Goal: Information Seeking & Learning: Learn about a topic

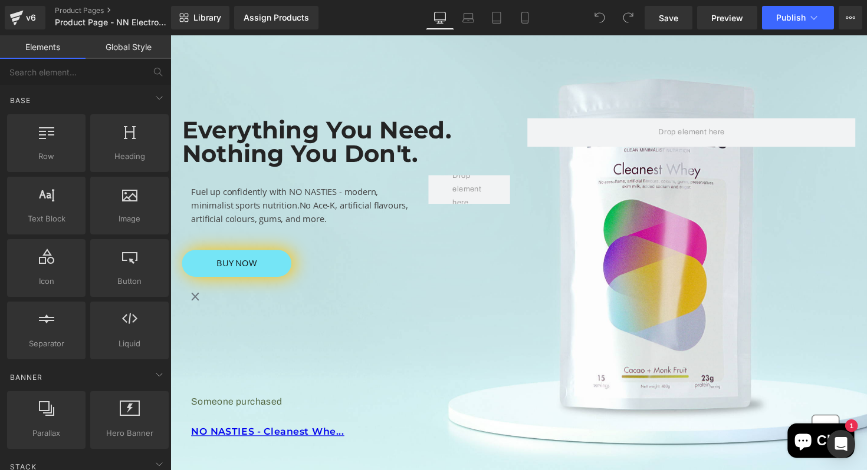
scroll to position [168, 0]
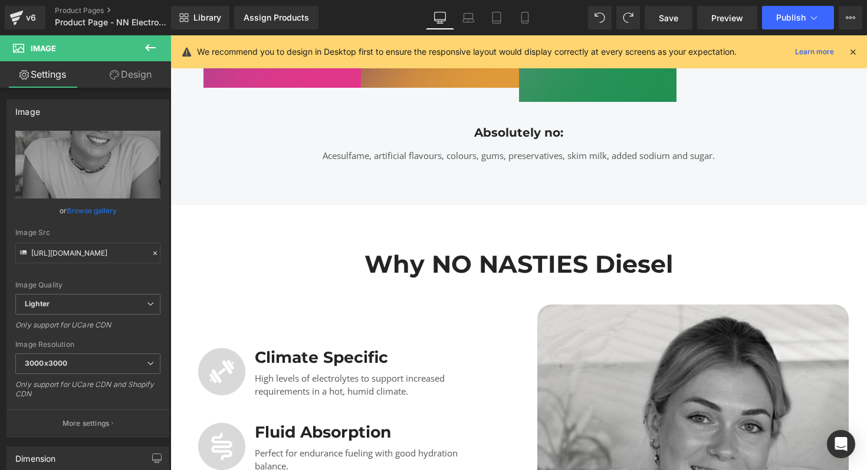
scroll to position [1197, 0]
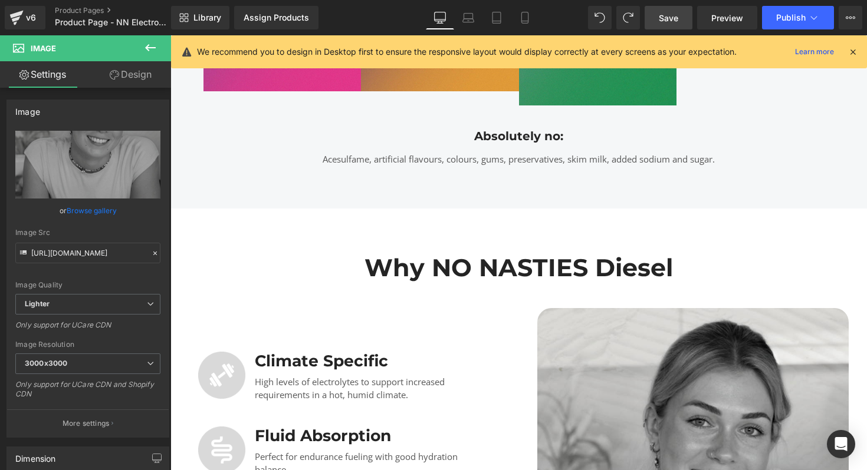
click at [657, 18] on link "Save" at bounding box center [668, 18] width 48 height 24
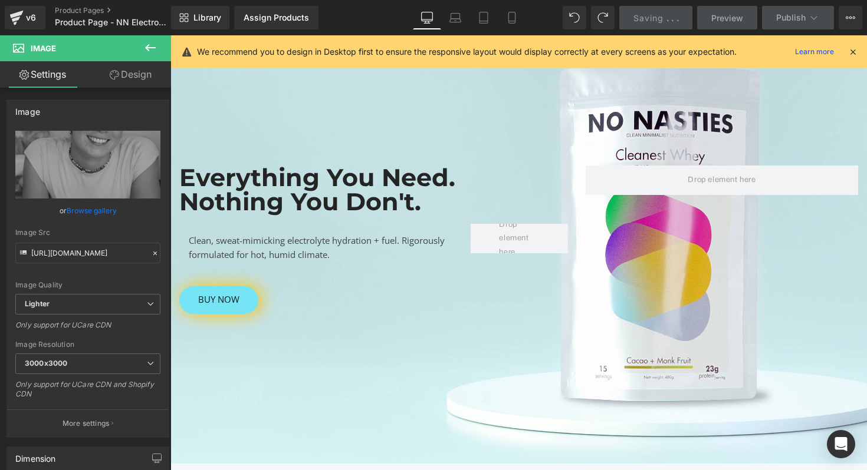
scroll to position [160, 0]
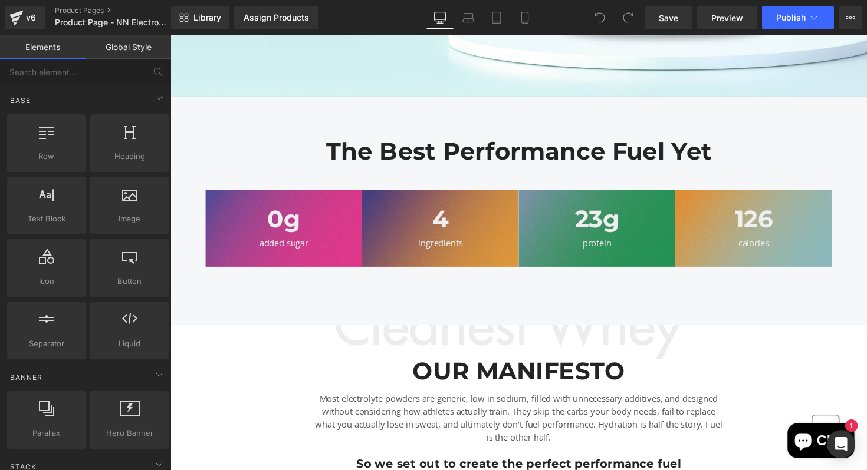
scroll to position [544, 0]
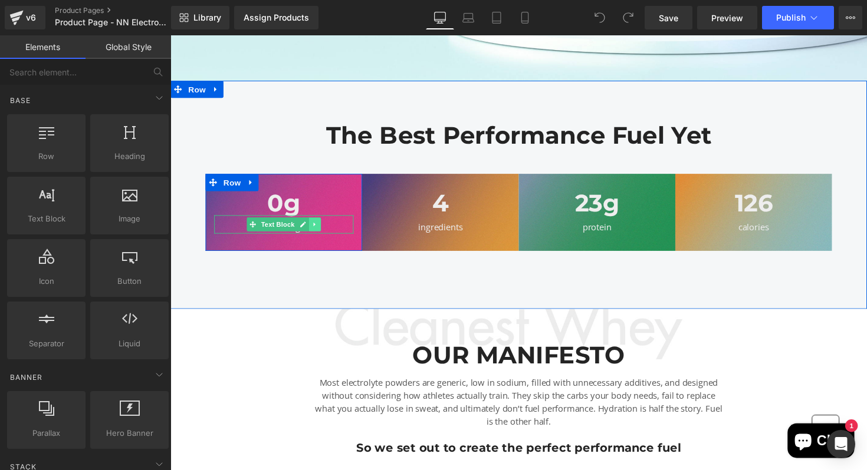
click at [314, 225] on link at bounding box center [318, 229] width 12 height 14
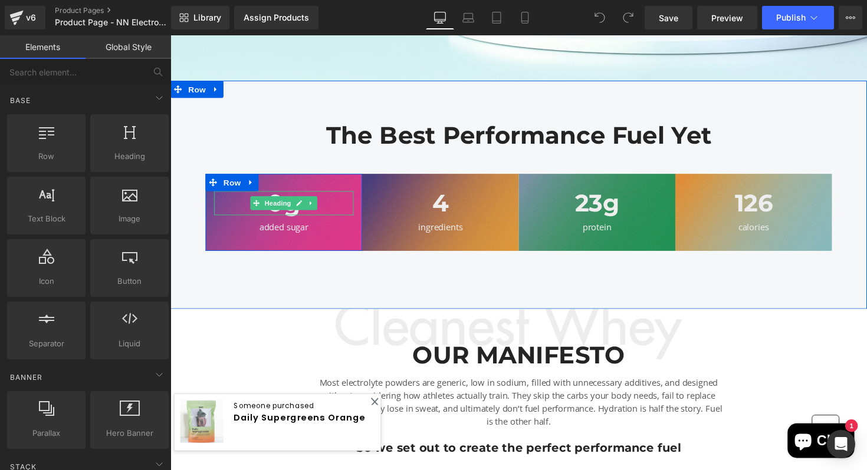
click at [240, 204] on h1 "0g" at bounding box center [286, 207] width 143 height 24
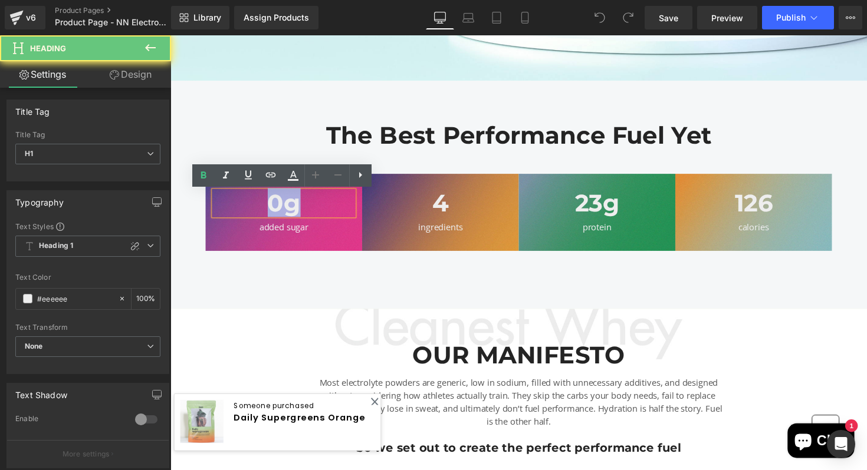
click at [240, 204] on h1 "0g" at bounding box center [286, 207] width 143 height 24
click at [285, 216] on h1 "0g" at bounding box center [286, 207] width 143 height 24
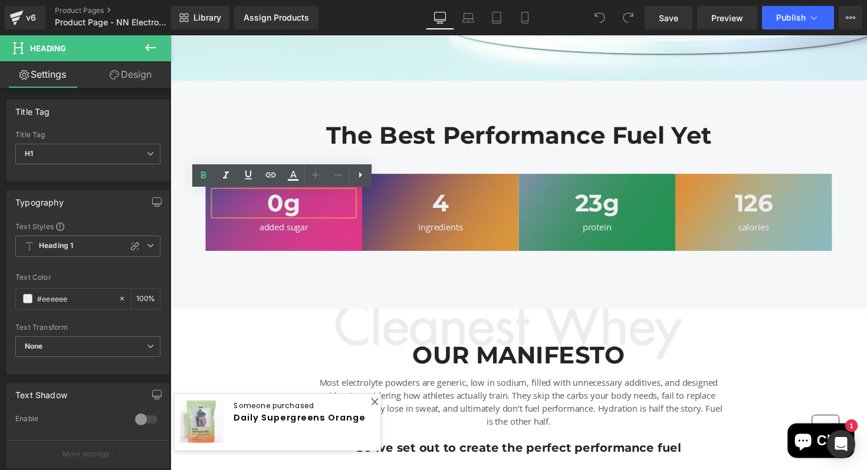
click at [305, 213] on h1 "0g" at bounding box center [286, 207] width 143 height 24
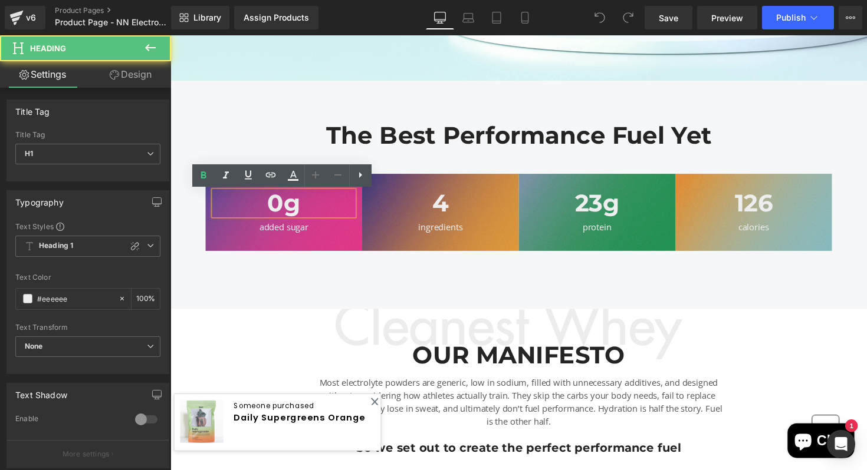
click at [248, 209] on h1 "0g" at bounding box center [286, 207] width 143 height 24
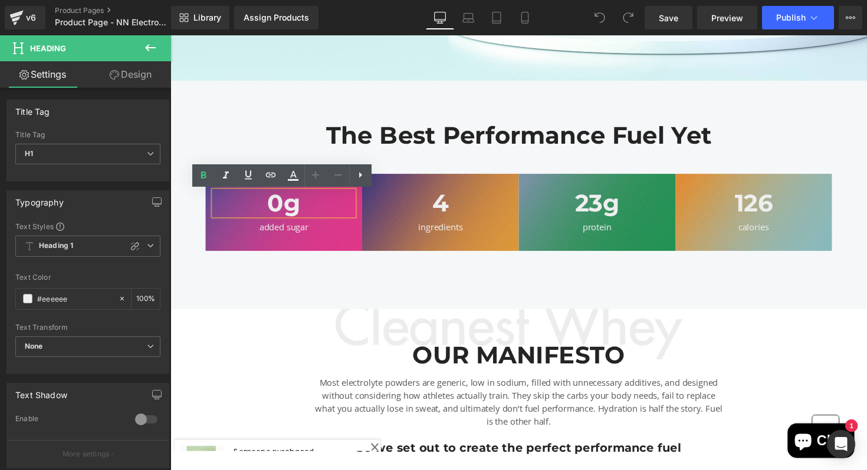
click at [212, 240] on div "0g Heading added sugar Text Block Row" at bounding box center [286, 216] width 160 height 78
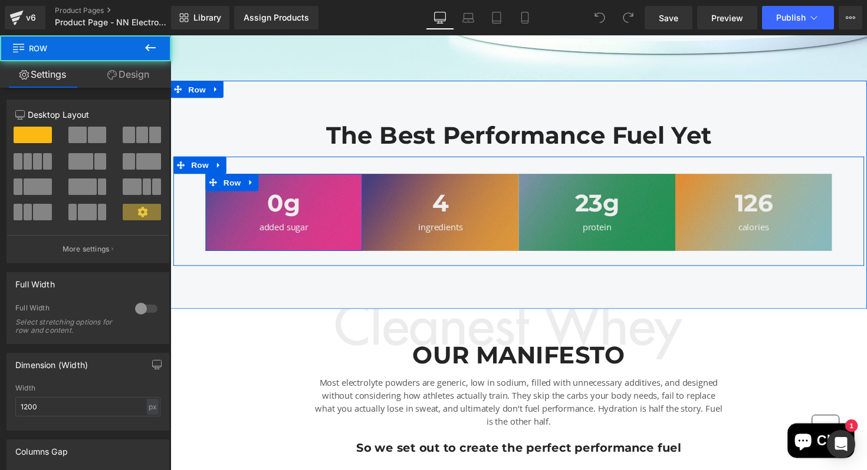
click at [225, 244] on div "0g Heading added sugar Text Block Row" at bounding box center [286, 216] width 160 height 78
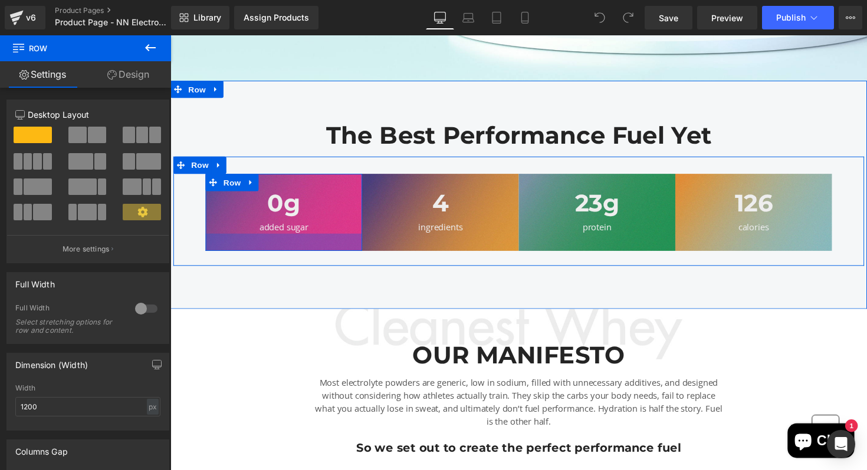
click at [214, 248] on div at bounding box center [286, 248] width 160 height 18
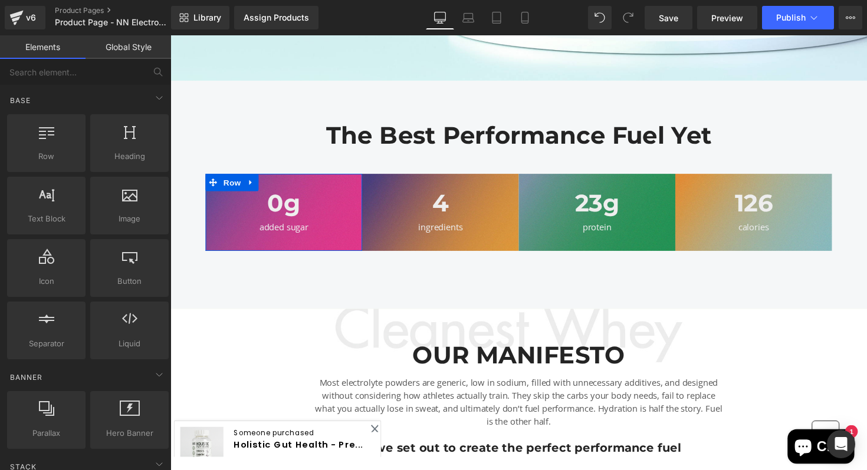
drag, startPoint x: 387, startPoint y: 409, endPoint x: 218, endPoint y: 382, distance: 171.3
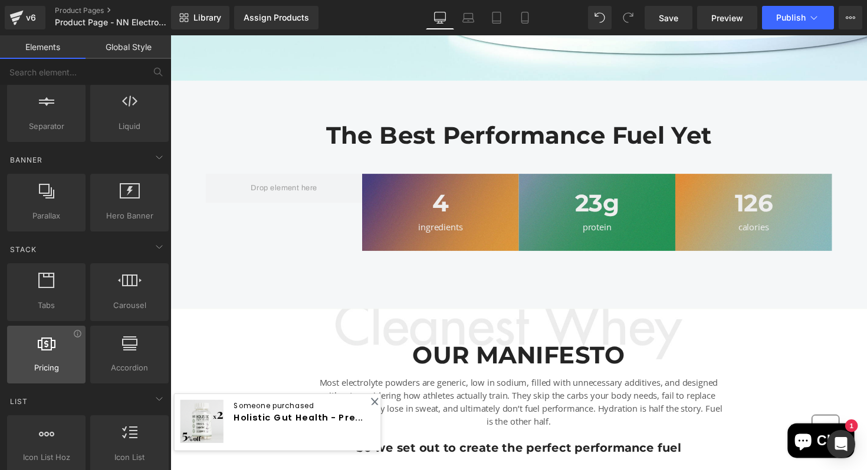
scroll to position [0, 0]
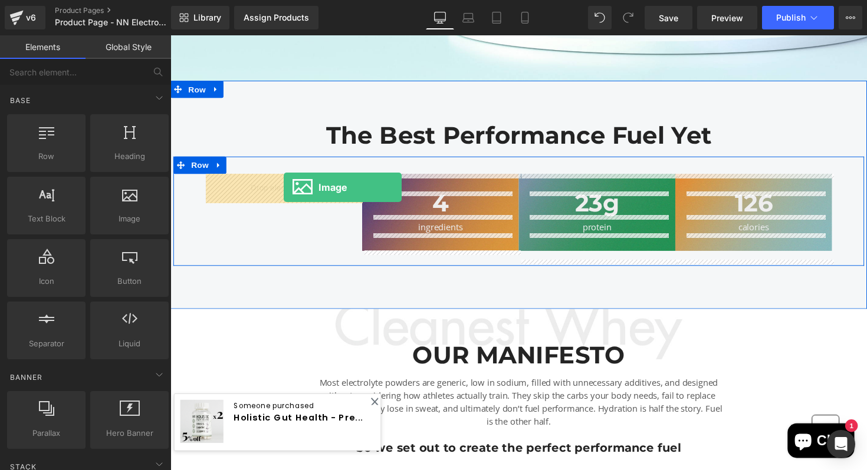
drag, startPoint x: 285, startPoint y: 239, endPoint x: 286, endPoint y: 190, distance: 48.9
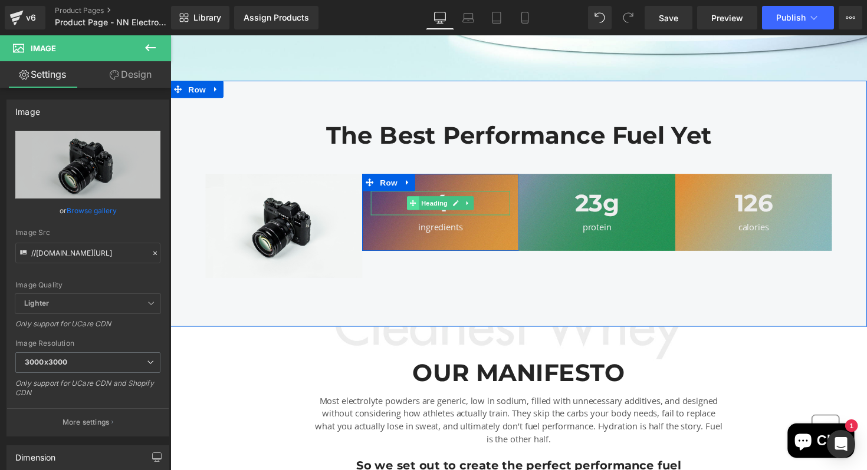
click at [413, 208] on span at bounding box center [419, 207] width 12 height 14
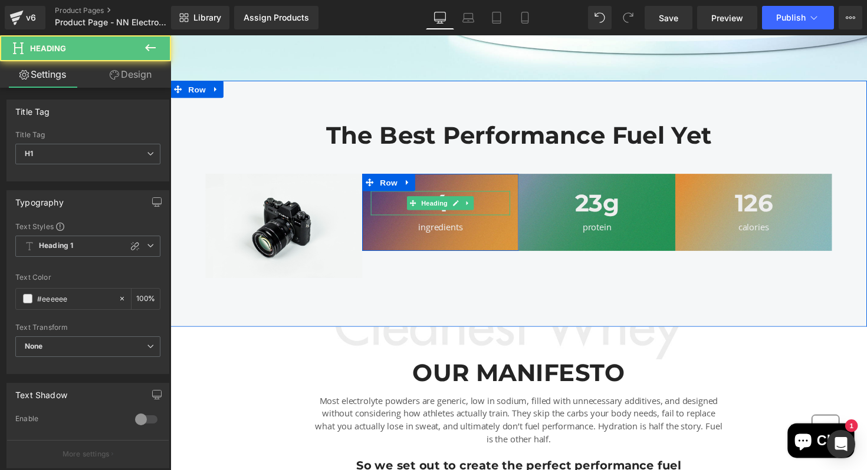
click at [388, 213] on h1 "4" at bounding box center [447, 207] width 143 height 24
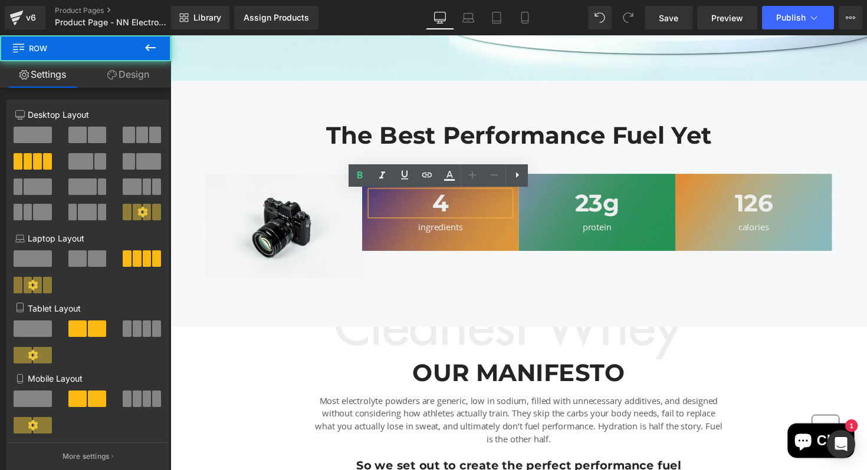
click at [439, 276] on div "Image 4 Heading ingredients Text Block Row 23g Heading protein Text Block Row 1…" at bounding box center [526, 225] width 707 height 130
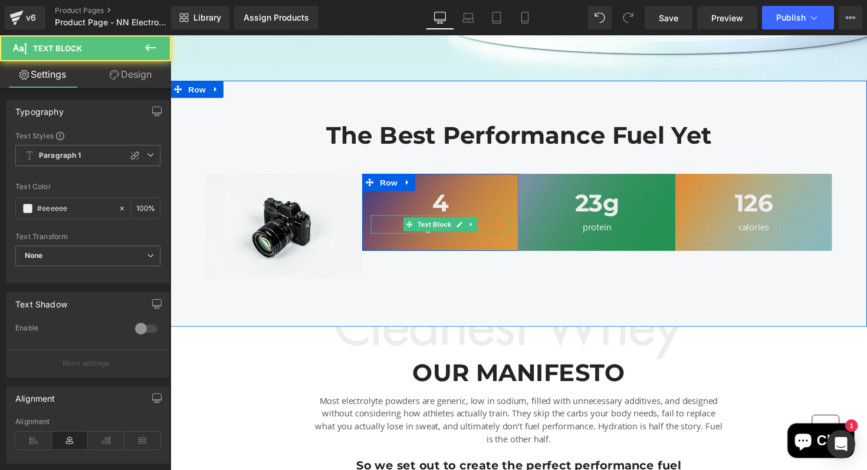
click at [388, 227] on div "ingredients" at bounding box center [447, 232] width 143 height 14
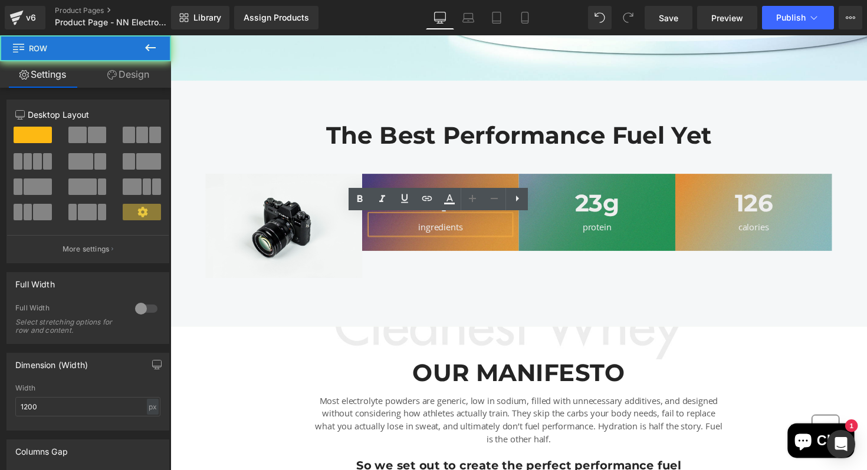
click at [371, 250] on div "4 Heading ingredients Text Block Row" at bounding box center [447, 216] width 160 height 78
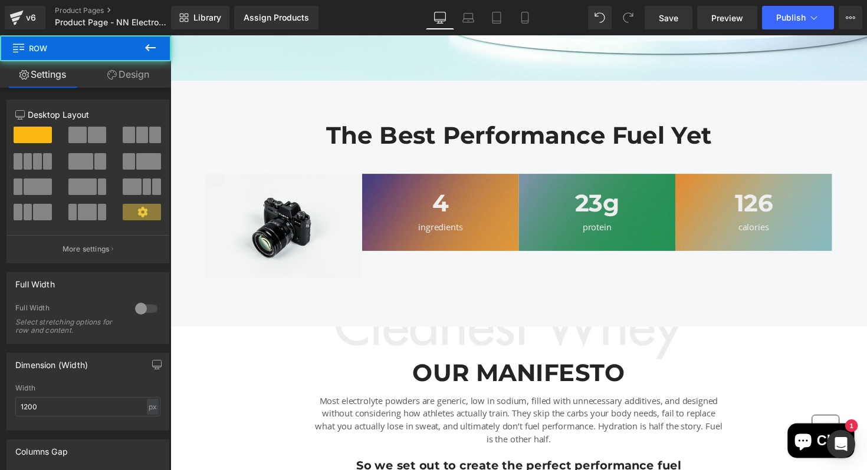
click at [371, 250] on div "4 Heading ingredients Text Block Row" at bounding box center [447, 216] width 160 height 78
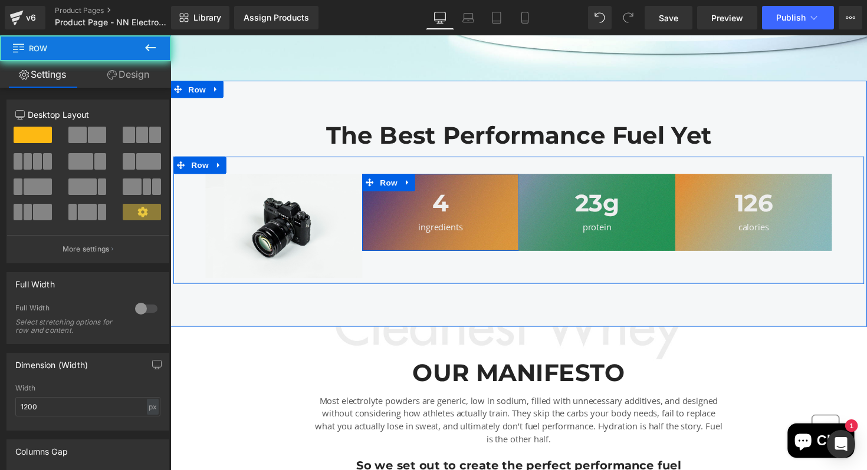
click at [371, 250] on div "4 Heading ingredients Text Block Row" at bounding box center [447, 216] width 160 height 78
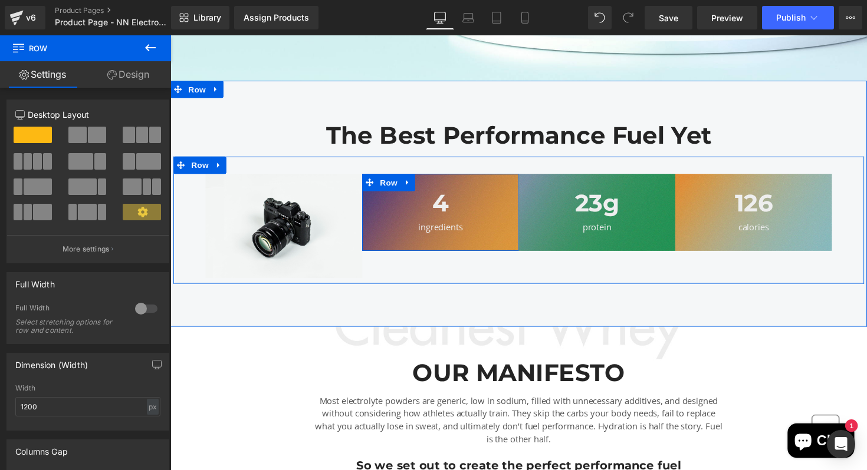
click at [371, 250] on div "4 Heading ingredients Text Block Row" at bounding box center [447, 216] width 160 height 78
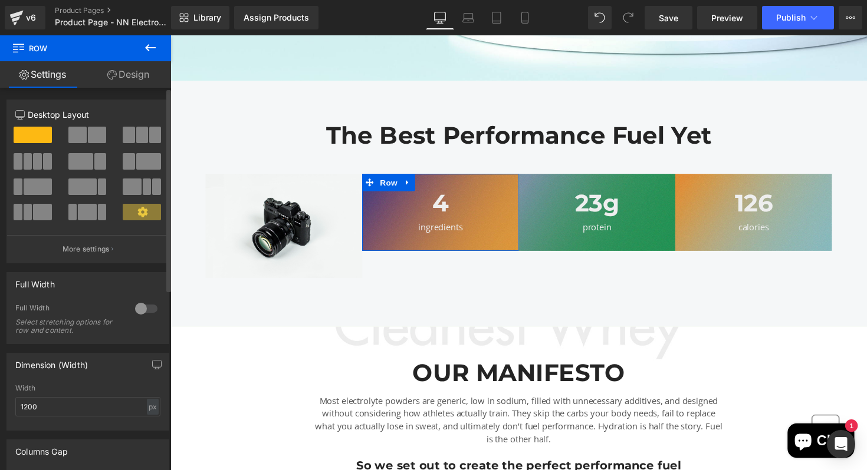
click at [146, 313] on div at bounding box center [146, 308] width 28 height 19
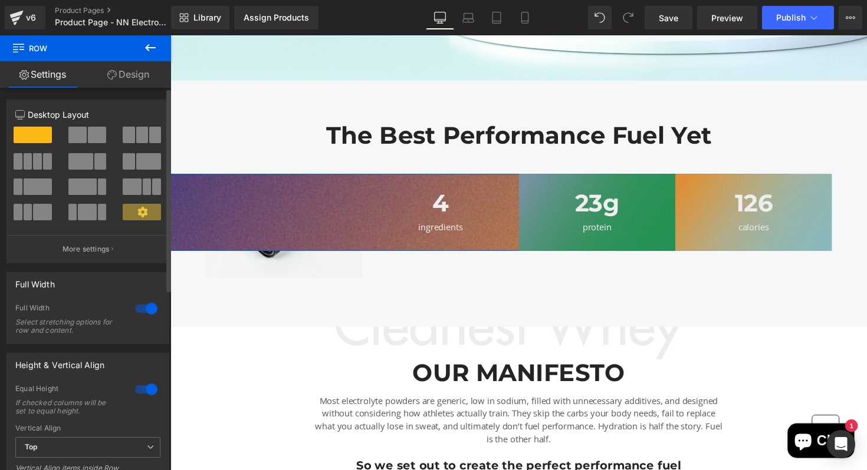
click at [146, 313] on div at bounding box center [146, 308] width 28 height 19
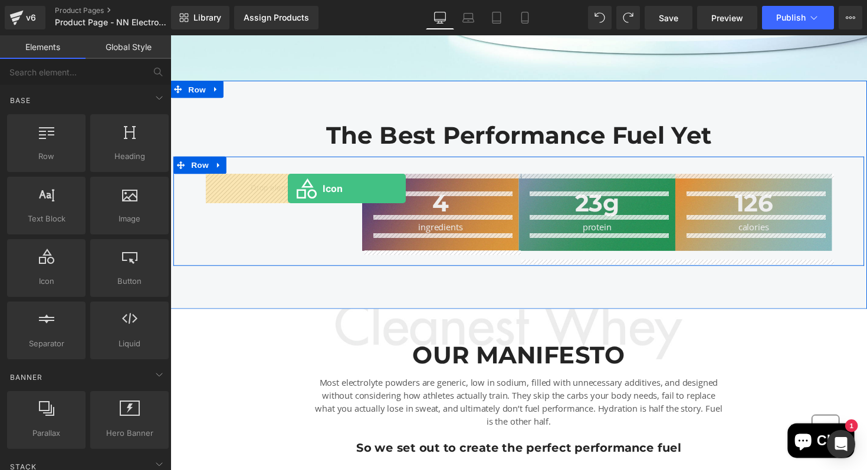
drag, startPoint x: 222, startPoint y: 303, endPoint x: 274, endPoint y: 200, distance: 115.2
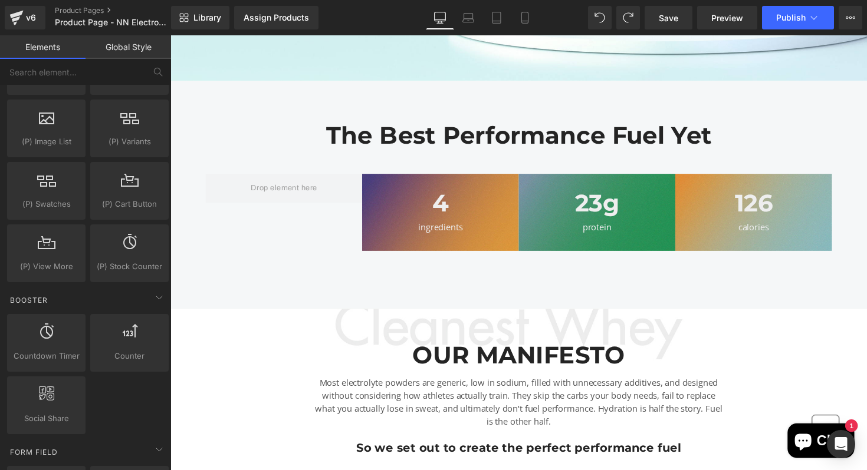
scroll to position [1328, 0]
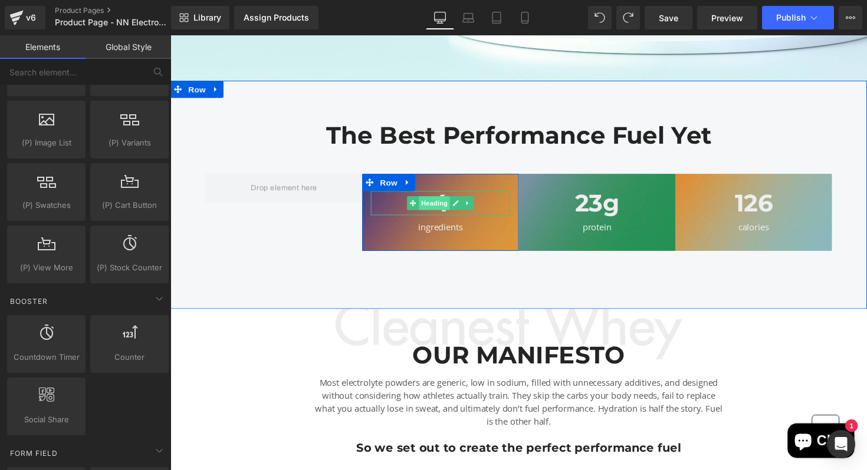
click at [438, 209] on span "Heading" at bounding box center [441, 207] width 32 height 14
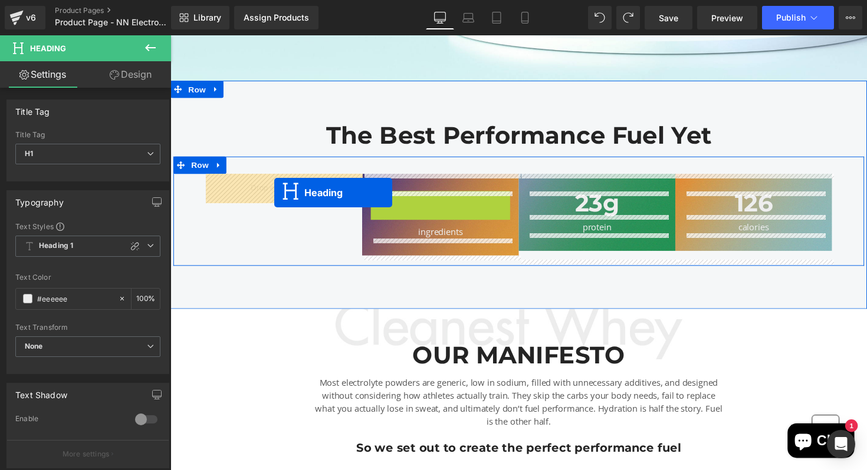
drag, startPoint x: 414, startPoint y: 206, endPoint x: 276, endPoint y: 197, distance: 137.7
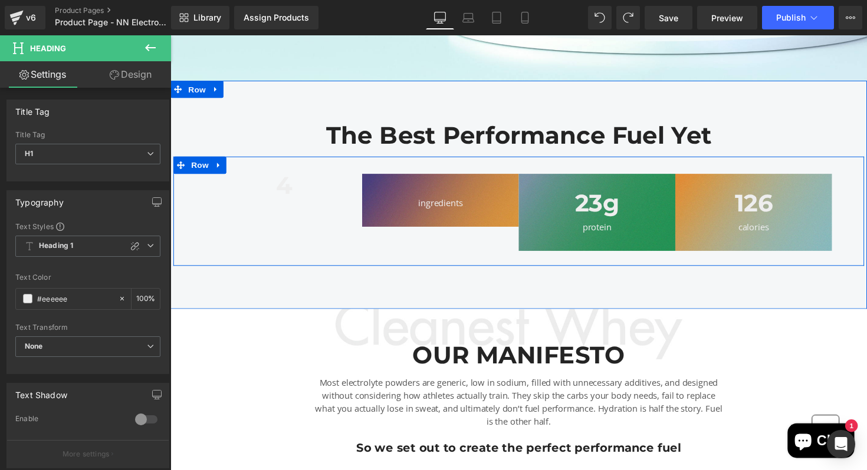
click at [352, 228] on div "4 Heading ingredients Text Block Row 23g Heading protein Text Block Row 126 Hea…" at bounding box center [526, 215] width 707 height 111
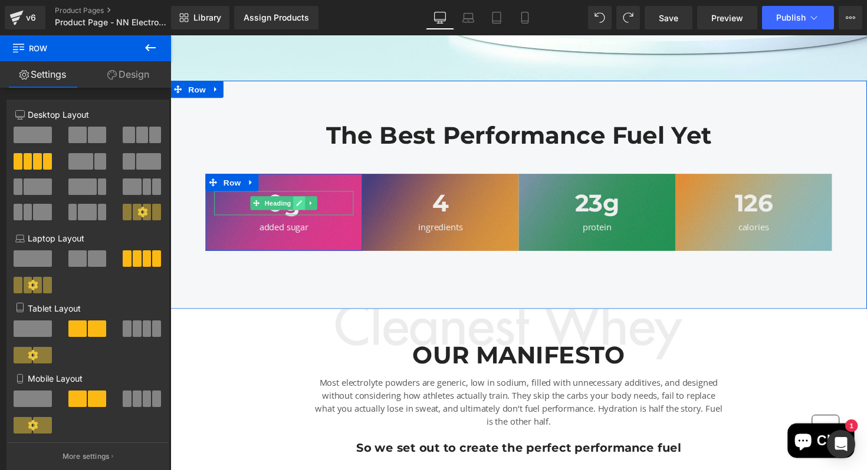
click at [297, 212] on link at bounding box center [303, 207] width 12 height 14
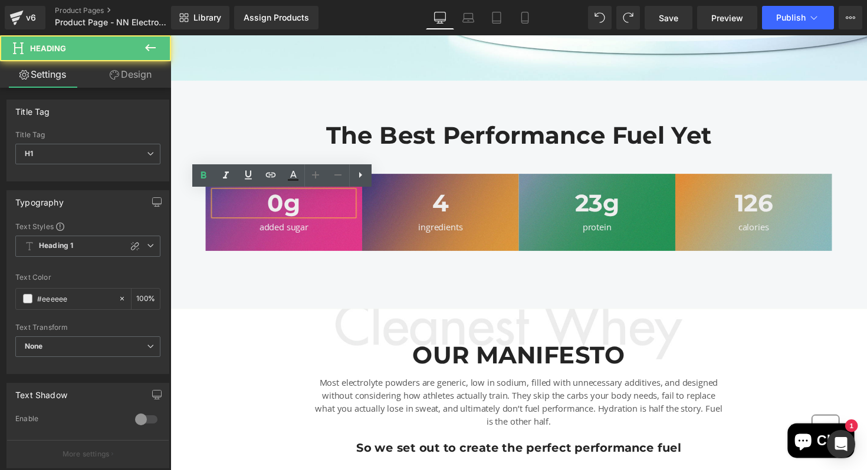
click at [296, 212] on h1 "0g" at bounding box center [286, 207] width 143 height 24
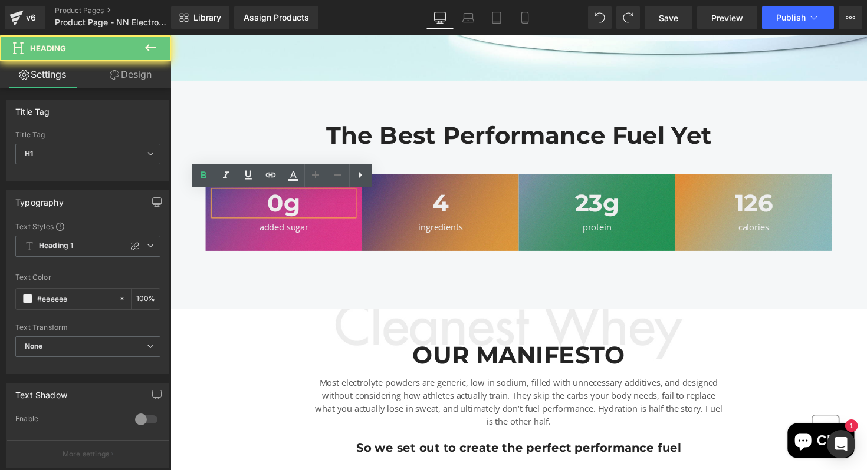
click at [287, 209] on h1 "0g" at bounding box center [286, 207] width 143 height 24
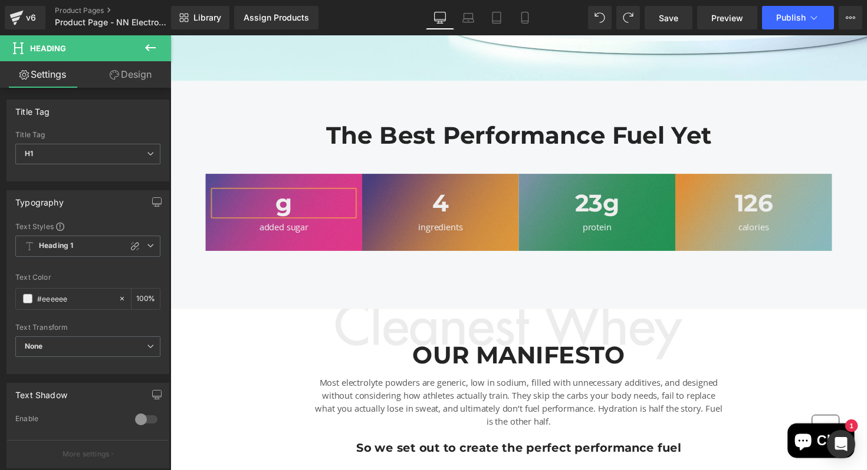
click at [301, 205] on h1 "g" at bounding box center [286, 207] width 143 height 24
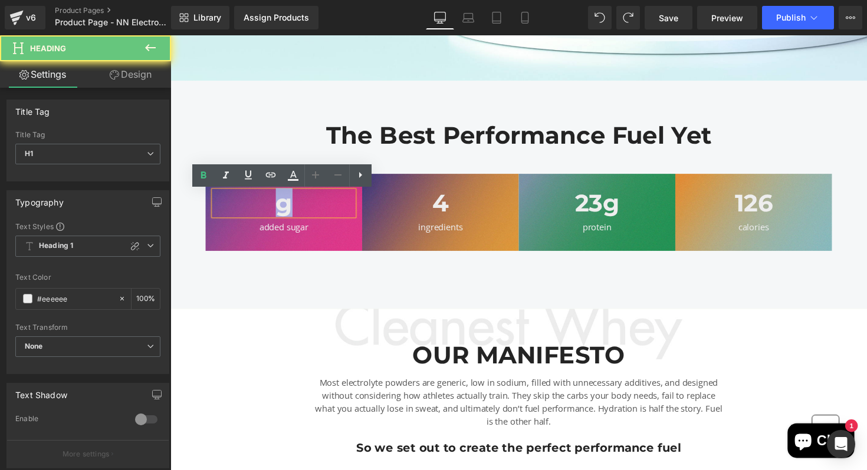
drag, startPoint x: 306, startPoint y: 204, endPoint x: 249, endPoint y: 204, distance: 56.6
click at [249, 204] on h1 "g" at bounding box center [286, 207] width 143 height 24
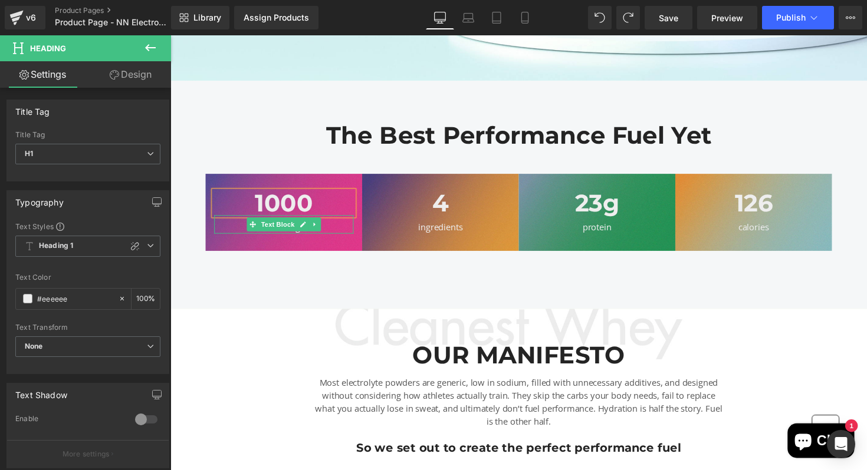
click at [229, 232] on div "added sugar" at bounding box center [286, 232] width 143 height 14
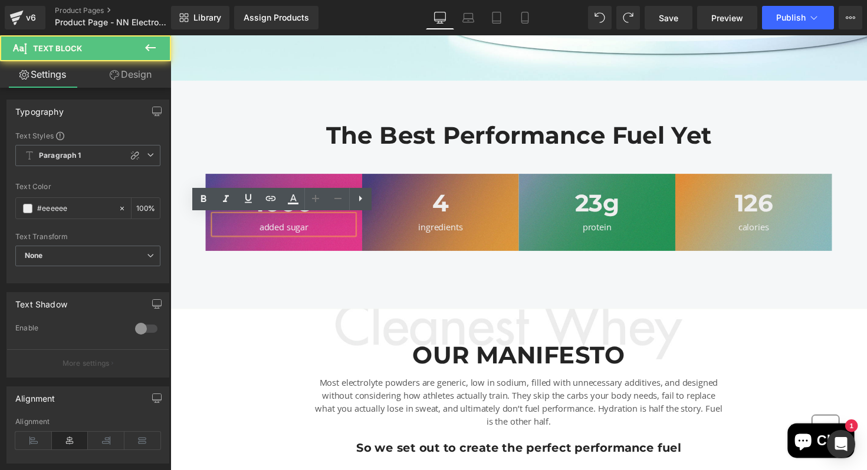
click at [276, 232] on div "added sugar" at bounding box center [286, 232] width 143 height 14
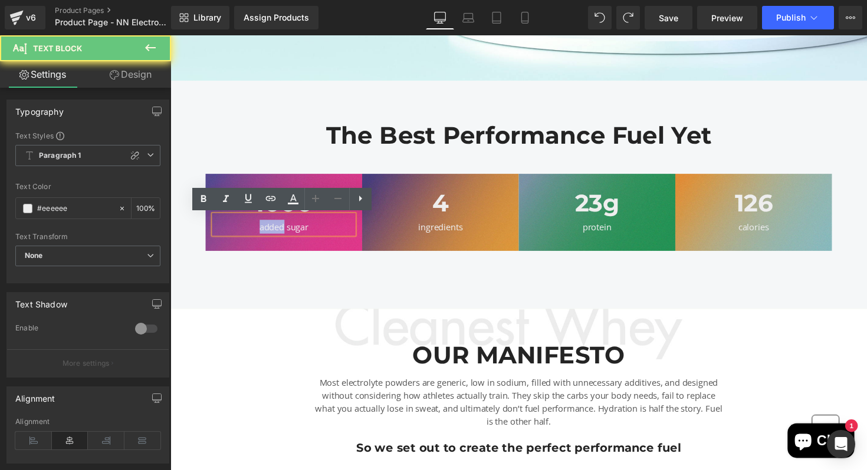
click at [276, 232] on div "added sugar" at bounding box center [286, 232] width 143 height 14
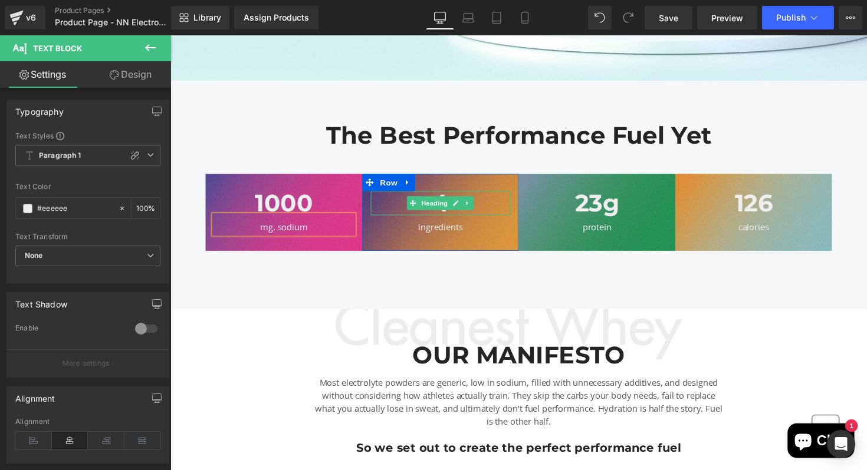
click at [509, 210] on h1 "4" at bounding box center [447, 207] width 143 height 24
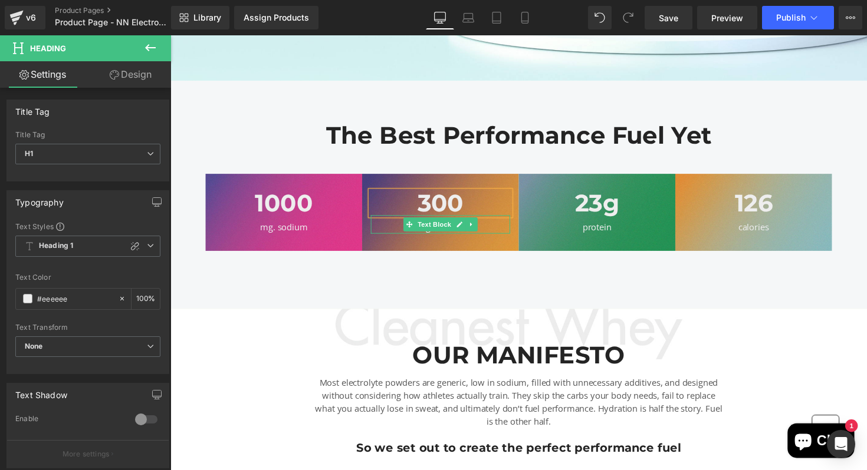
click at [491, 231] on div "ingredients" at bounding box center [447, 232] width 143 height 14
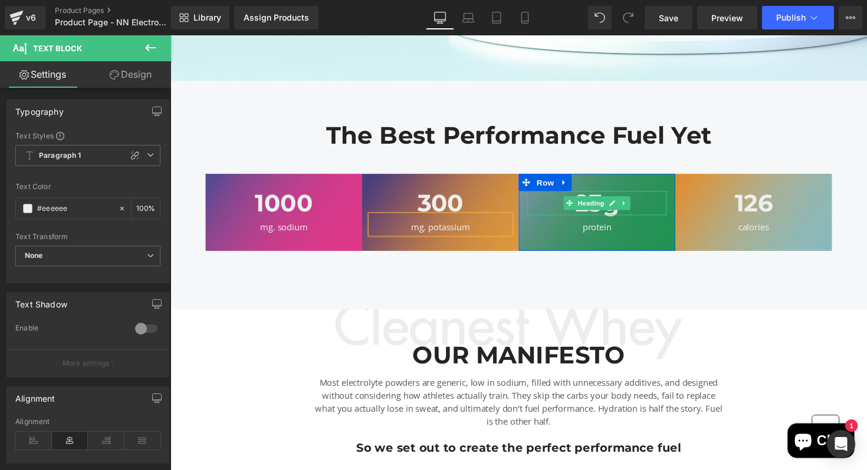
click at [662, 207] on h1 "23g" at bounding box center [607, 207] width 143 height 24
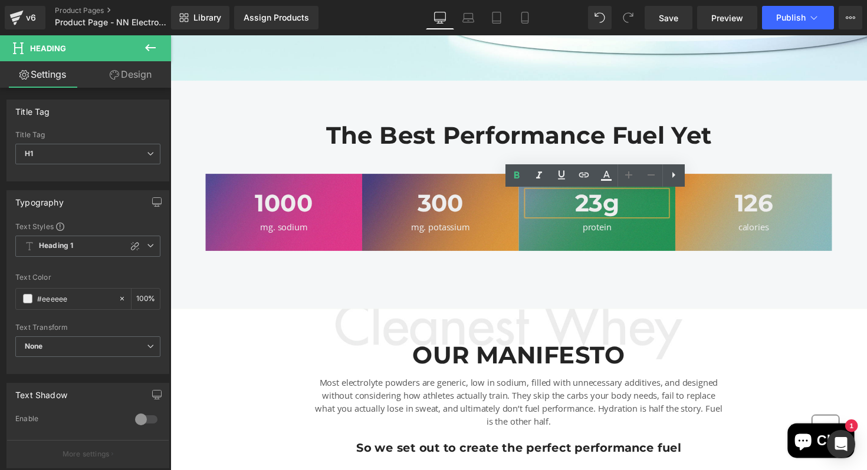
click at [646, 207] on h1 "23g" at bounding box center [607, 207] width 143 height 24
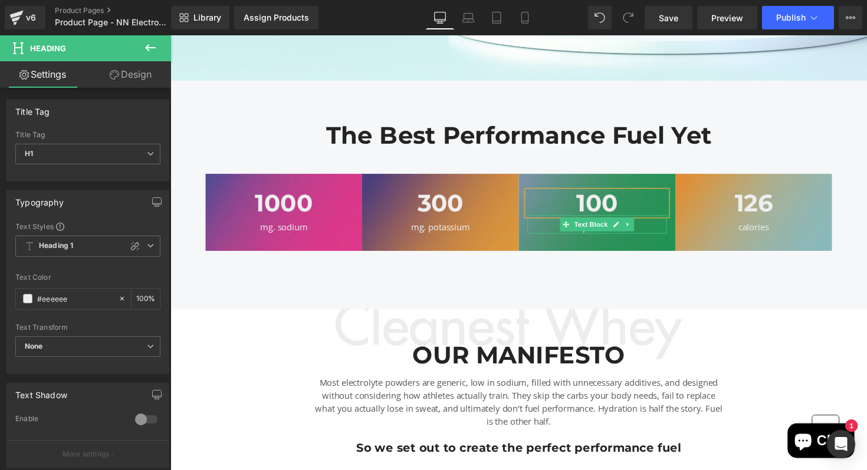
click at [649, 231] on div "protein" at bounding box center [607, 232] width 143 height 14
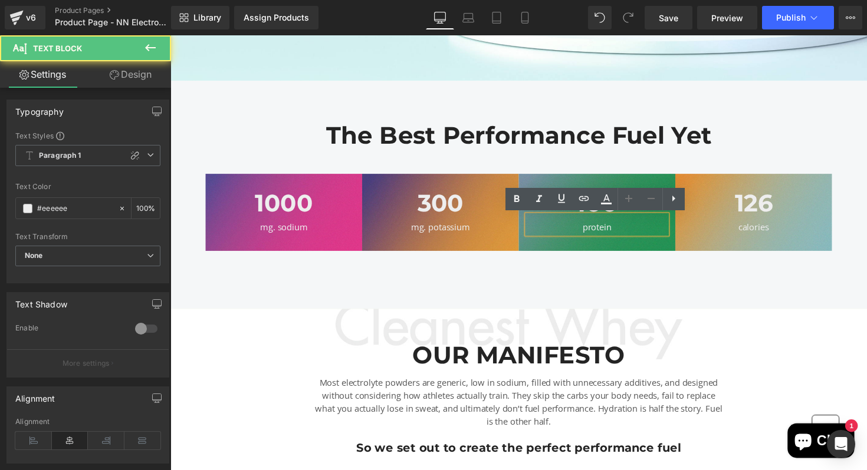
click at [649, 231] on div "protein" at bounding box center [607, 232] width 143 height 14
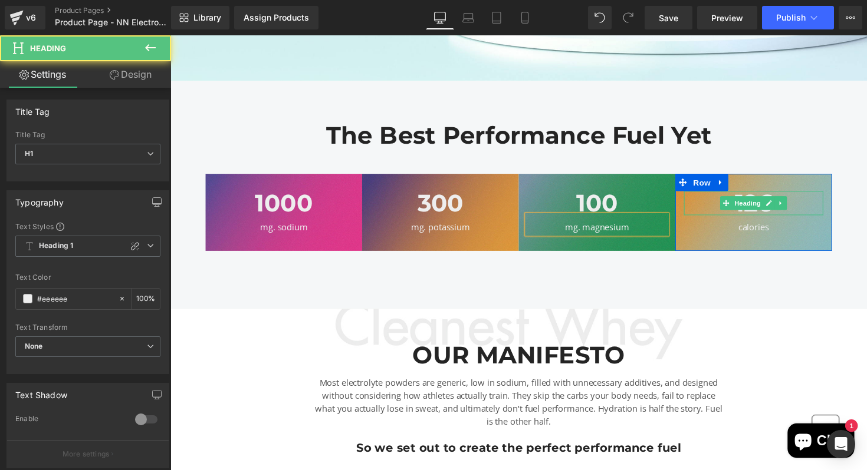
click at [818, 204] on h1 "126" at bounding box center [767, 207] width 143 height 24
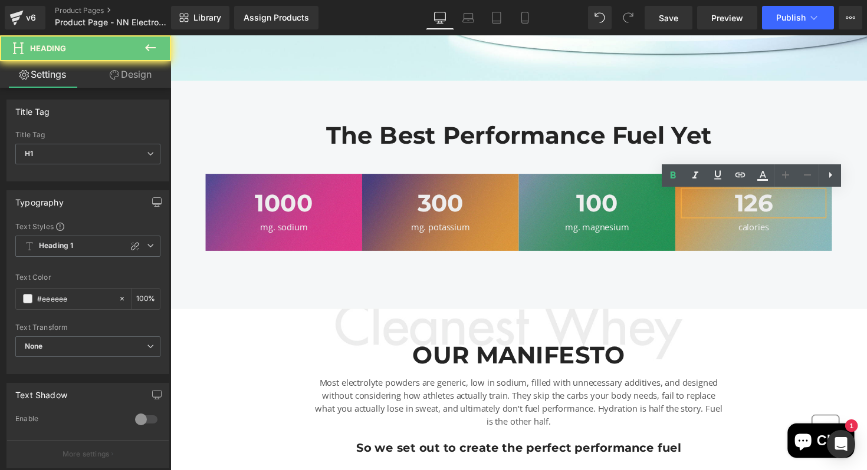
click at [810, 205] on h1 "126" at bounding box center [767, 207] width 143 height 24
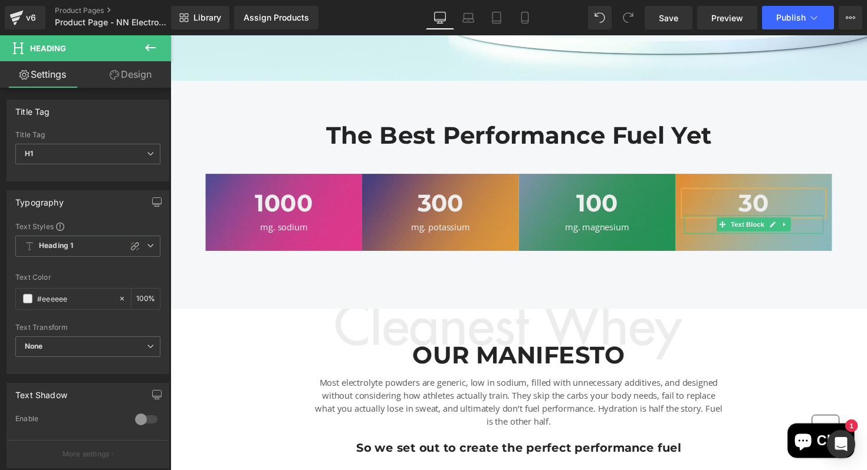
click at [815, 231] on div "calories" at bounding box center [767, 232] width 143 height 14
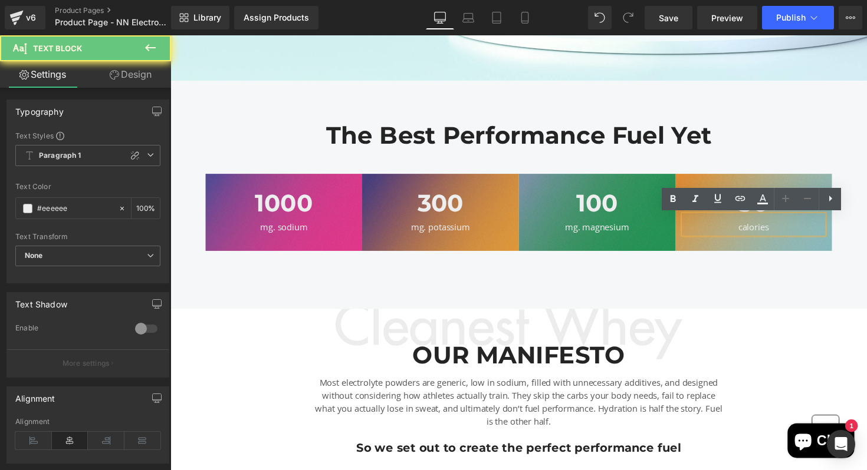
click at [801, 230] on div "calories" at bounding box center [767, 232] width 143 height 14
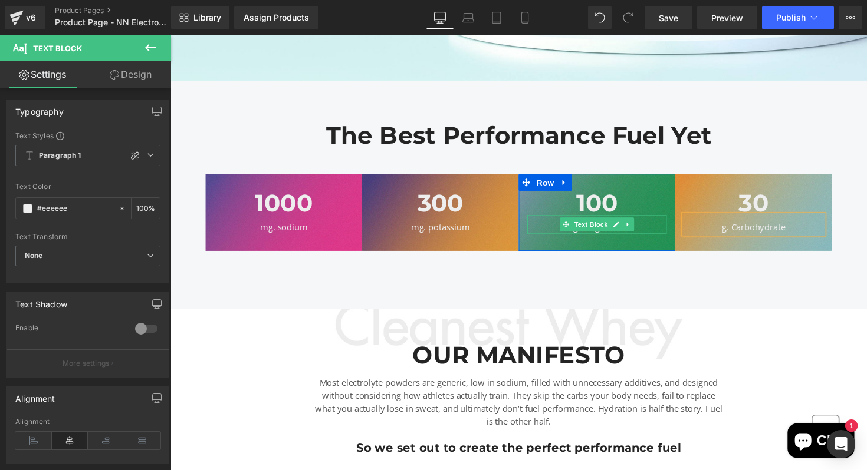
click at [658, 234] on div "mg. magnesium" at bounding box center [607, 229] width 143 height 19
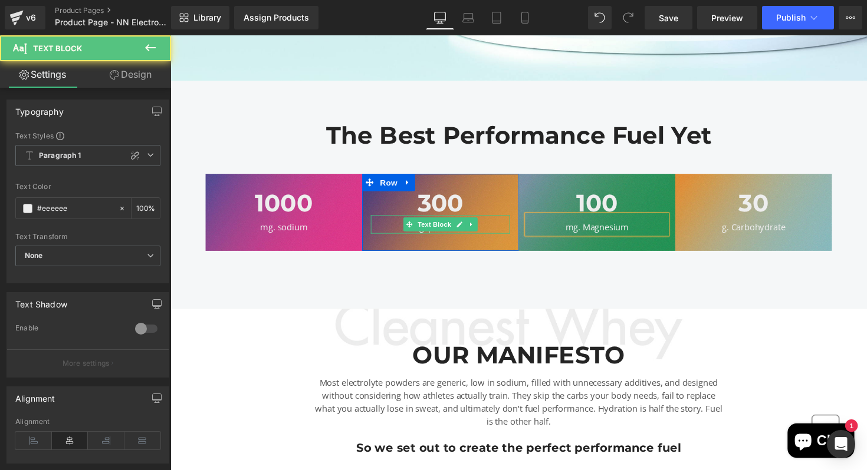
click at [503, 232] on div "mg. potassium" at bounding box center [447, 229] width 143 height 19
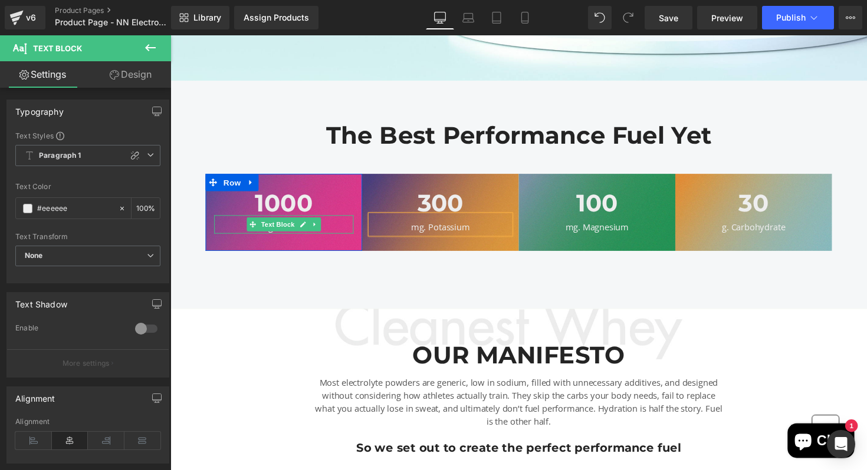
click at [332, 229] on div "mg. sodium" at bounding box center [286, 232] width 143 height 14
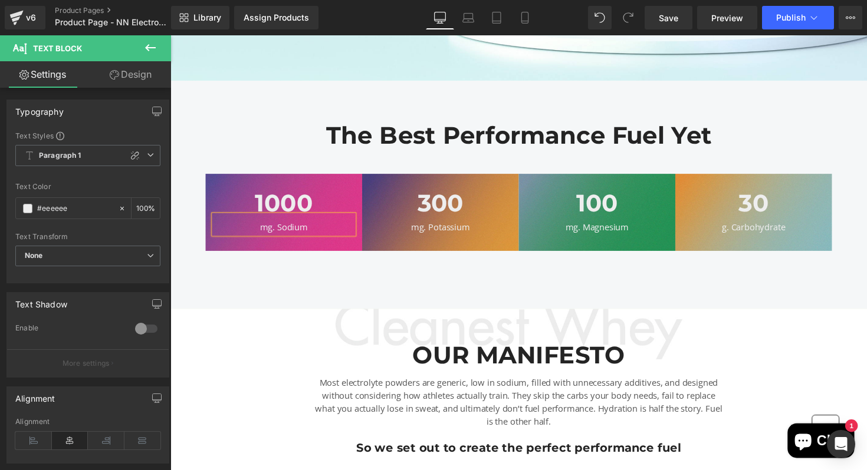
click at [860, 273] on div "The Best Performance Fuel Yet Heading 1000 Heading mg. Sodium Text Block Row 30…" at bounding box center [526, 199] width 713 height 234
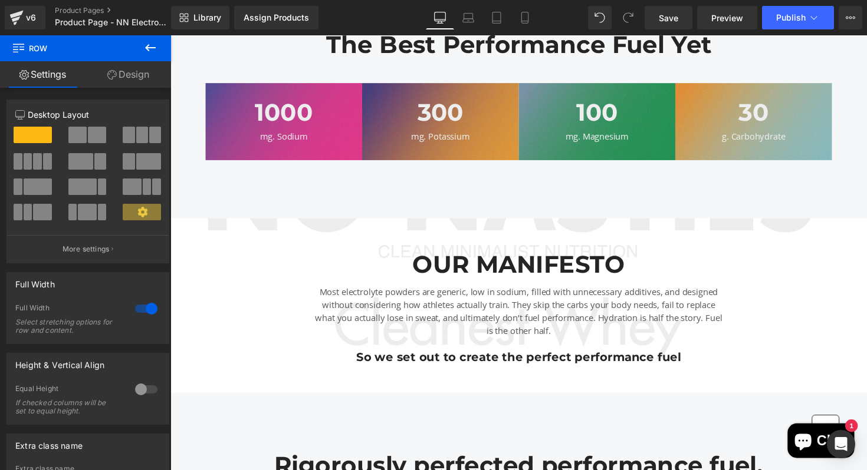
scroll to position [641, 0]
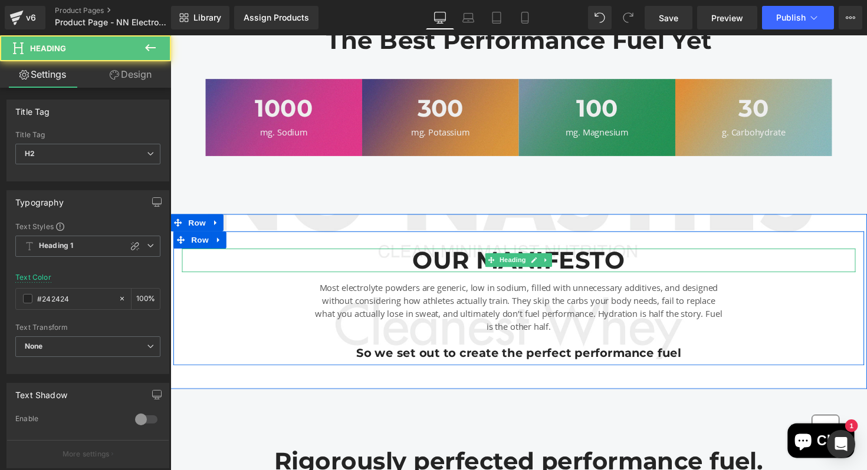
click at [594, 264] on h2 "OUR MANIFESTO" at bounding box center [527, 266] width 690 height 24
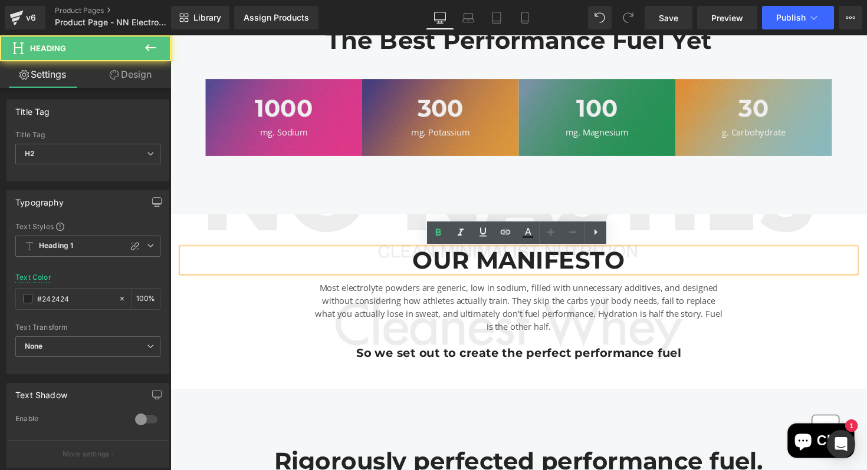
click at [604, 264] on h2 "OUR MANIFESTO" at bounding box center [527, 266] width 690 height 24
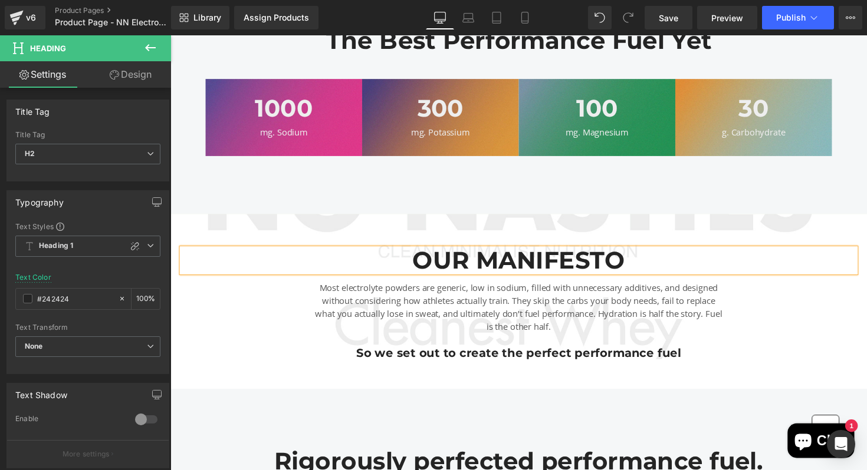
click at [771, 311] on div "OUR MANIFESTO Heading Most electrolyte powders are generic, low in sodium, fill…" at bounding box center [526, 311] width 707 height 114
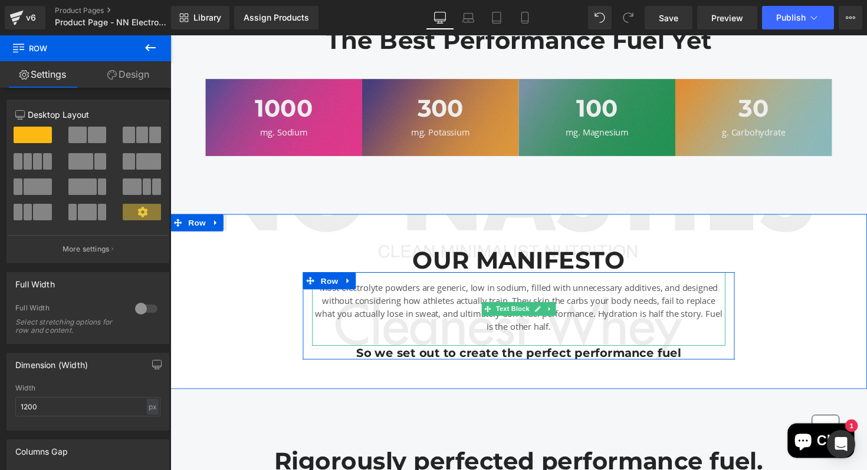
click at [671, 302] on p "Most electrolyte powders are generic, low in sodium, filled with unnecessary ad…" at bounding box center [526, 314] width 423 height 53
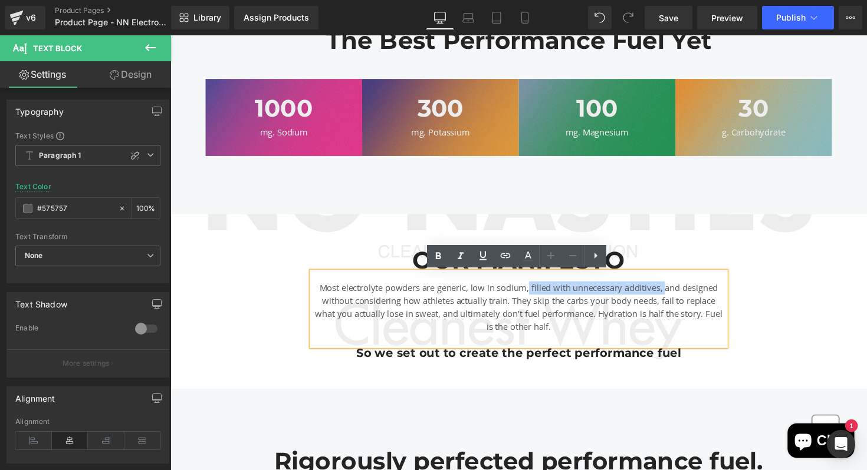
drag, startPoint x: 678, startPoint y: 294, endPoint x: 537, endPoint y: 294, distance: 140.9
click at [537, 294] on p "Most electrolyte powders are generic, low in sodium, filled with unnecessary ad…" at bounding box center [526, 314] width 423 height 53
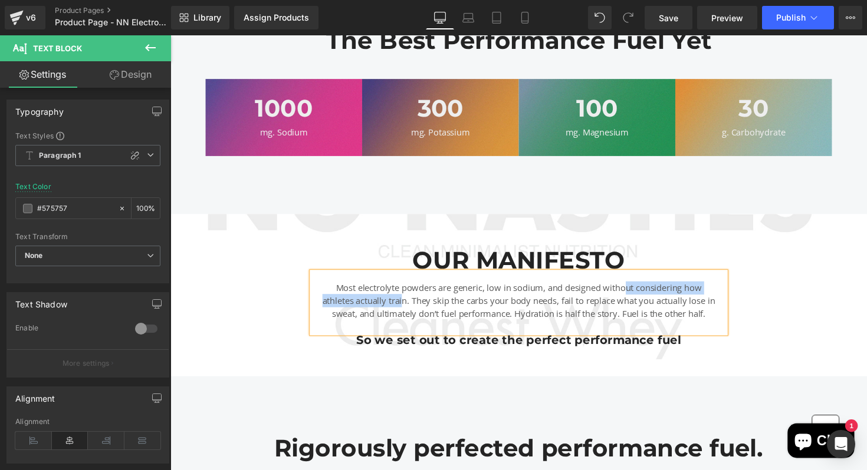
drag, startPoint x: 636, startPoint y: 295, endPoint x: 406, endPoint y: 312, distance: 230.6
click at [406, 312] on p "Most electrolyte powders are generic, low in sodium, and designed without consi…" at bounding box center [526, 308] width 423 height 40
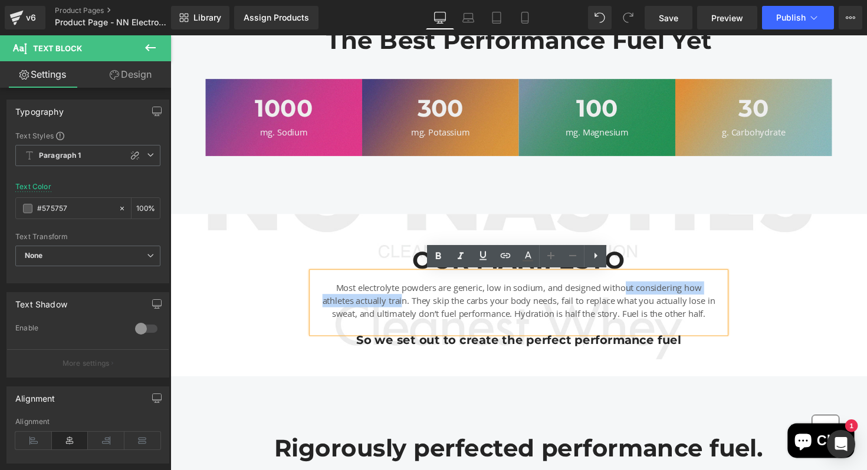
click at [406, 312] on p "Most electrolyte powders are generic, low in sodium, and designed without consi…" at bounding box center [526, 308] width 423 height 40
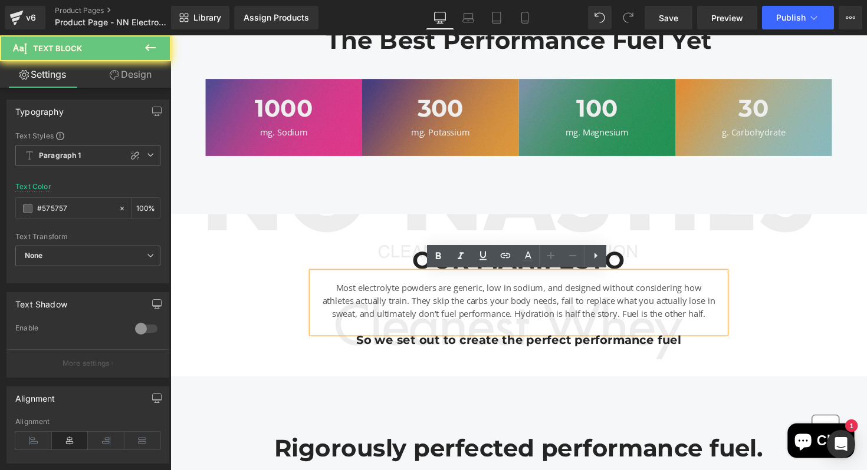
click at [410, 311] on p "Most electrolyte powders are generic, low in sodium, and designed without consi…" at bounding box center [526, 308] width 423 height 40
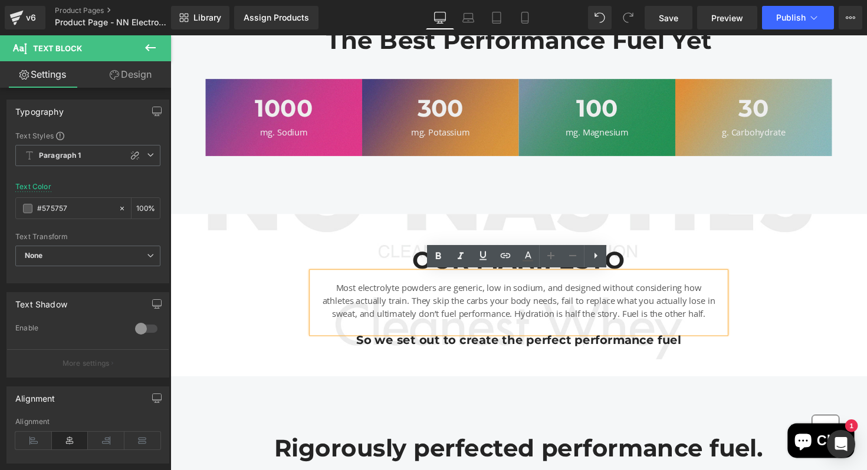
click at [758, 331] on div "OUR MANIFESTO Heading Most electrolyte powders are generic, low in sodium, and …" at bounding box center [526, 304] width 707 height 101
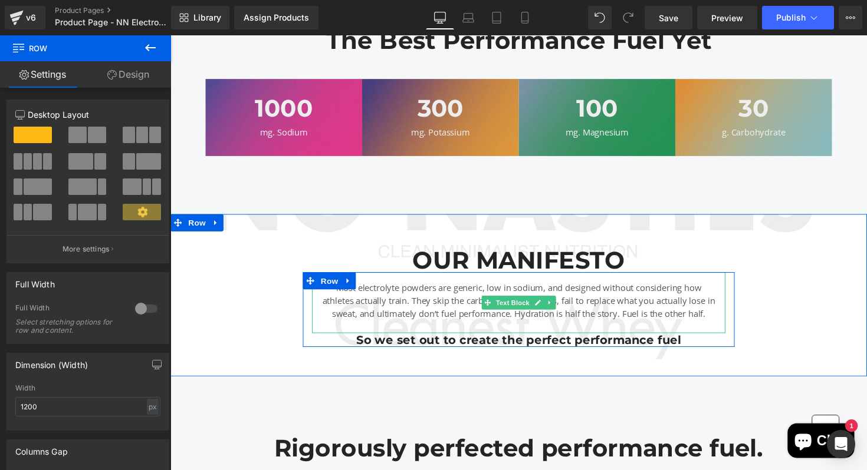
click at [413, 311] on p "Most electrolyte powders are generic, low in sodium, and designed without consi…" at bounding box center [526, 308] width 423 height 40
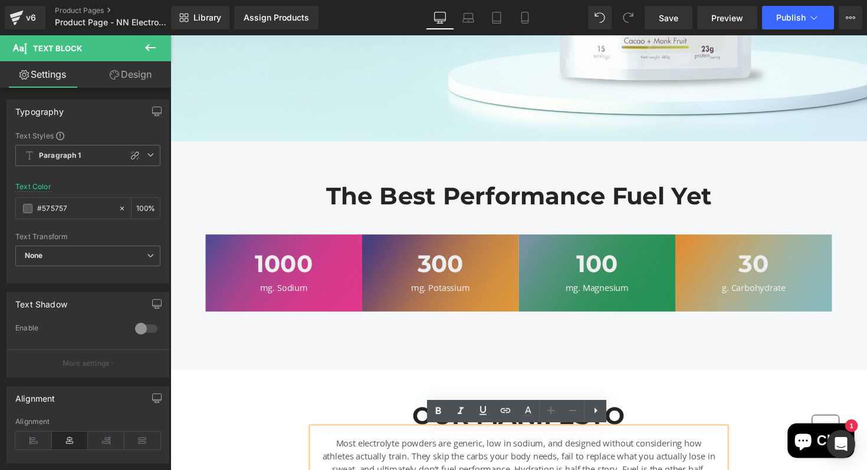
scroll to position [543, 0]
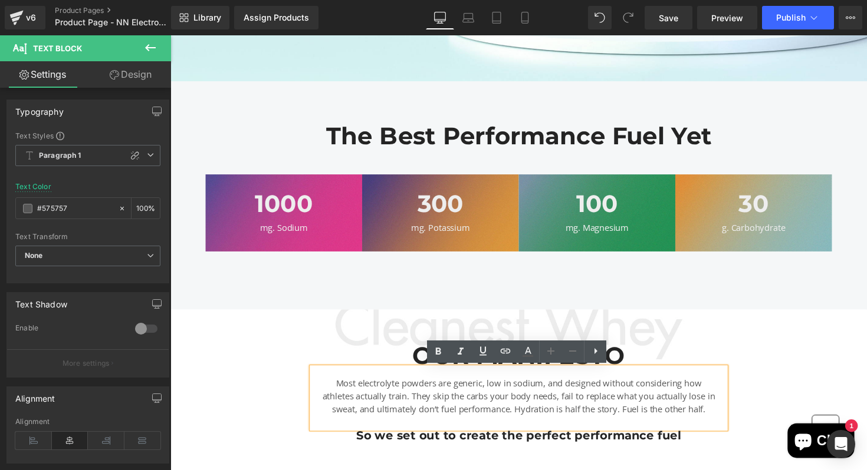
click at [609, 279] on div "The Best Performance Fuel Yet Heading 1000 Heading mg. Sodium Text Block Row 30…" at bounding box center [526, 200] width 713 height 234
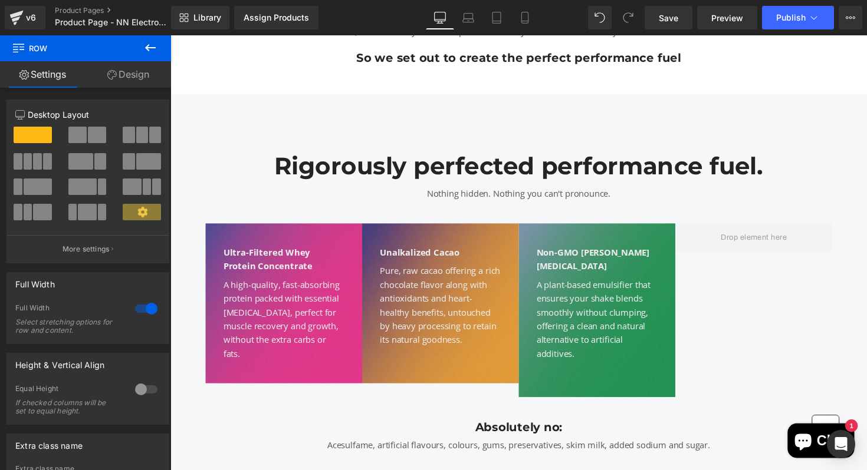
scroll to position [941, 0]
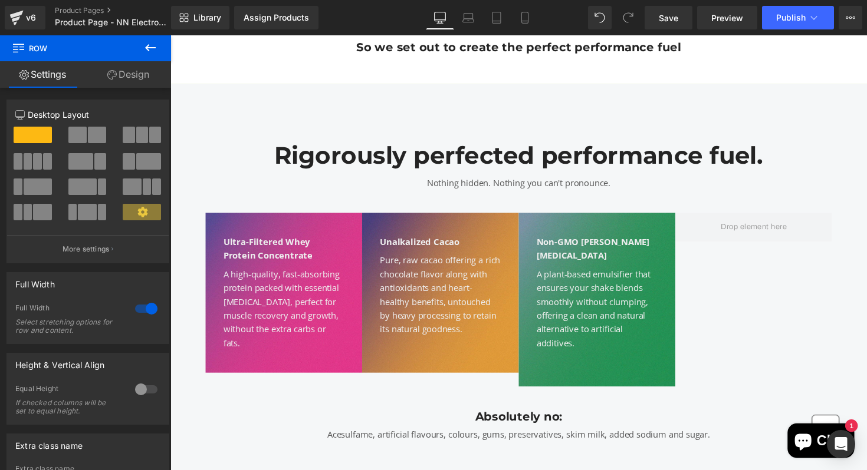
click at [618, 358] on div "Non-GMO Soy Lecithin Text Block A plant-based emulsifier that ensures your shak…" at bounding box center [607, 307] width 160 height 178
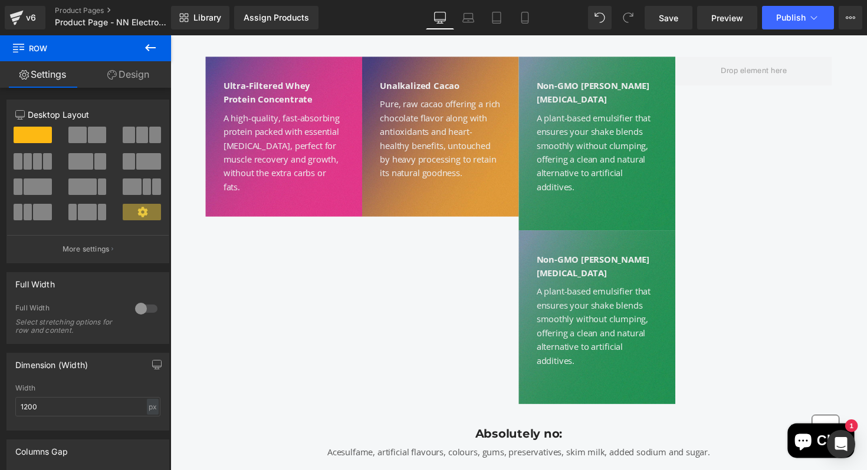
scroll to position [1086, 0]
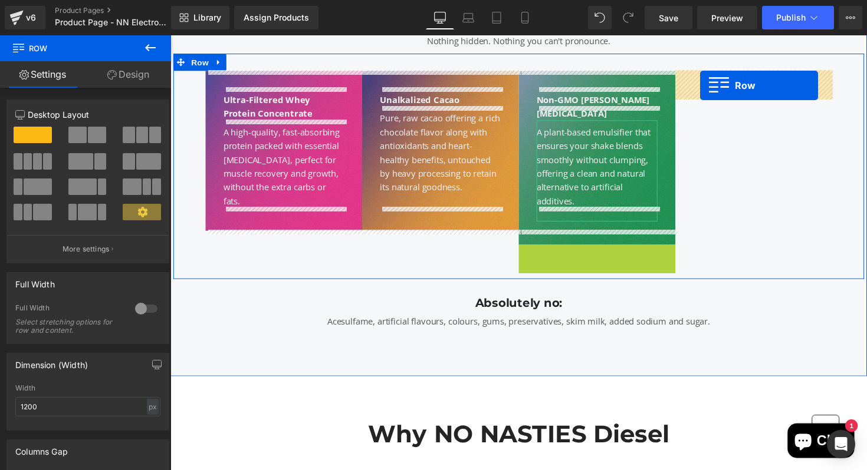
drag, startPoint x: 536, startPoint y: 245, endPoint x: 713, endPoint y: 87, distance: 236.7
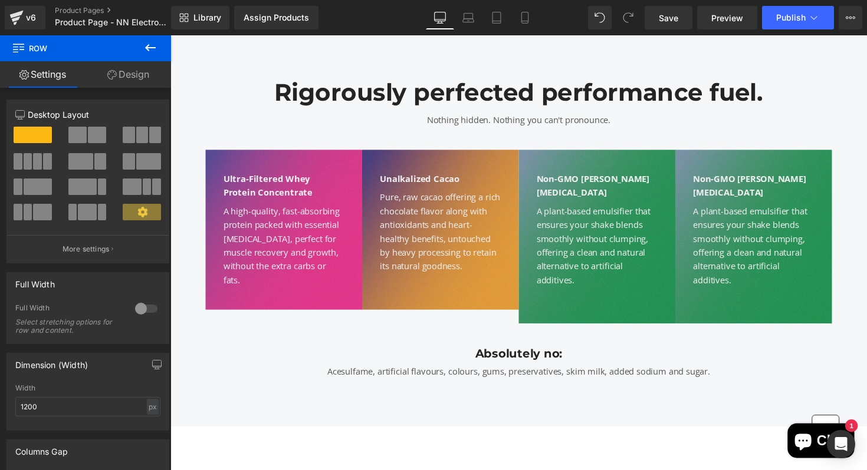
scroll to position [1002, 0]
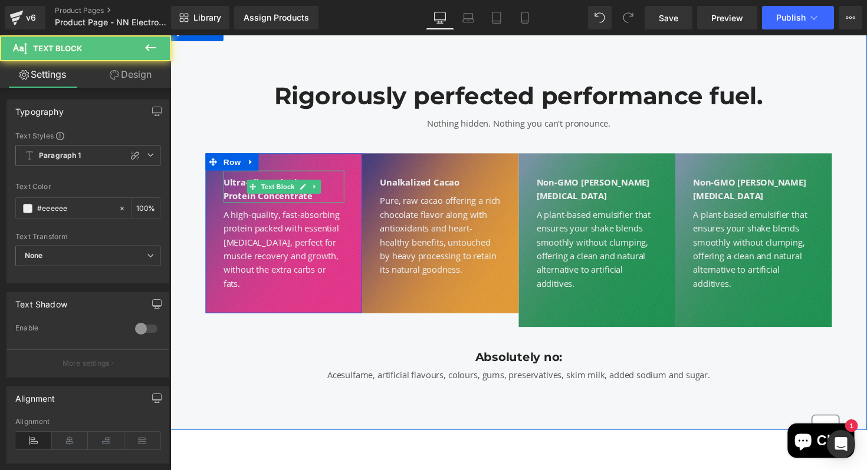
click at [316, 186] on strong "Ultra-Filtered Whey Protein Concentrate" at bounding box center [270, 193] width 91 height 26
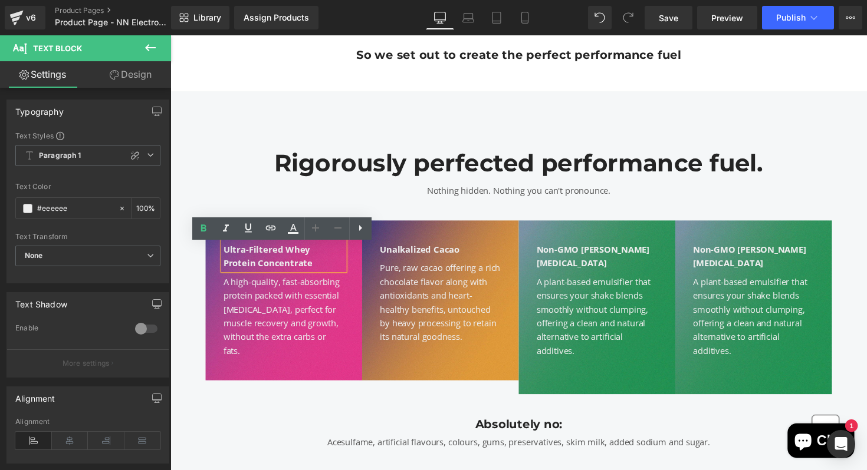
scroll to position [951, 0]
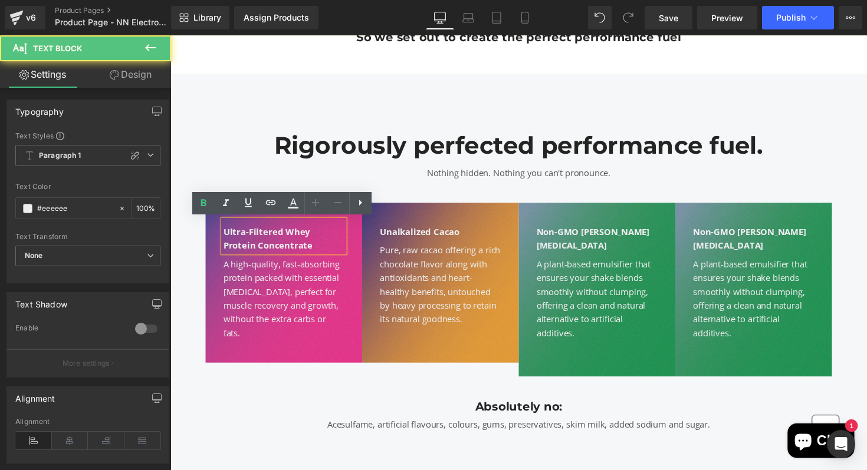
click at [315, 240] on strong "Ultra-Filtered Whey Protein Concentrate" at bounding box center [270, 244] width 91 height 26
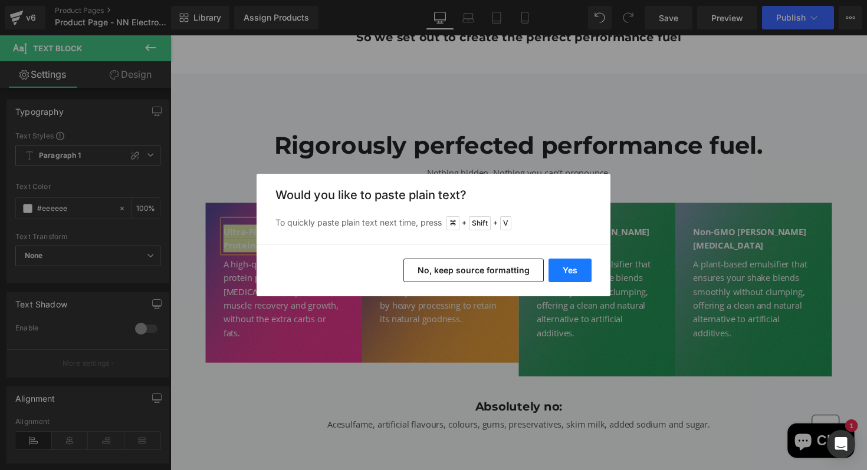
click at [584, 262] on button "Yes" at bounding box center [569, 271] width 43 height 24
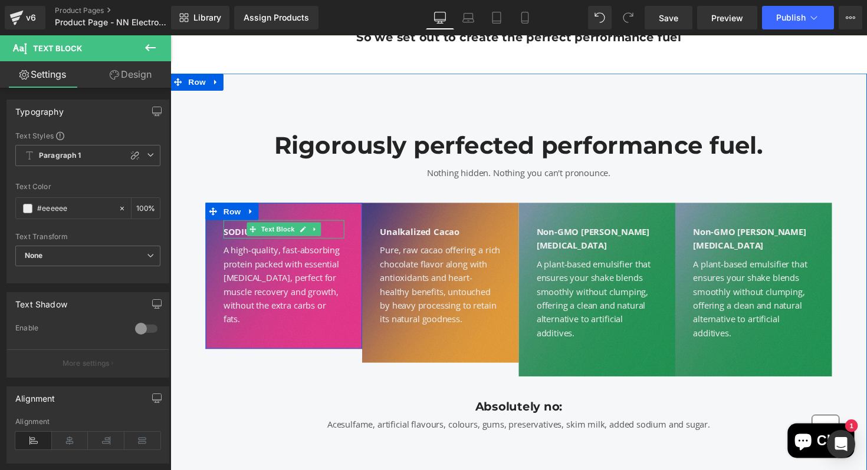
click at [332, 233] on div "SODIUM" at bounding box center [287, 236] width 124 height 14
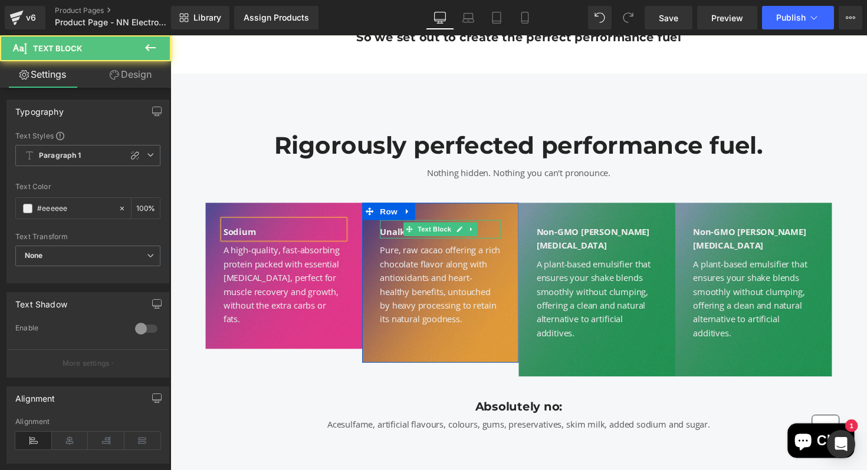
click at [486, 233] on div "Unalkalized Cacao" at bounding box center [447, 236] width 124 height 14
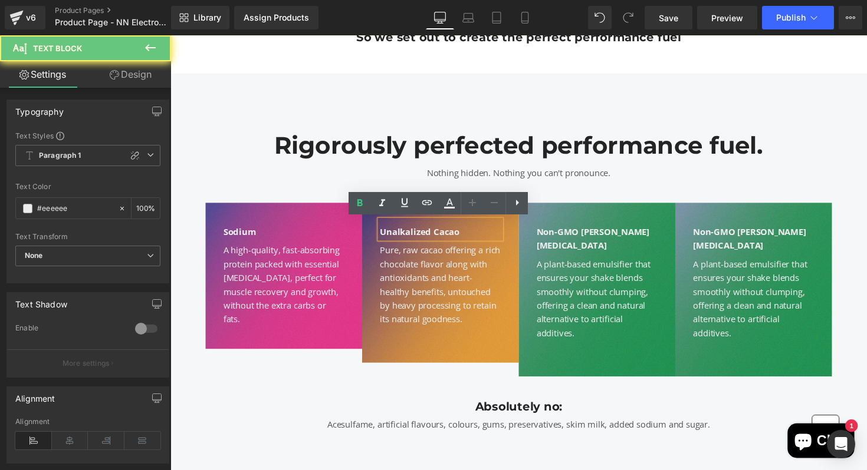
click at [486, 233] on div "Unalkalized Cacao" at bounding box center [447, 236] width 124 height 14
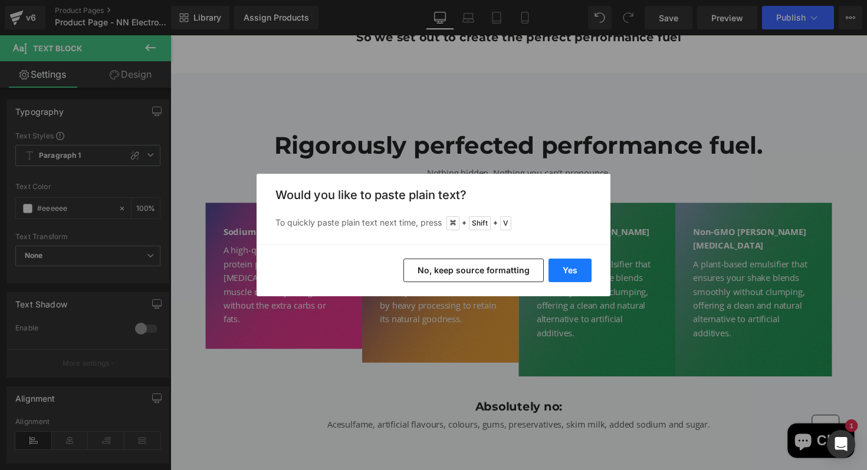
click at [585, 279] on button "Yes" at bounding box center [569, 271] width 43 height 24
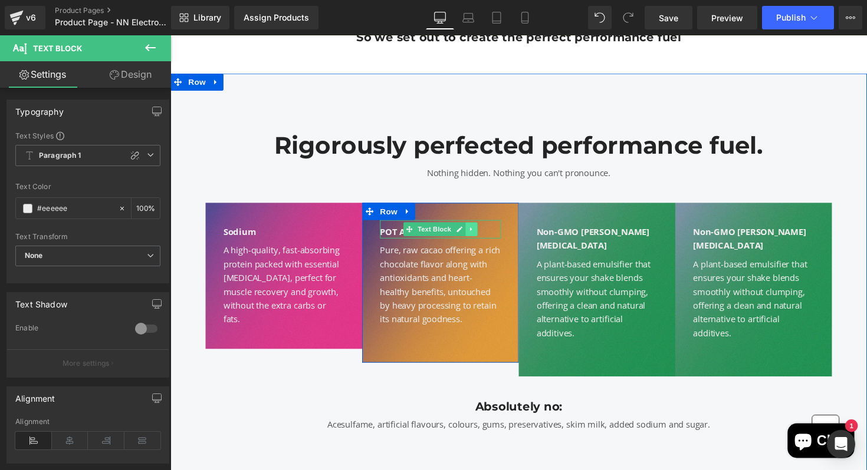
click at [481, 235] on icon at bounding box center [478, 234] width 6 height 7
click at [506, 234] on div at bounding box center [507, 234] width 3 height 19
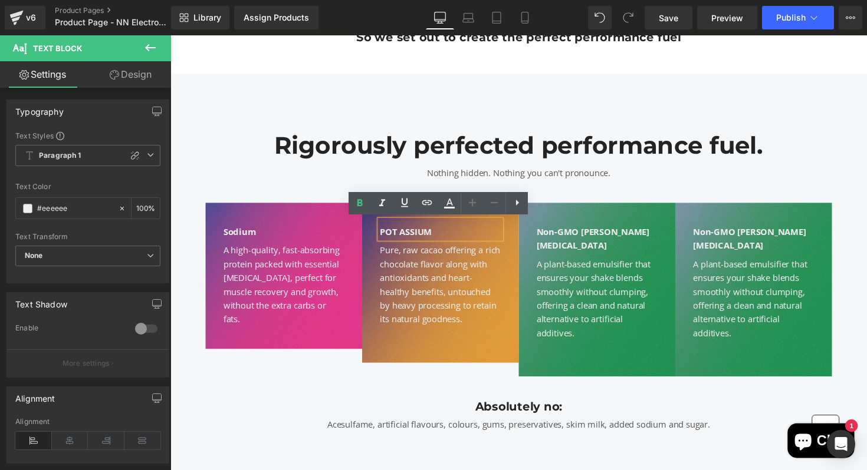
click at [490, 235] on div "POT ASSIUM" at bounding box center [447, 236] width 124 height 14
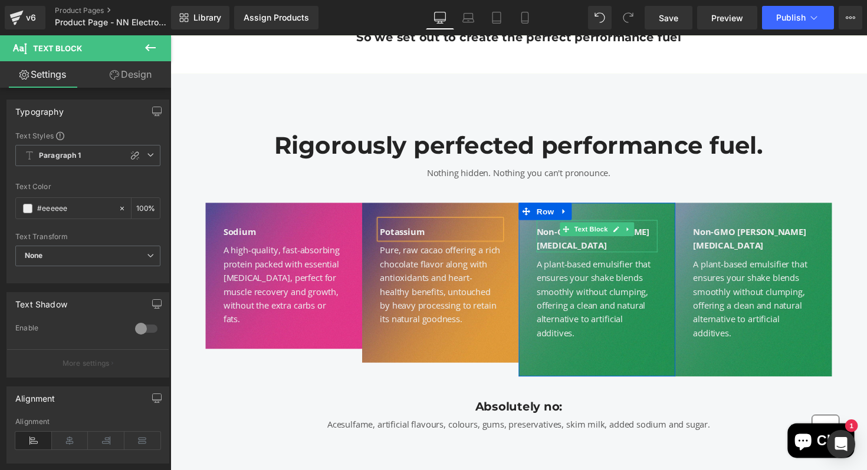
click at [651, 230] on div "Non-GMO [PERSON_NAME][MEDICAL_DATA]" at bounding box center [607, 243] width 124 height 28
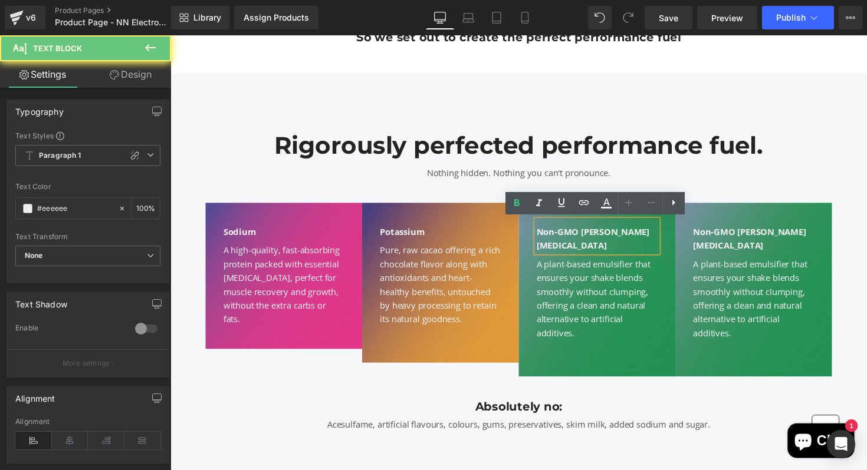
click at [644, 236] on div "Non-GMO [PERSON_NAME][MEDICAL_DATA]" at bounding box center [607, 243] width 124 height 28
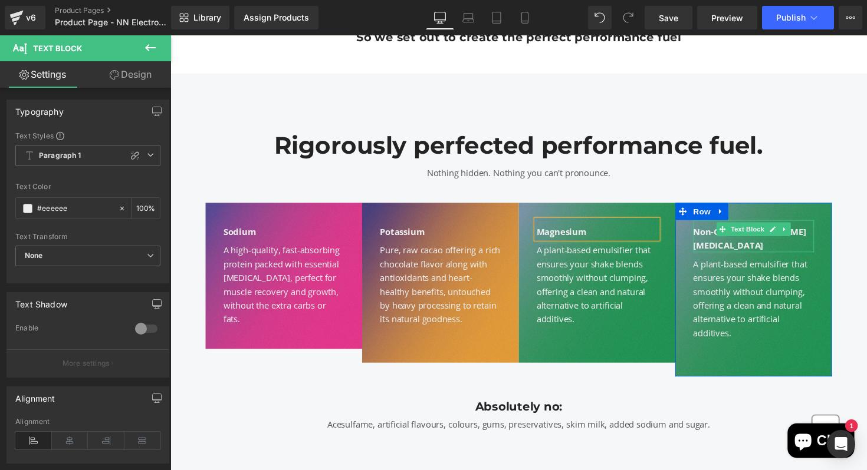
click at [810, 239] on div "Non-GMO [PERSON_NAME][MEDICAL_DATA]" at bounding box center [768, 243] width 124 height 28
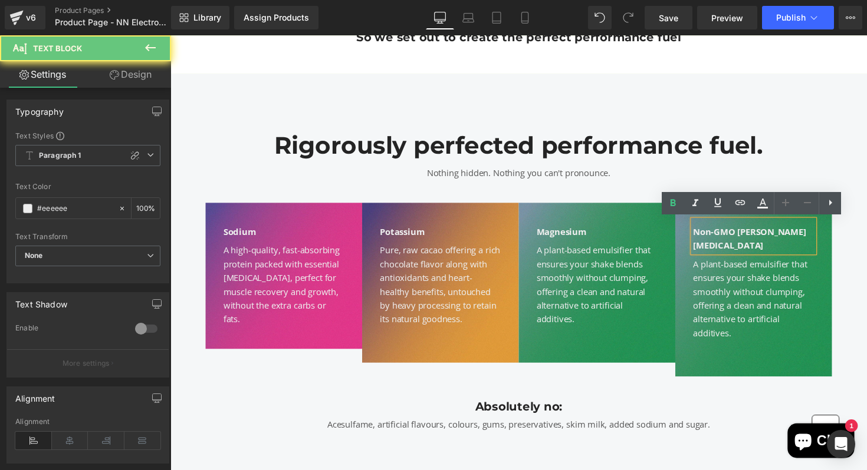
click at [810, 239] on div "Non-GMO [PERSON_NAME][MEDICAL_DATA]" at bounding box center [768, 243] width 124 height 28
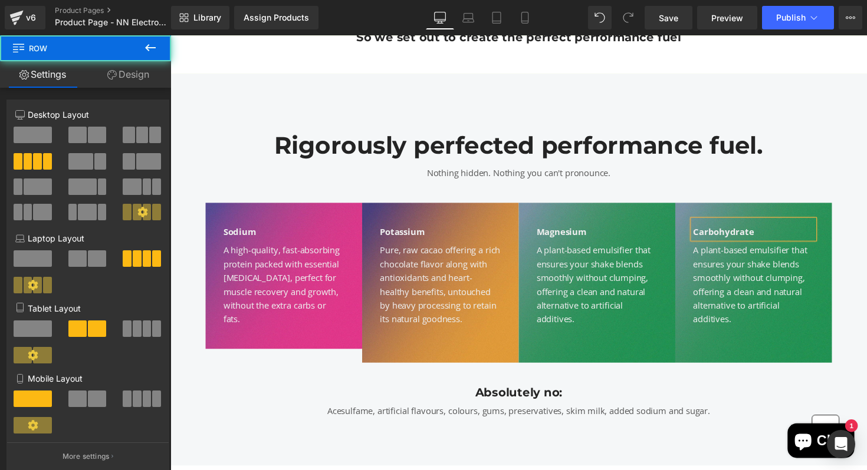
click at [866, 197] on div "Sodium Text Block A high-quality, fast-absorbing protein packed with essential …" at bounding box center [526, 282] width 707 height 187
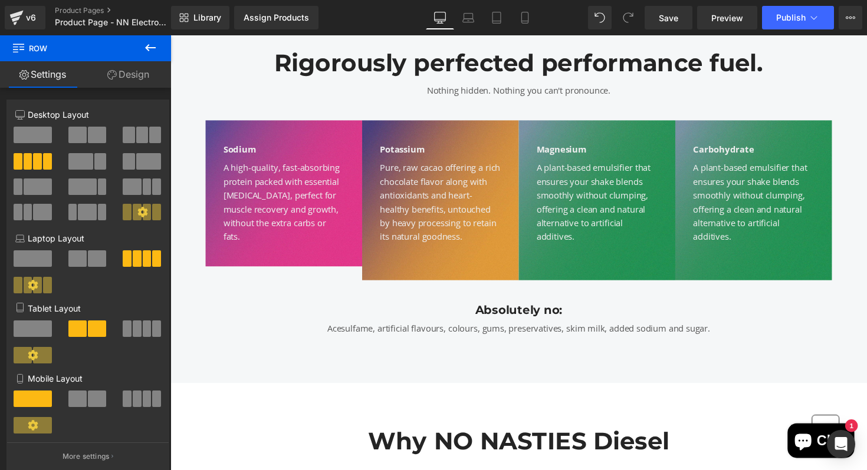
scroll to position [1035, 0]
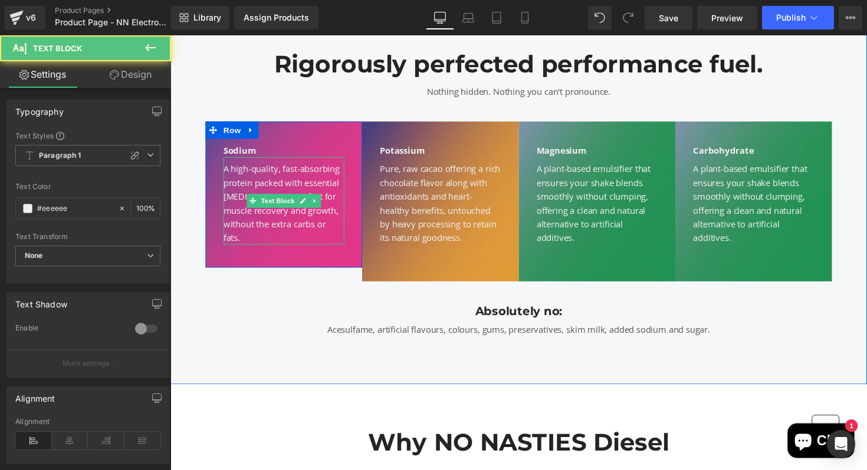
click at [315, 182] on div "A high-quality, fast-absorbing protein packed with essential [MEDICAL_DATA], pe…" at bounding box center [287, 207] width 124 height 85
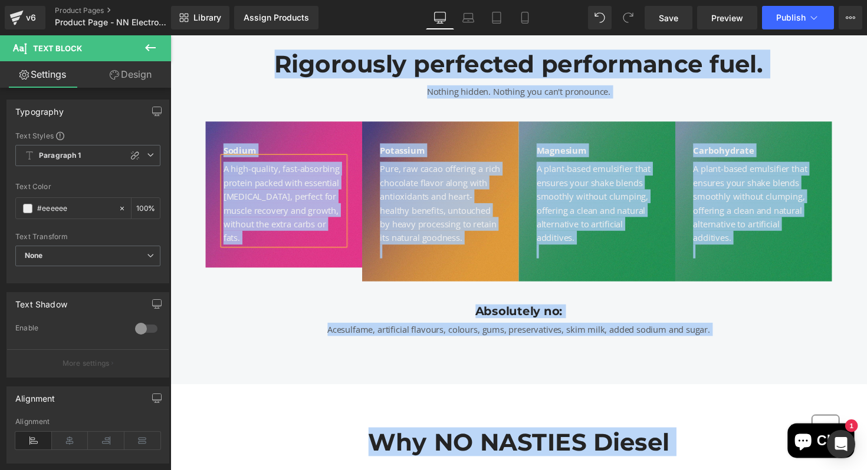
click at [315, 182] on div "A high-quality, fast-absorbing protein packed with essential [MEDICAL_DATA], pe…" at bounding box center [287, 207] width 124 height 85
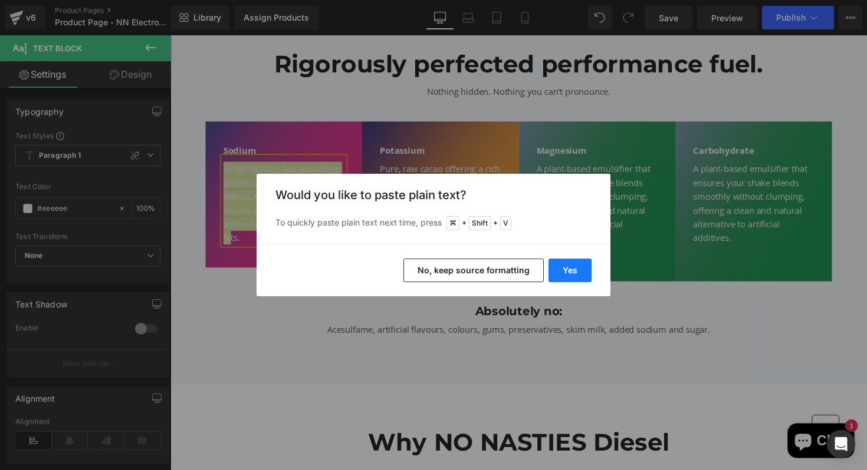
click at [551, 270] on button "Yes" at bounding box center [569, 271] width 43 height 24
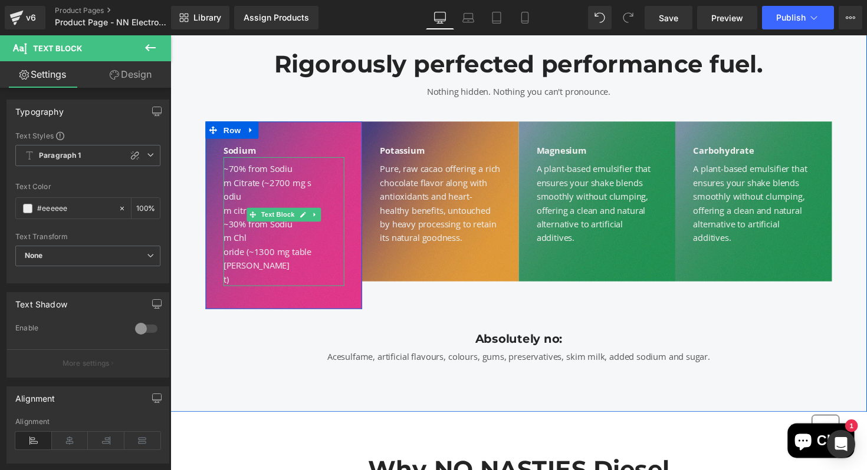
click at [292, 183] on div "m Citrate (~2700 mg s" at bounding box center [287, 186] width 124 height 14
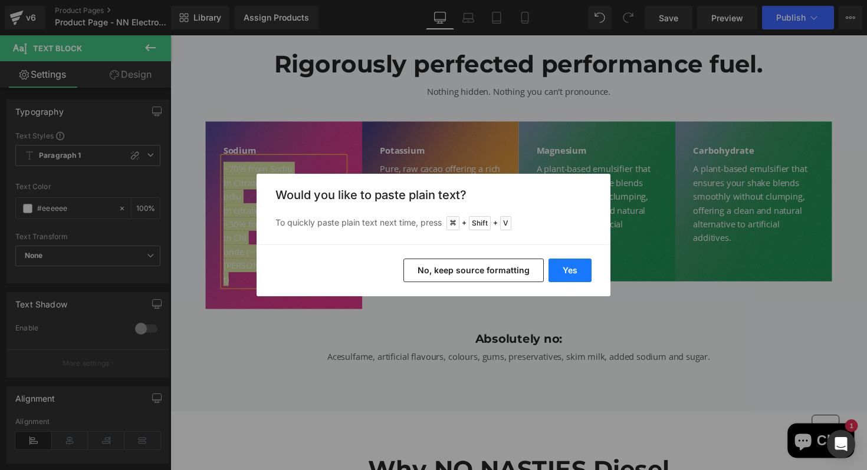
click at [569, 264] on button "Yes" at bounding box center [569, 271] width 43 height 24
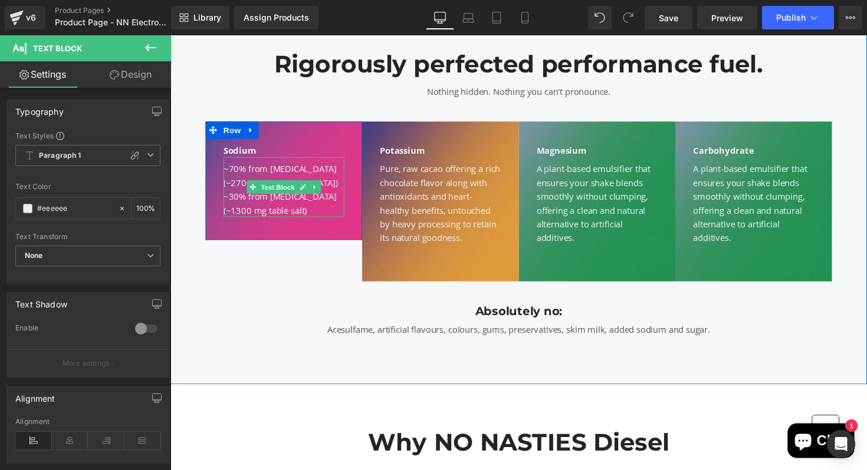
click at [341, 182] on div "~70% from Sodium Citrate (~2700 mg sodium citrate)" at bounding box center [287, 179] width 124 height 28
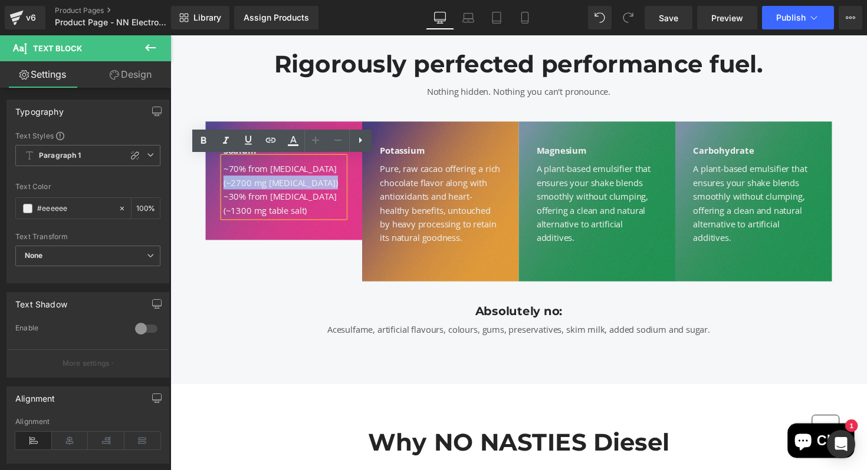
drag, startPoint x: 341, startPoint y: 185, endPoint x: 225, endPoint y: 189, distance: 116.2
click at [225, 189] on div "~70% from Sodium Citrate (~2700 mg sodium citrate)" at bounding box center [287, 179] width 124 height 28
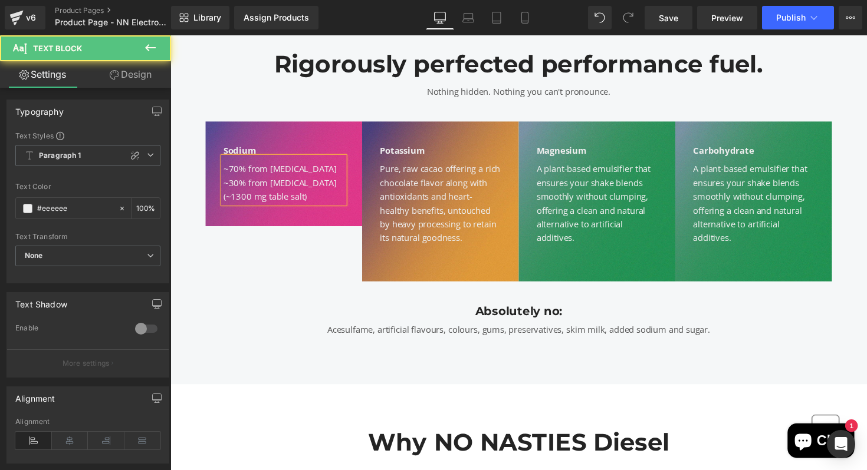
drag, startPoint x: 313, startPoint y: 197, endPoint x: 213, endPoint y: 197, distance: 100.2
click at [213, 197] on div "Sodium Text Block ~70% from Sodium Citrate ~30% from Sodium Chloride (~1300 mg …" at bounding box center [286, 177] width 160 height 107
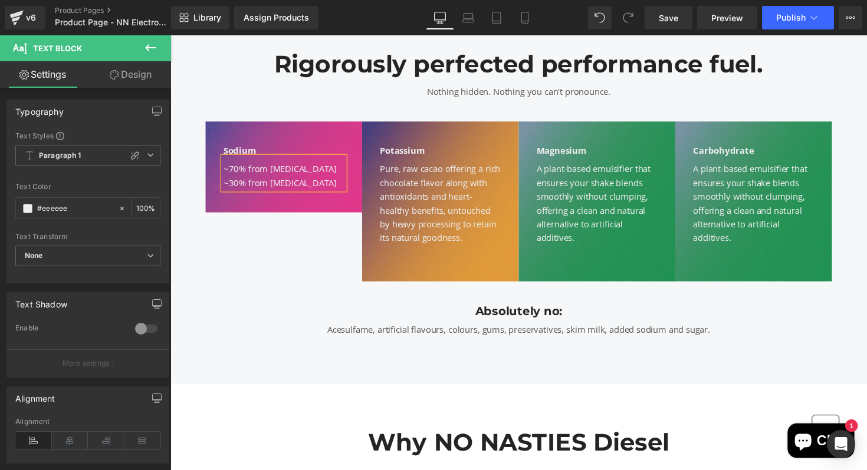
click at [230, 167] on div "~70% from Sodium Citrate" at bounding box center [287, 172] width 124 height 14
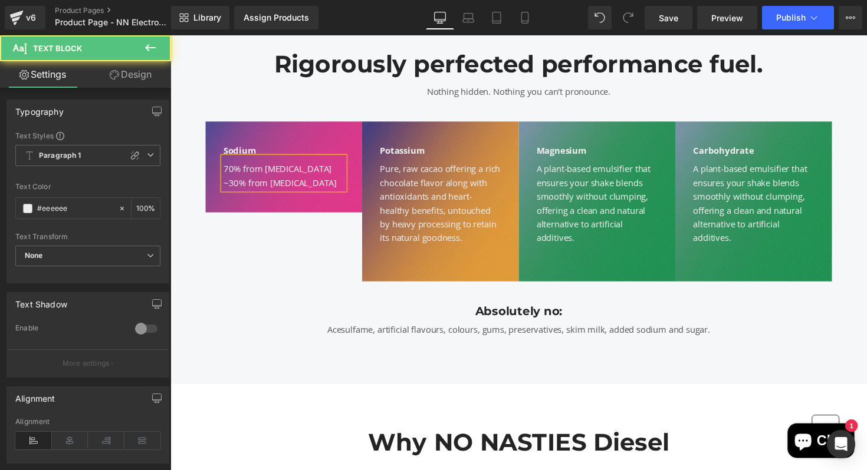
click at [232, 179] on div "~30% from Sodium Chloride" at bounding box center [287, 186] width 124 height 14
click at [347, 189] on div "30% from Sodium Chloride" at bounding box center [287, 186] width 124 height 14
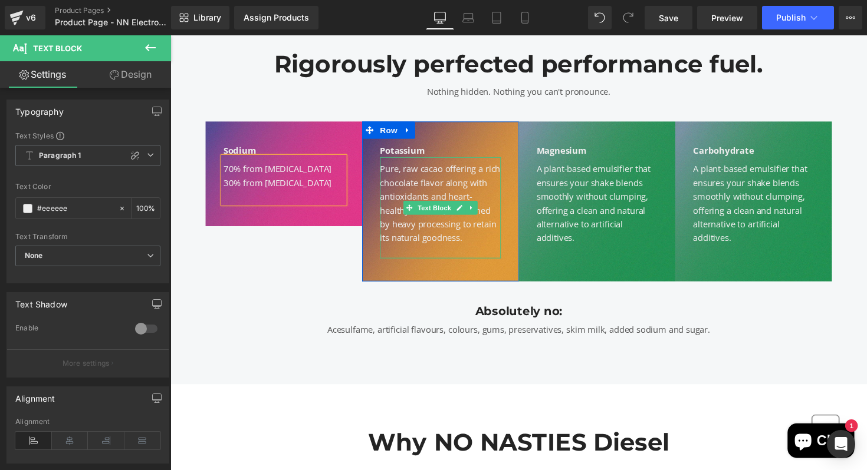
click at [480, 179] on div "Pure, raw cacao offering a rich chocolate flavor along with antioxidants and he…" at bounding box center [447, 207] width 124 height 85
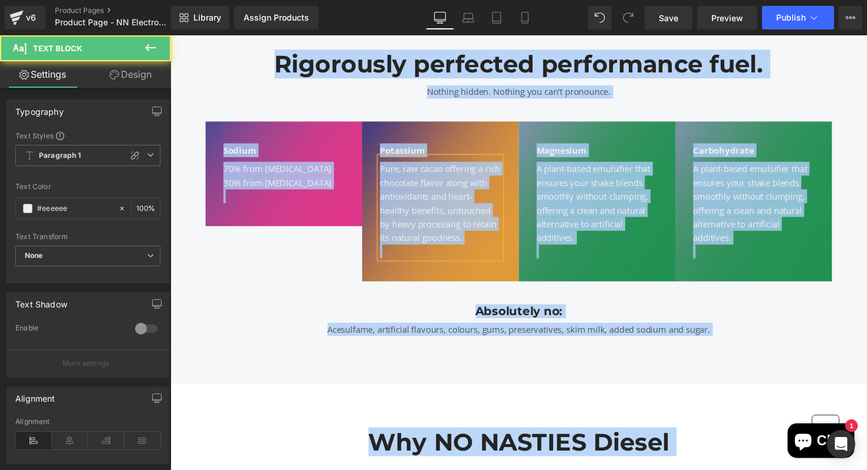
click at [480, 179] on div "Pure, raw cacao offering a rich chocolate flavor along with antioxidants and he…" at bounding box center [447, 207] width 124 height 85
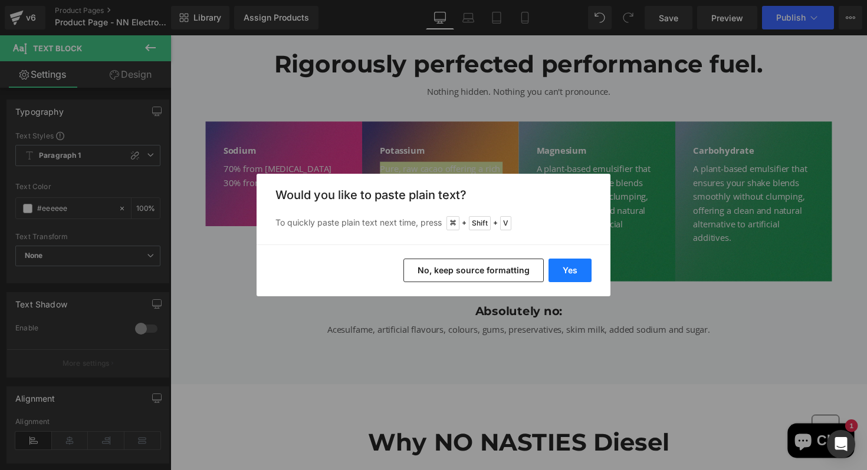
click at [565, 271] on button "Yes" at bounding box center [569, 271] width 43 height 24
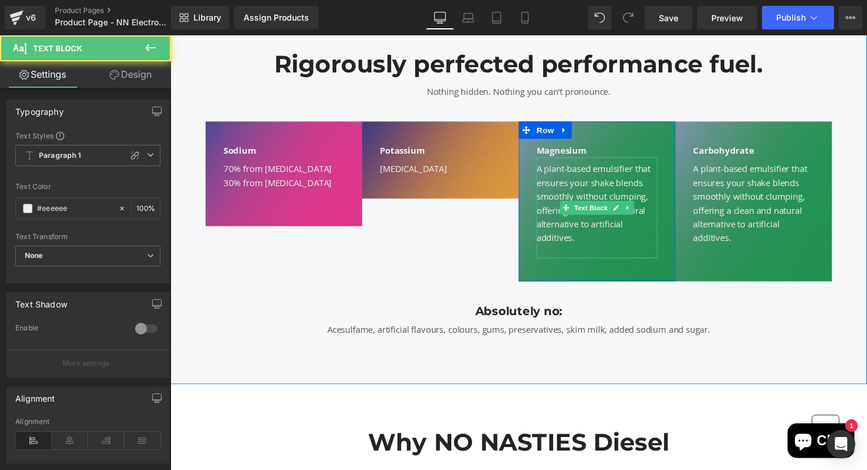
click at [648, 192] on div "A plant-based emulsifier that ensures your shake blends smoothly without clumpi…" at bounding box center [607, 207] width 124 height 85
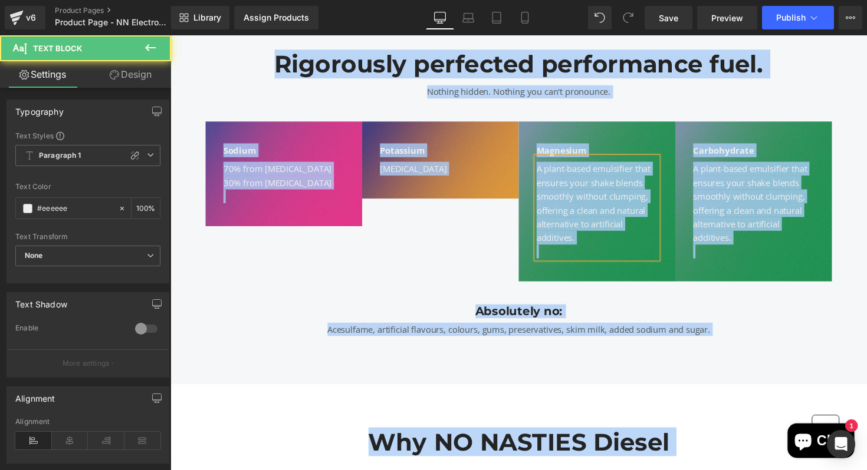
click at [648, 192] on div "A plant-based emulsifier that ensures your shake blends smoothly without clumpi…" at bounding box center [607, 207] width 124 height 85
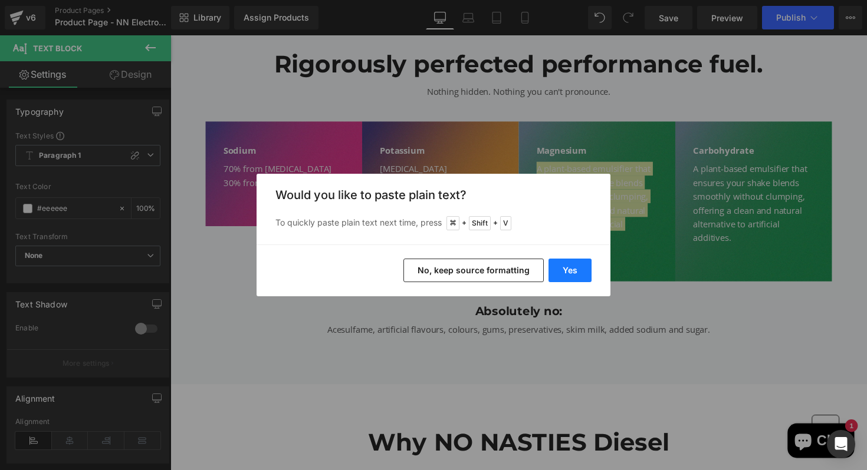
click at [583, 266] on button "Yes" at bounding box center [569, 271] width 43 height 24
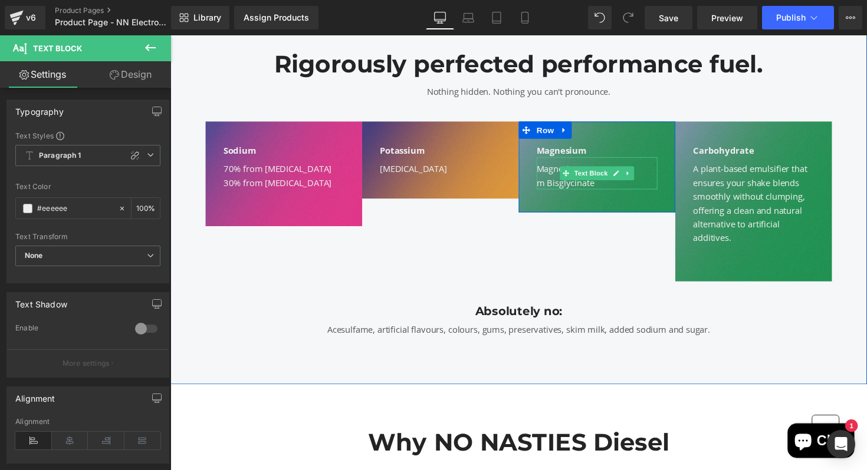
click at [555, 188] on div "m Bisglycinate" at bounding box center [607, 186] width 124 height 14
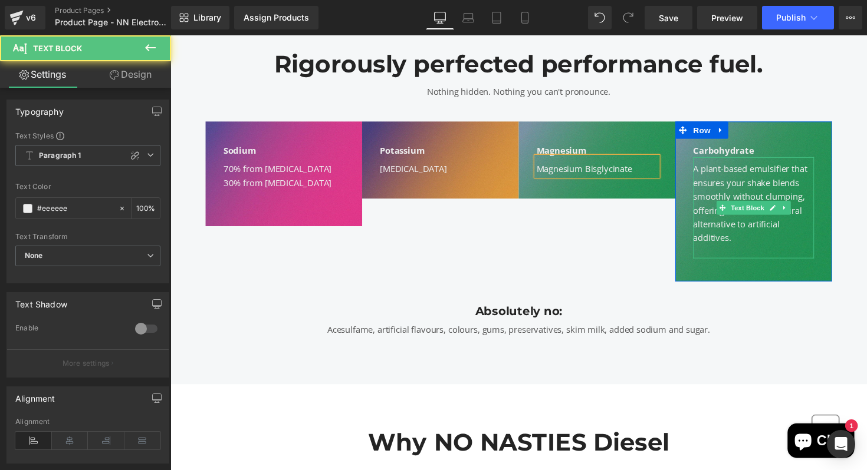
click at [805, 191] on div "A plant-based emulsifier that ensures your shake blends smoothly without clumpi…" at bounding box center [768, 207] width 124 height 85
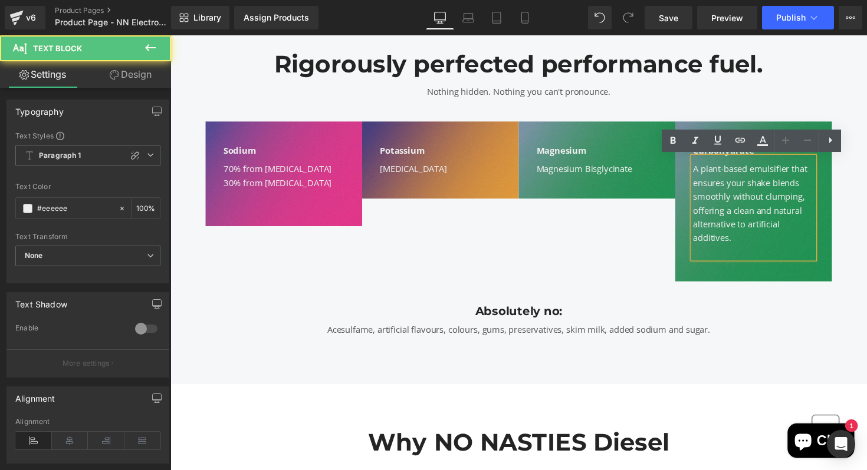
click at [805, 191] on div "A plant-based emulsifier that ensures your shake blends smoothly without clumpi…" at bounding box center [768, 207] width 124 height 85
click at [769, 215] on div "A plant-based emulsifier that ensures your shake blends smoothly without clumpi…" at bounding box center [768, 207] width 124 height 85
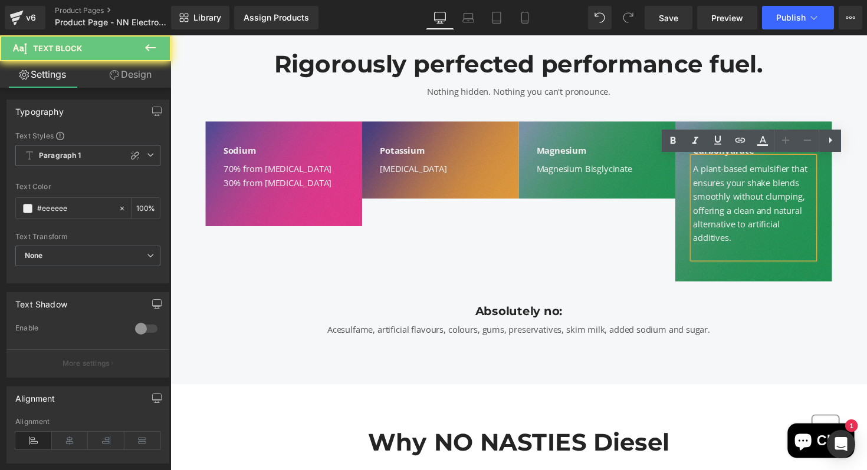
click at [736, 172] on div "A plant-based emulsifier that ensures your shake blends smoothly without clumpi…" at bounding box center [768, 207] width 124 height 85
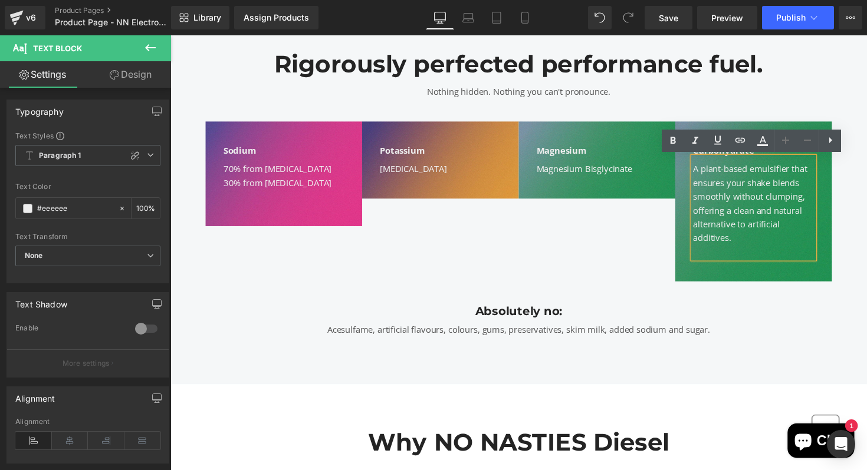
click at [785, 196] on div "A plant-based emulsifier that ensures your shake blends smoothly without clumpi…" at bounding box center [768, 207] width 124 height 85
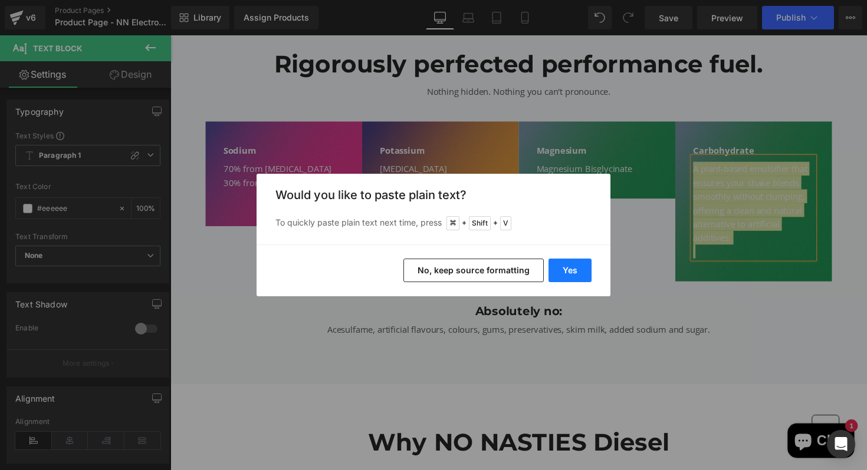
click at [571, 267] on button "Yes" at bounding box center [569, 271] width 43 height 24
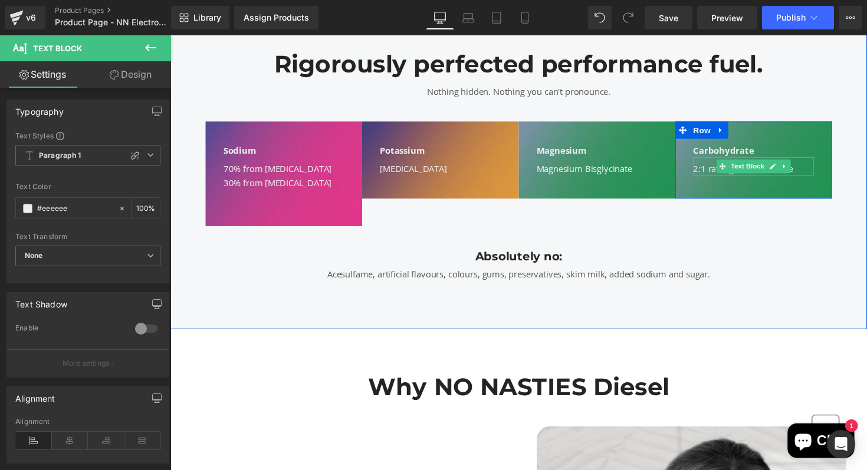
click at [817, 172] on div "2:1 ratio glucose:fructose" at bounding box center [768, 172] width 124 height 14
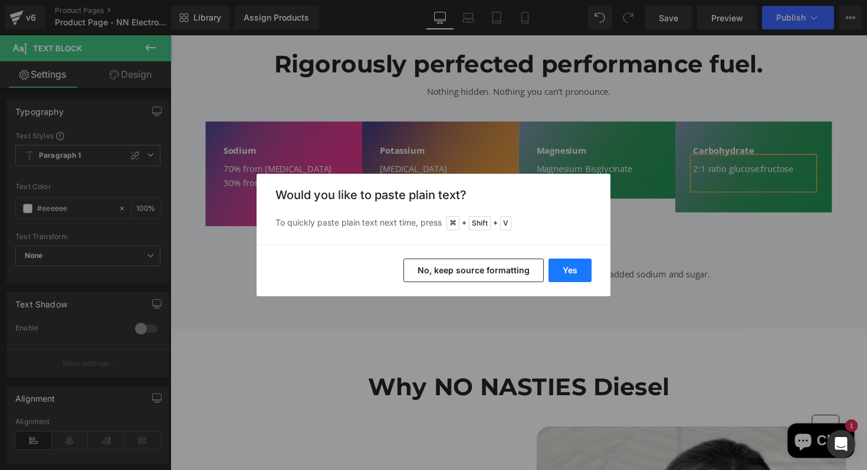
click at [564, 272] on button "Yes" at bounding box center [569, 271] width 43 height 24
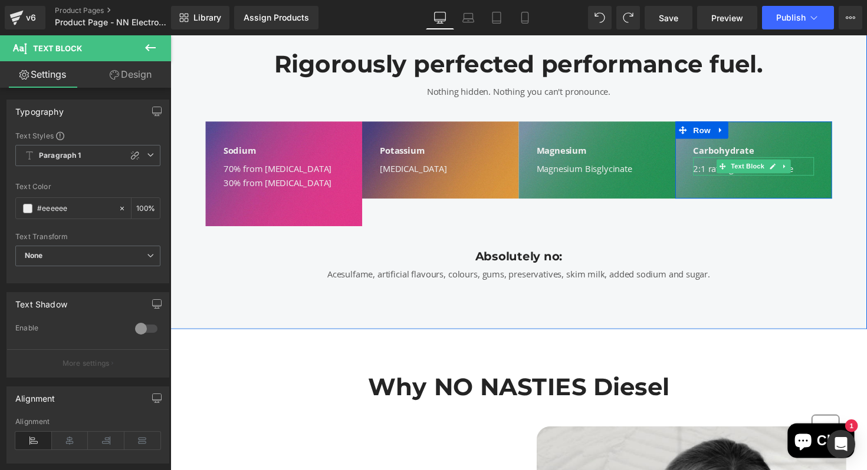
click at [814, 170] on div "2:1 ratio glucose:fructose" at bounding box center [768, 172] width 124 height 14
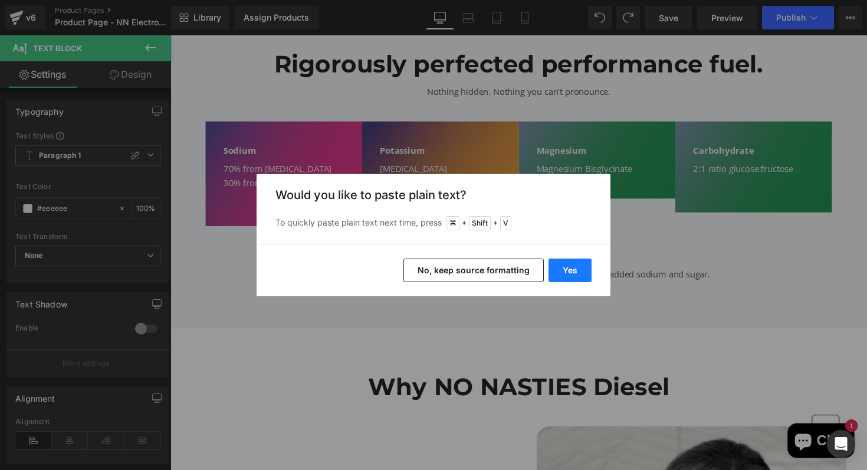
click at [567, 279] on button "Yes" at bounding box center [569, 271] width 43 height 24
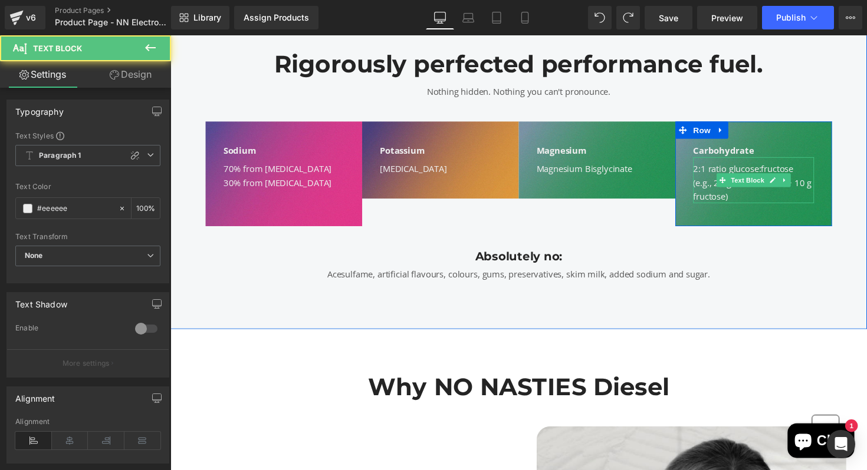
click at [797, 198] on div "(e.g., 20 g maltodextrin + 10 g fructose)" at bounding box center [768, 193] width 124 height 28
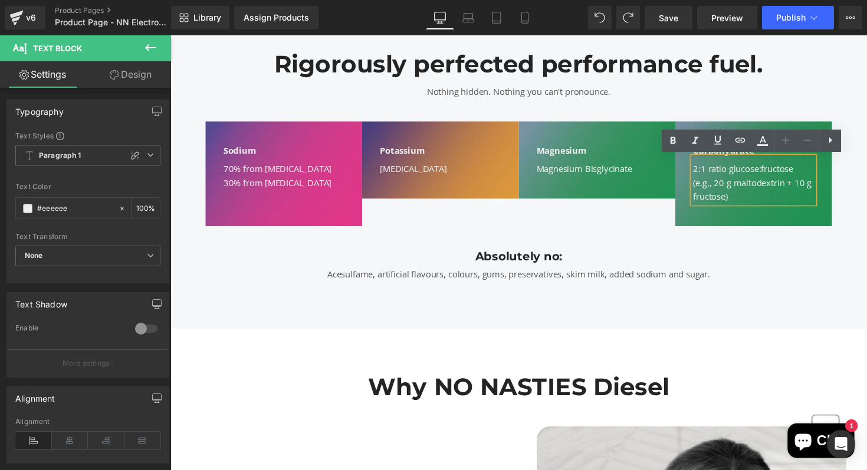
click at [628, 108] on div "Sodium Text Block 70% from Sodium Citrate 30% from Sodium Chloride Text Block R…" at bounding box center [526, 171] width 707 height 131
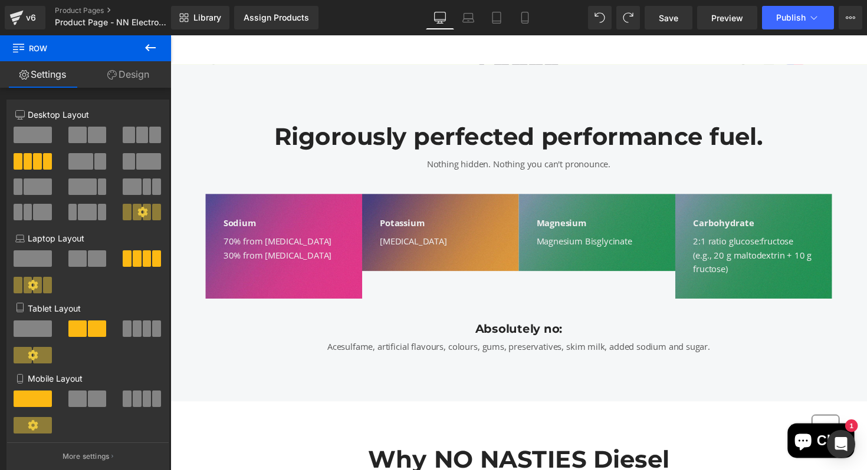
scroll to position [959, 0]
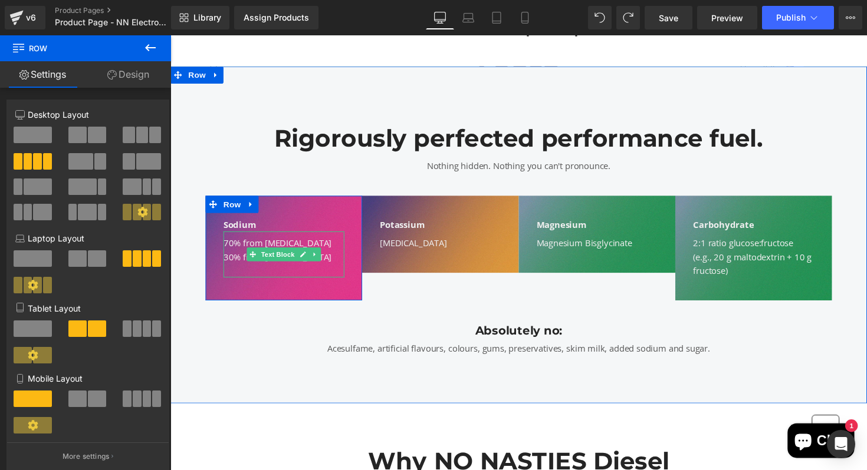
click at [334, 262] on div "30% from Sodium Chloride" at bounding box center [287, 262] width 124 height 14
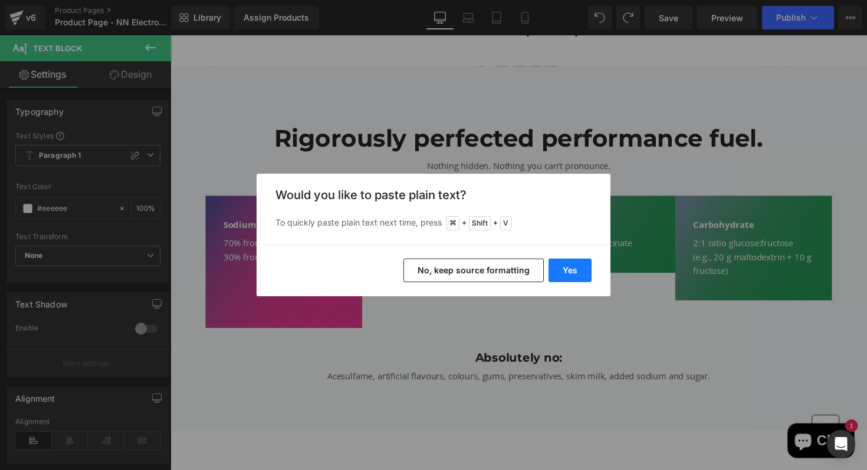
click at [582, 265] on button "Yes" at bounding box center [569, 271] width 43 height 24
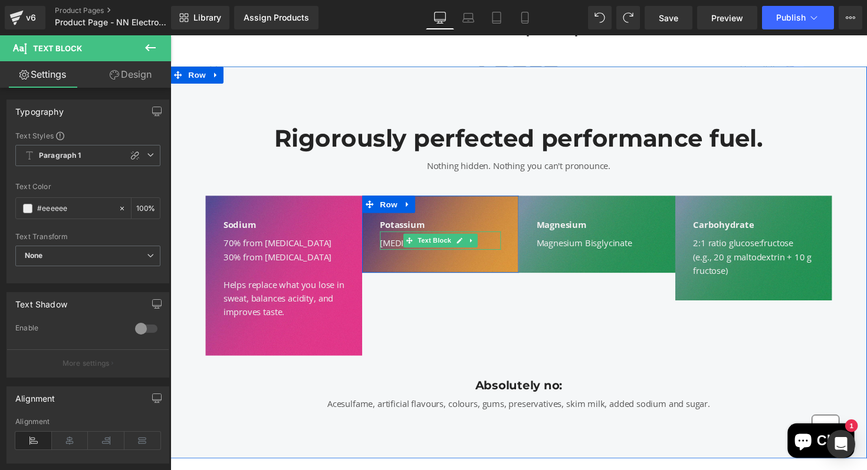
click at [493, 248] on div "Potassium Citrate" at bounding box center [447, 248] width 124 height 14
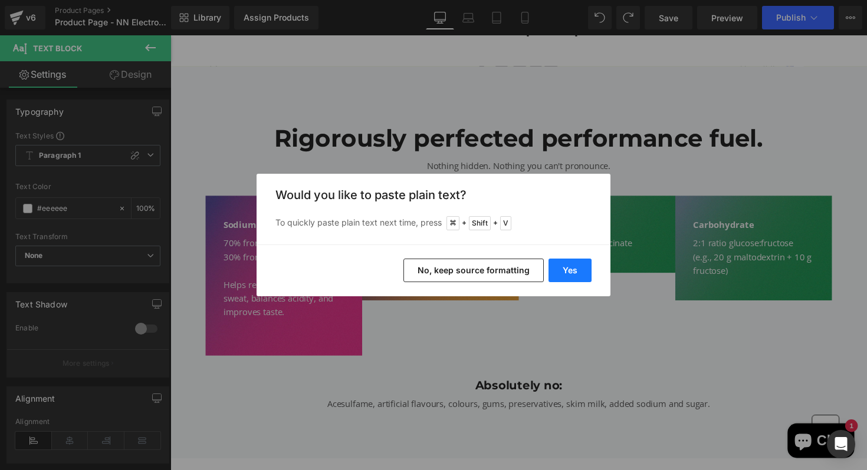
click at [558, 271] on button "Yes" at bounding box center [569, 271] width 43 height 24
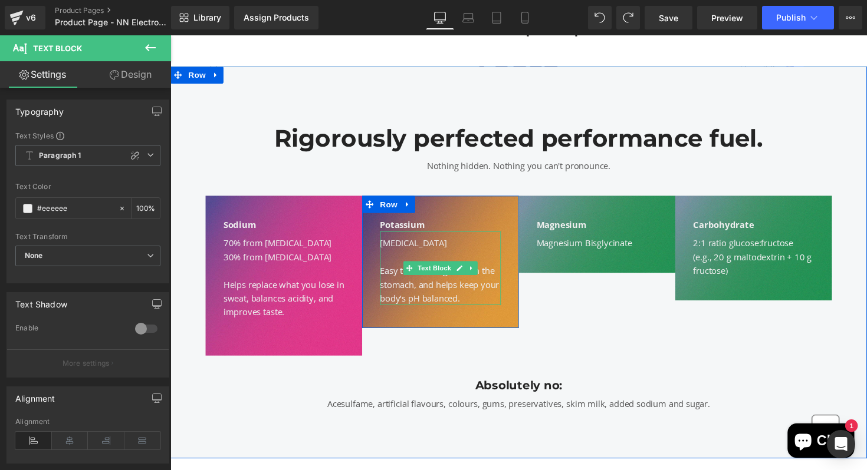
click at [495, 301] on div "Easy to absorb, gentle on the stomach, and helps keep your body’s pH balanced." at bounding box center [447, 290] width 124 height 42
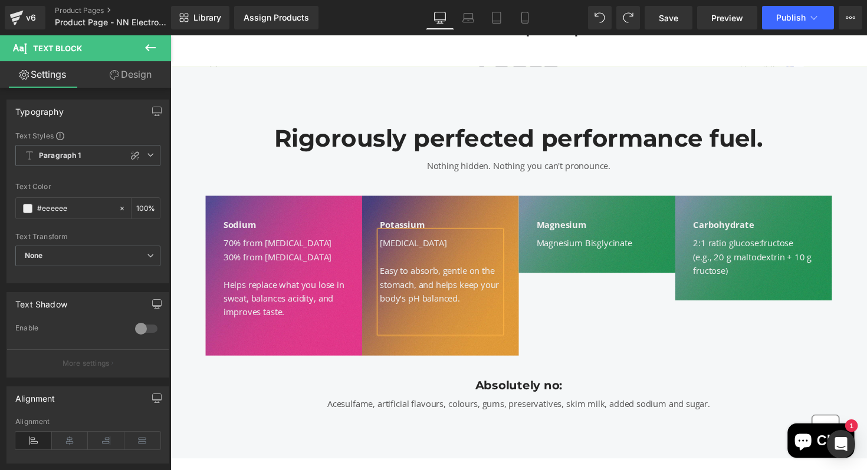
click at [676, 360] on div "Magnesium Text Block Magnesiu m Bisglycinate Text Block Row 40px" at bounding box center [607, 282] width 160 height 164
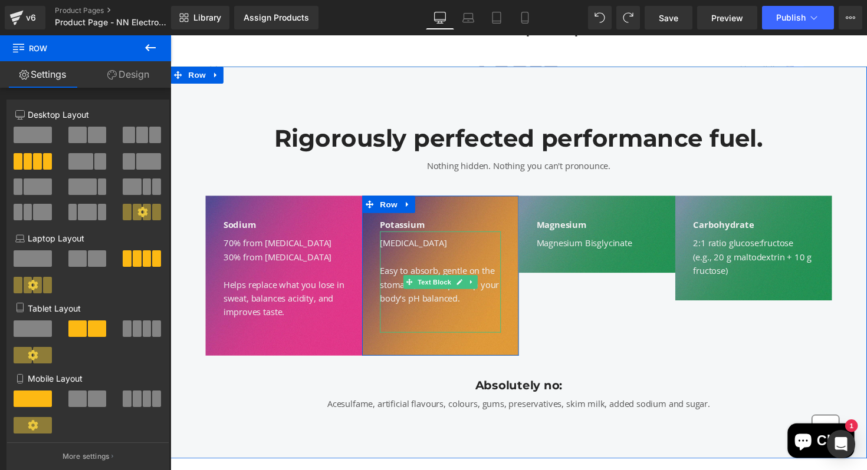
click at [397, 248] on div "Potassium Citrate" at bounding box center [447, 248] width 124 height 14
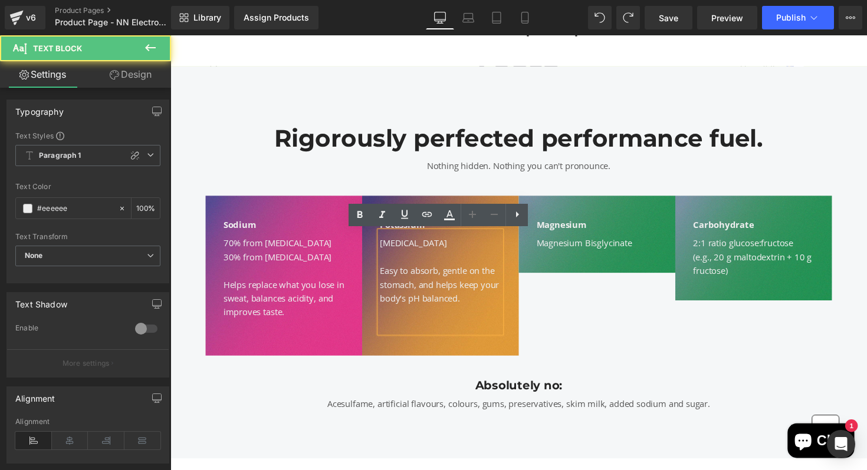
click at [387, 248] on div "Potassium Citrate" at bounding box center [447, 248] width 124 height 14
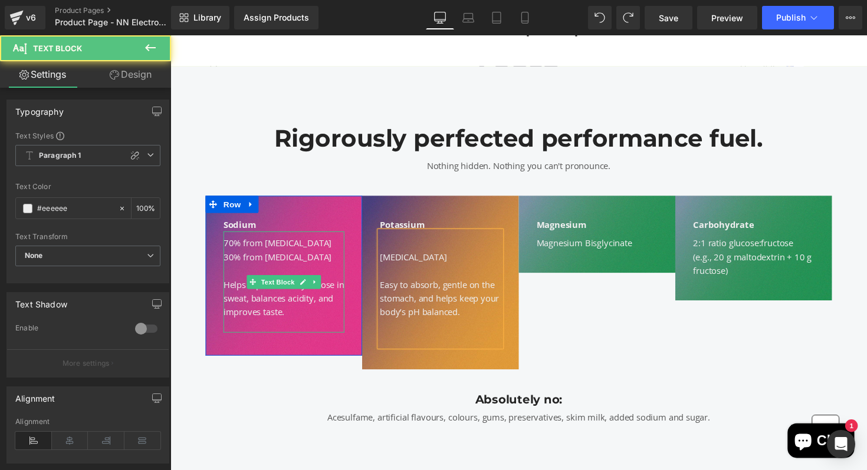
click at [268, 328] on div at bounding box center [287, 333] width 124 height 14
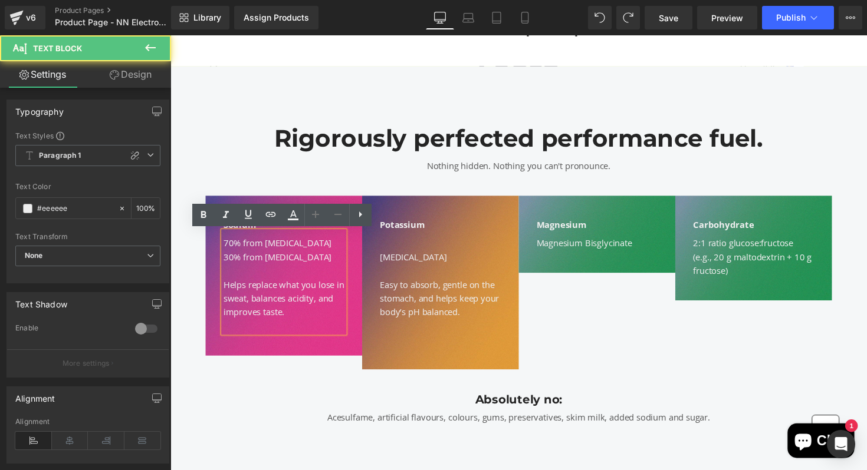
click at [268, 328] on div at bounding box center [287, 333] width 124 height 14
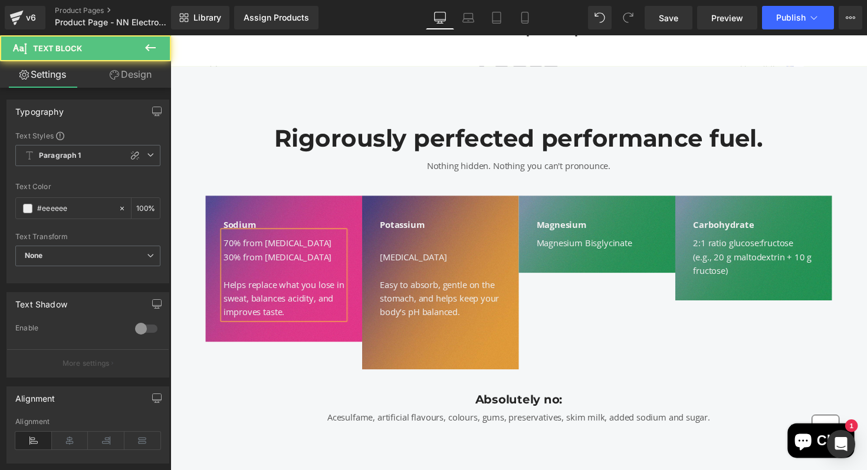
click at [228, 243] on div "70% from Sodium Citrate" at bounding box center [287, 248] width 124 height 14
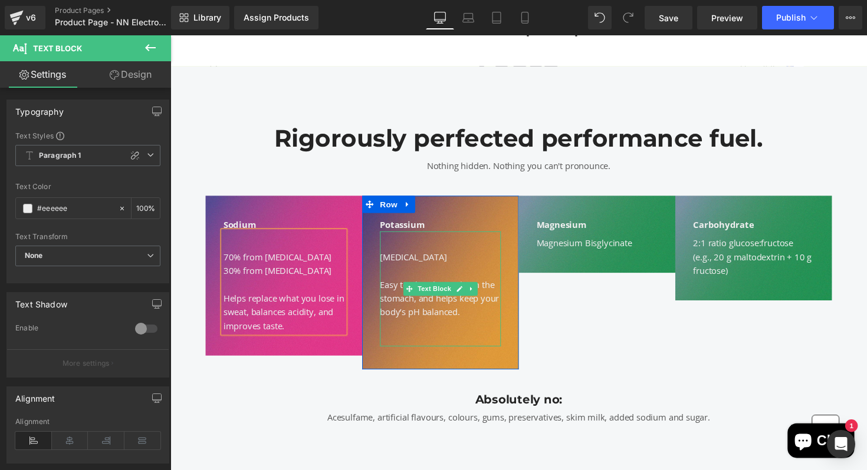
click at [438, 335] on div at bounding box center [447, 333] width 124 height 14
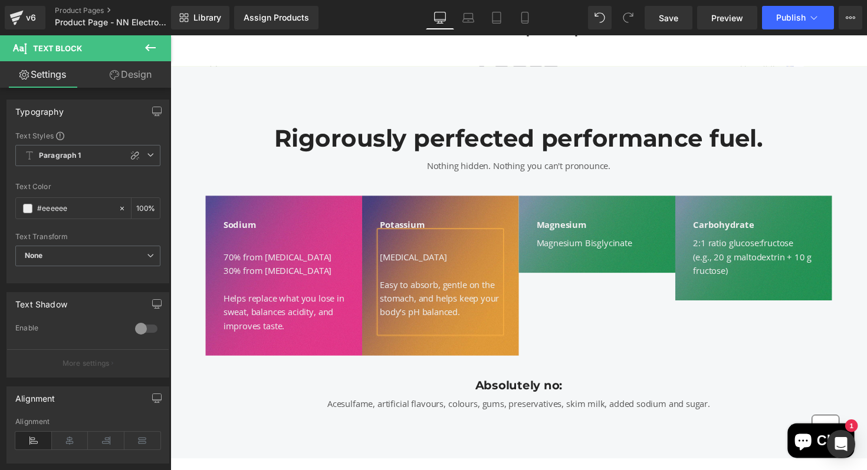
click at [642, 329] on div "Magnesium Text Block Magnesiu m Bisglycinate Text Block Row 40px" at bounding box center [607, 282] width 160 height 164
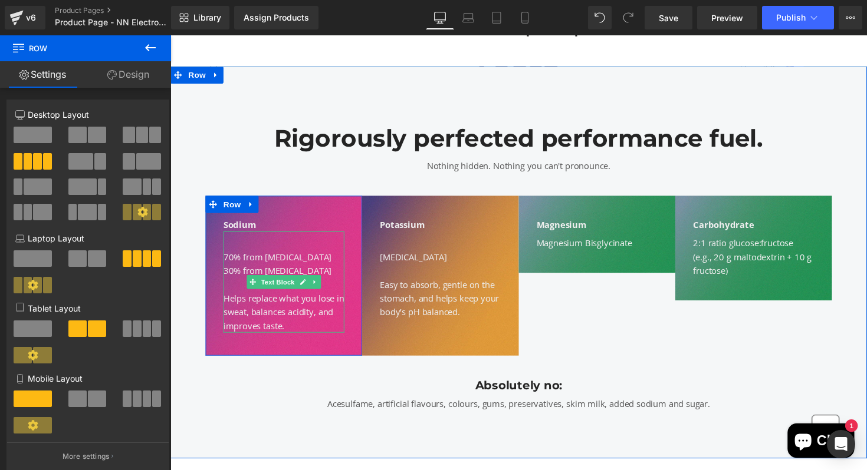
click at [251, 242] on div at bounding box center [287, 248] width 124 height 14
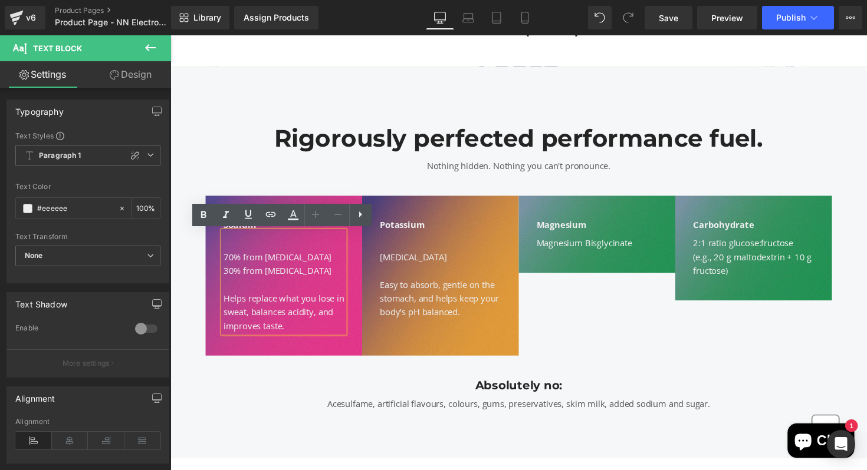
click at [601, 326] on div "Magnesium Text Block Magnesiu m Bisglycinate Text Block Row 40px" at bounding box center [607, 282] width 160 height 164
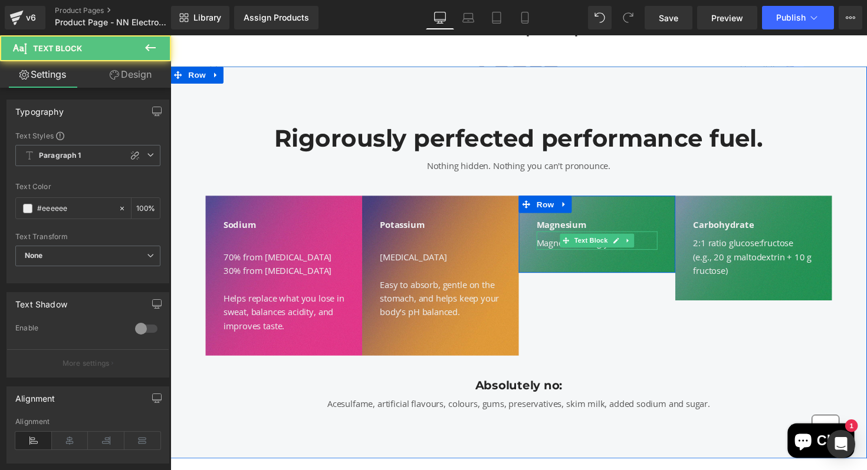
click at [647, 248] on div "Magnesiu m Bisglycinate" at bounding box center [607, 248] width 124 height 14
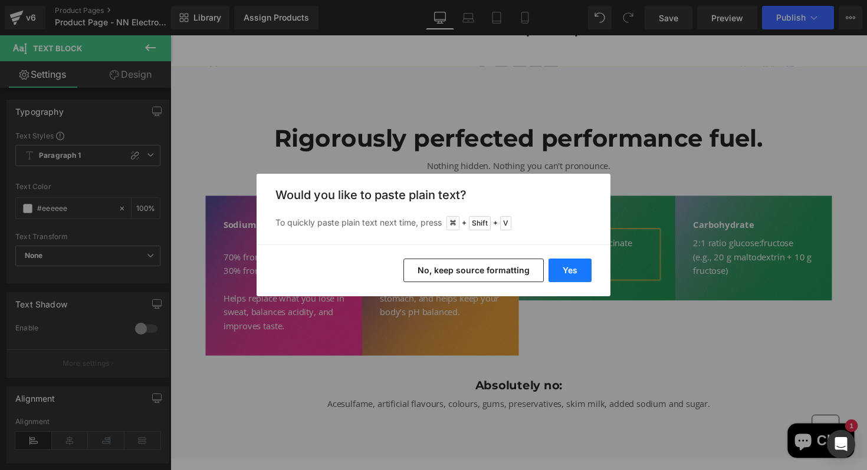
click at [570, 275] on button "Yes" at bounding box center [569, 271] width 43 height 24
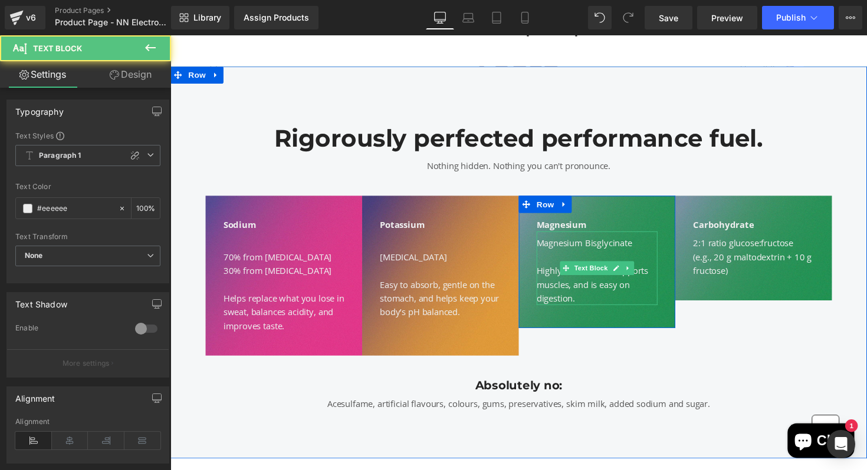
click at [649, 301] on div "Highly absorbable, supports muscles, and is easy on digestion." at bounding box center [607, 290] width 124 height 42
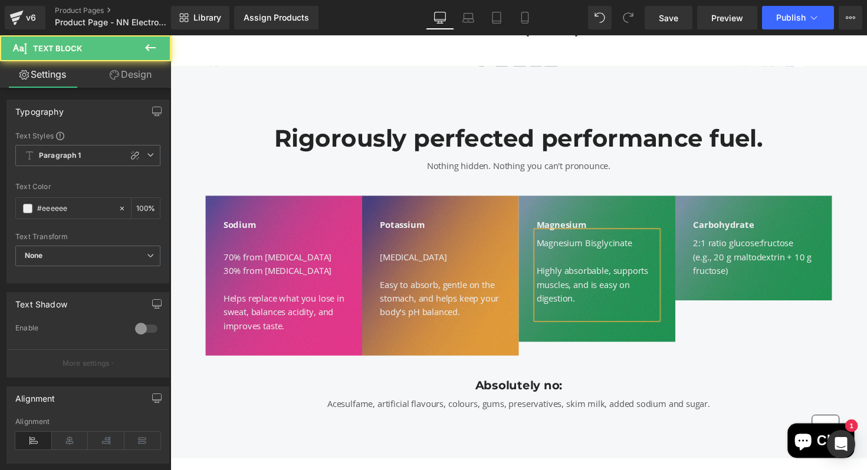
click at [548, 252] on div "Magnesiu m Bisglycinate" at bounding box center [607, 248] width 124 height 14
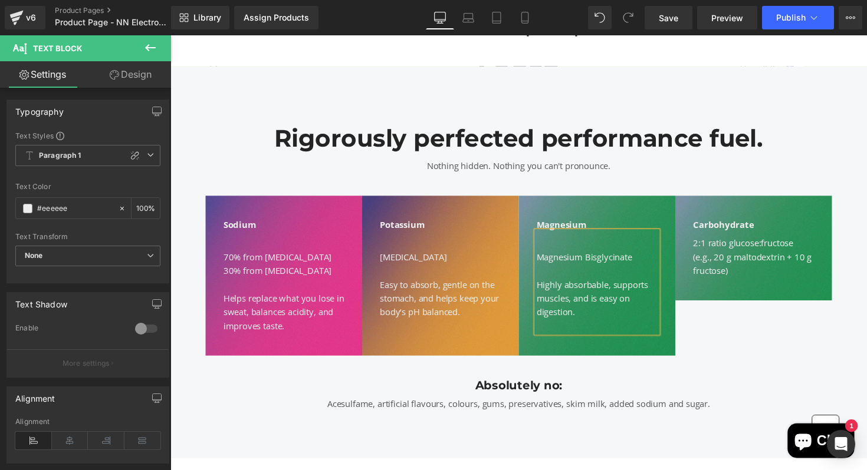
click at [779, 338] on div "Carbohydrate Text Block 2:1 ratio glucose:fructose (e.g., 20 g maltodextrin + 1…" at bounding box center [767, 282] width 160 height 164
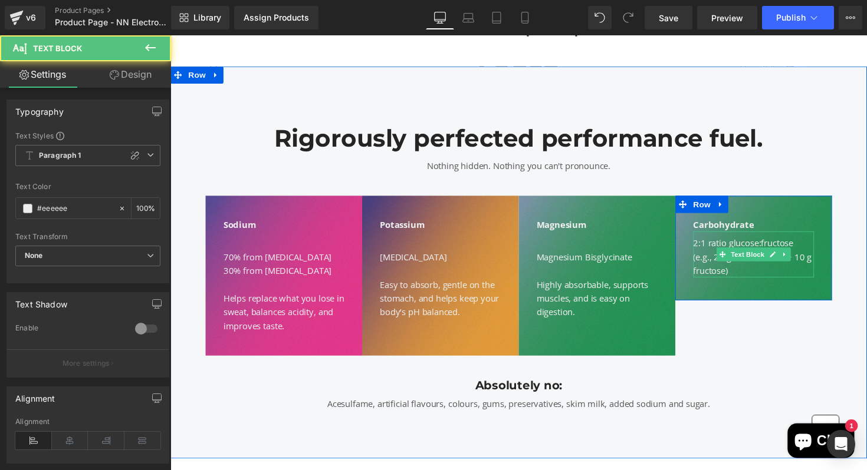
click at [769, 274] on div "(e.g., 20 g maltodextrin + 10 g fructose)" at bounding box center [768, 269] width 124 height 28
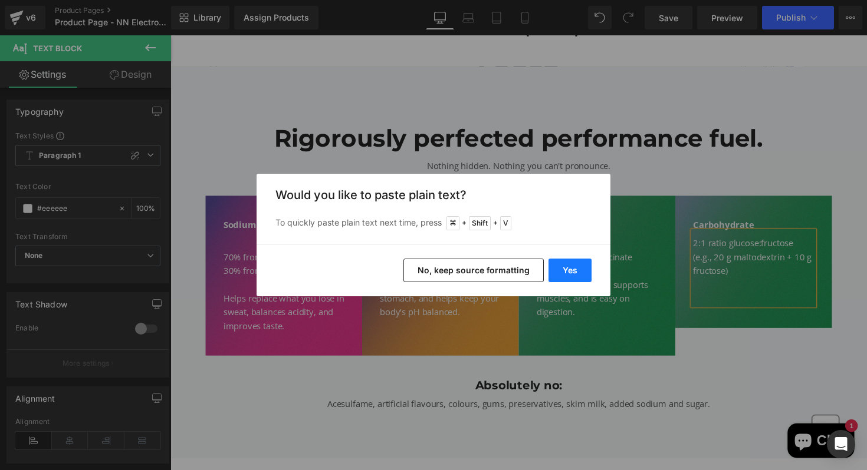
click at [584, 264] on button "Yes" at bounding box center [569, 271] width 43 height 24
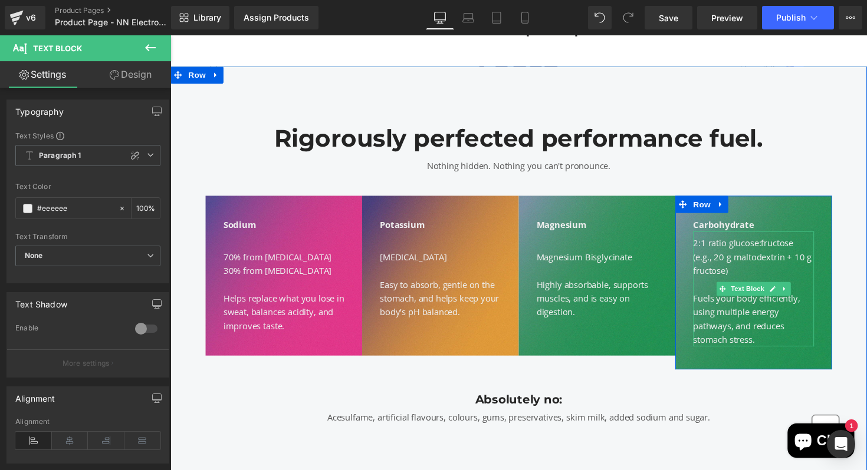
click at [707, 249] on div at bounding box center [707, 295] width 3 height 118
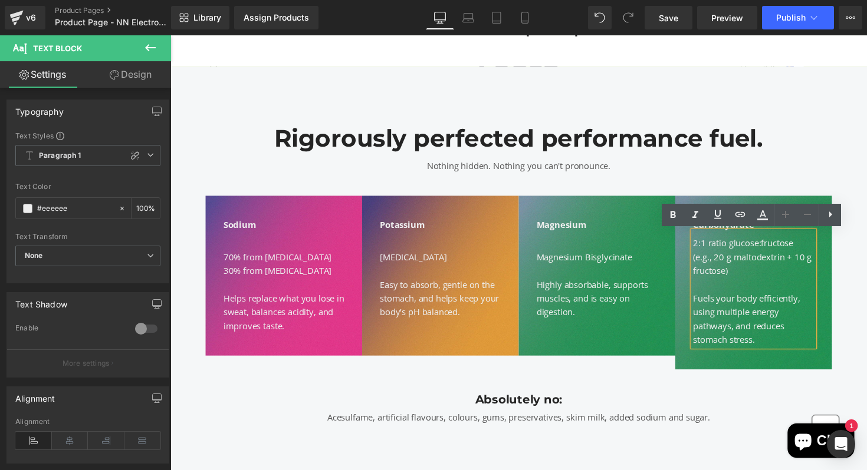
click at [713, 252] on div "2:1 ratio glucose:fructose" at bounding box center [768, 248] width 124 height 14
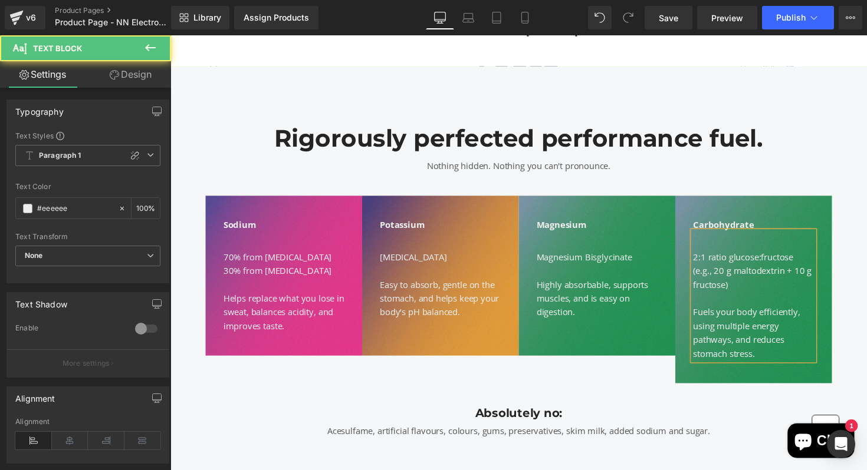
click at [729, 304] on div at bounding box center [768, 305] width 124 height 14
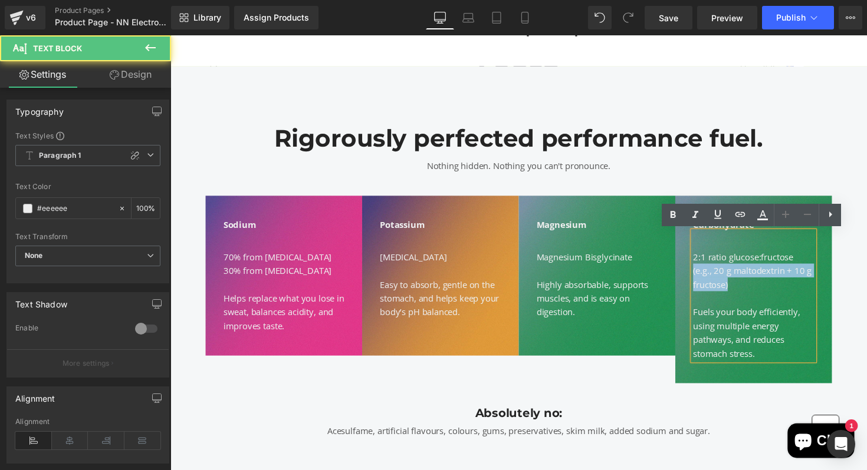
drag, startPoint x: 756, startPoint y: 289, endPoint x: 701, endPoint y: 278, distance: 56.1
click at [701, 278] on div "Carbohydrate Text Block 2:1 ratio glucose:fructose (e.g., 20 g maltodextrin + 1…" at bounding box center [767, 293] width 141 height 151
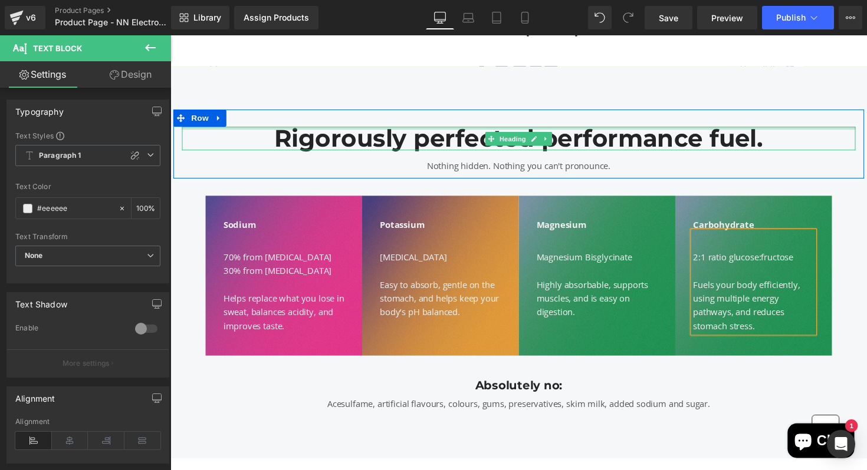
click at [853, 129] on div at bounding box center [527, 130] width 690 height 3
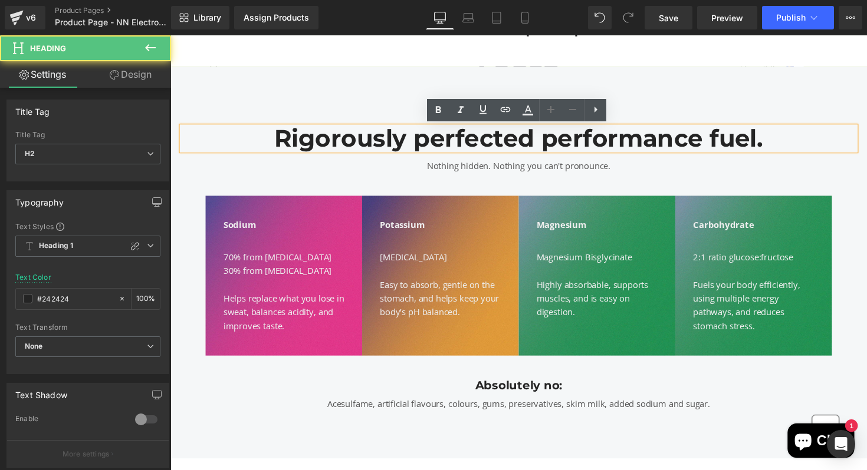
click at [853, 97] on div "Rigorously perfected performance fuel. Heading Nothing hidden. Nothing you can'…" at bounding box center [526, 268] width 713 height 402
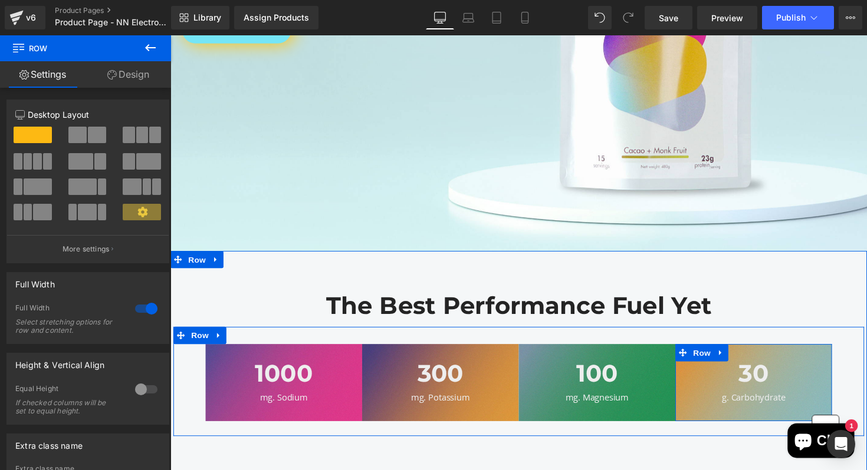
scroll to position [416, 0]
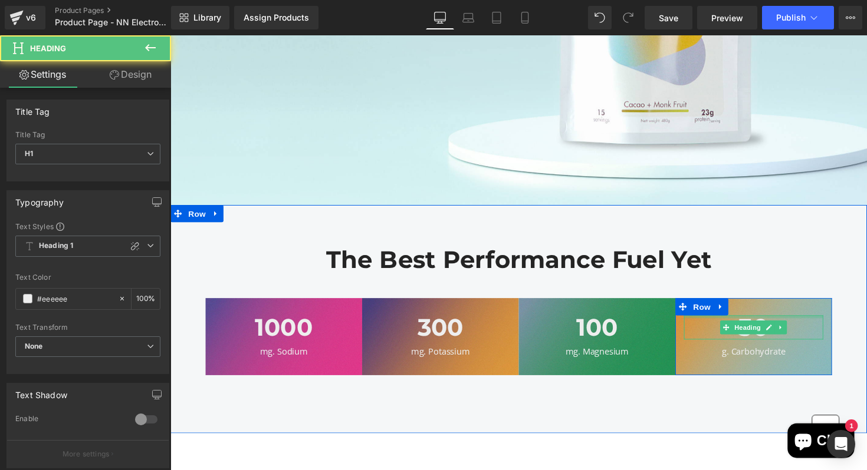
click at [805, 322] on div at bounding box center [767, 323] width 143 height 3
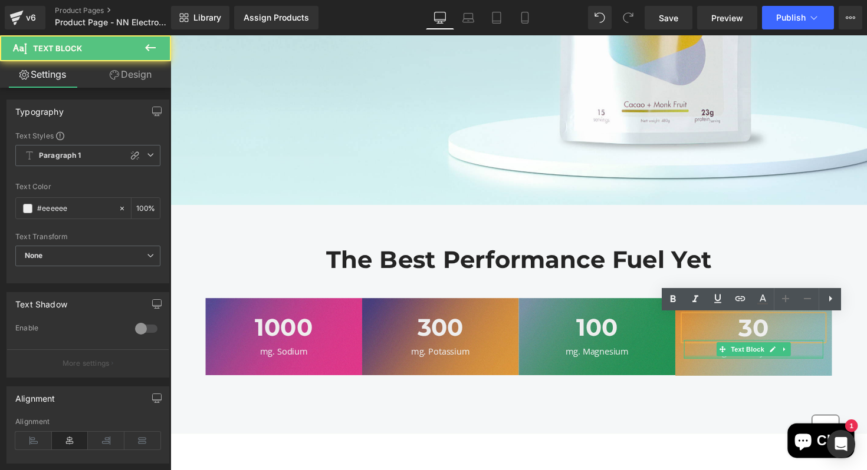
click at [821, 366] on div at bounding box center [767, 365] width 143 height 3
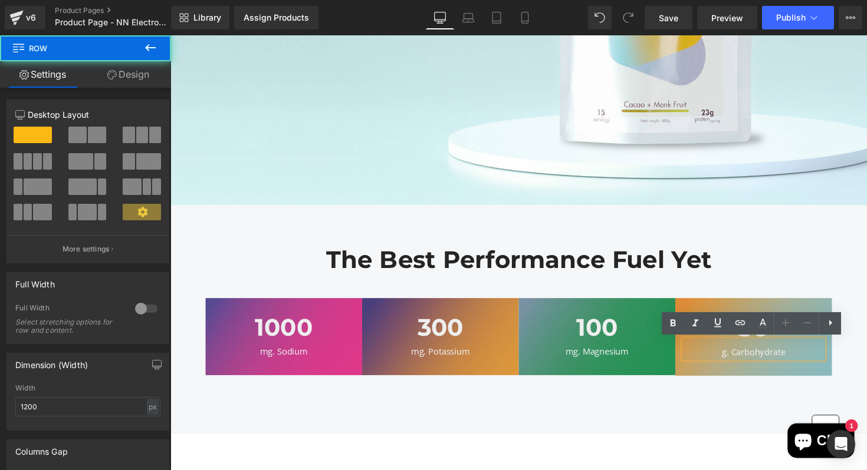
click at [834, 381] on div "30 Heading g. Carbohydrate Text Block Row" at bounding box center [767, 344] width 160 height 79
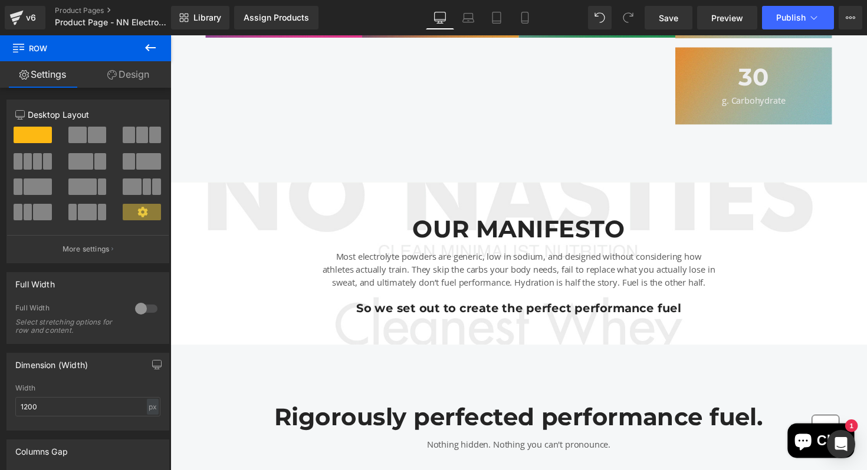
scroll to position [757, 0]
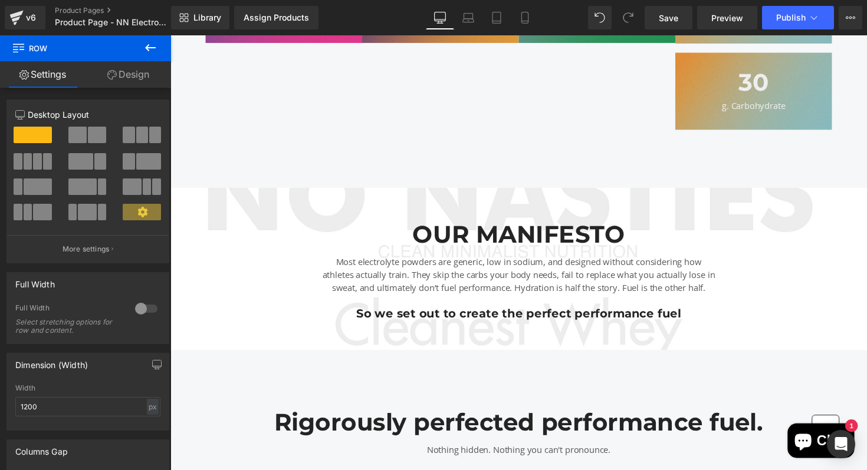
click at [704, 113] on div "g. Carbohydrate Text Block" at bounding box center [767, 105] width 143 height 19
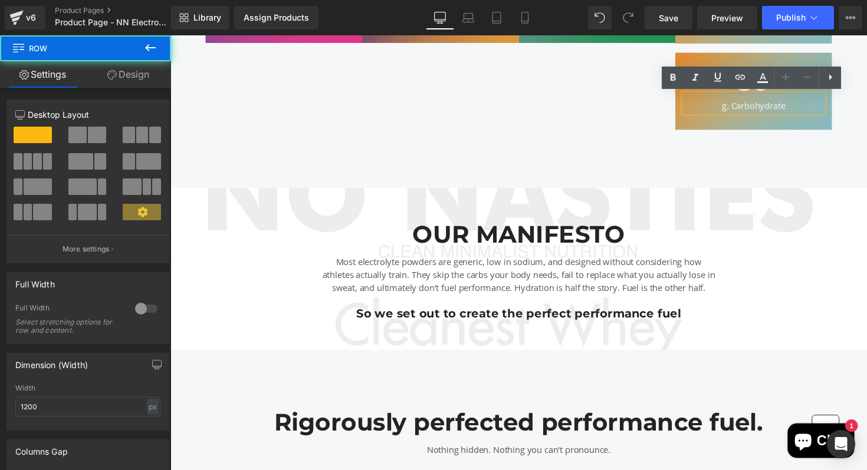
click at [727, 54] on div "30 Heading g. Carbohydrate Text Block Row" at bounding box center [767, 92] width 160 height 79
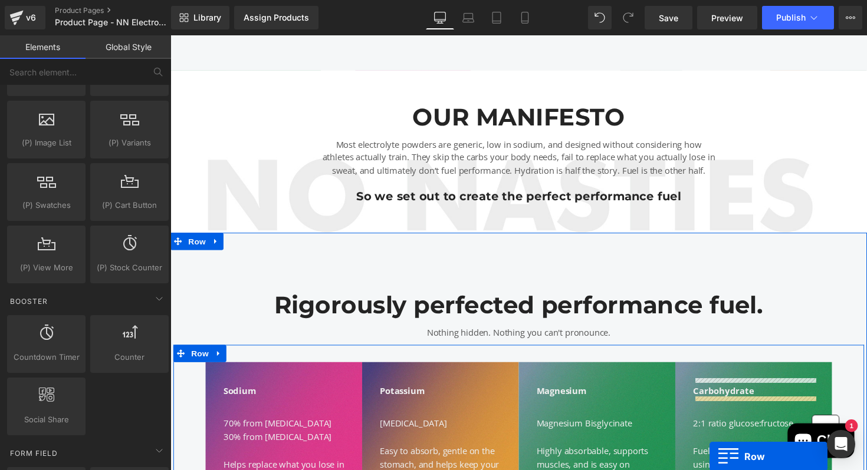
scroll to position [875, 0]
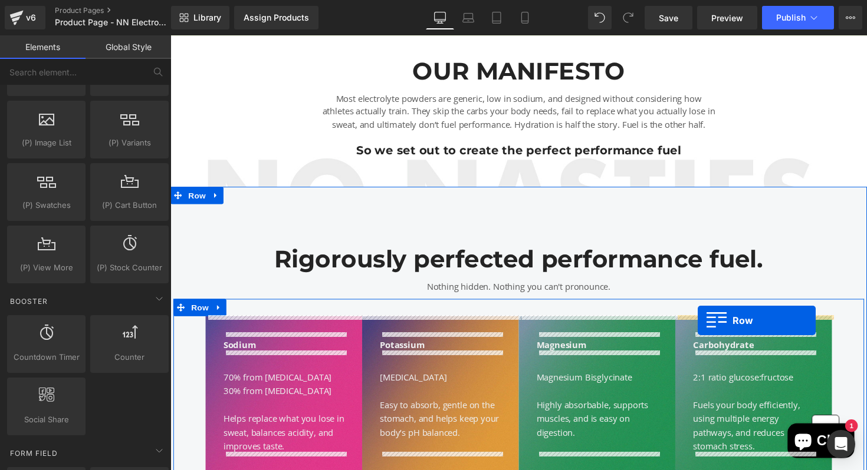
drag, startPoint x: 694, startPoint y: 60, endPoint x: 710, endPoint y: 328, distance: 268.1
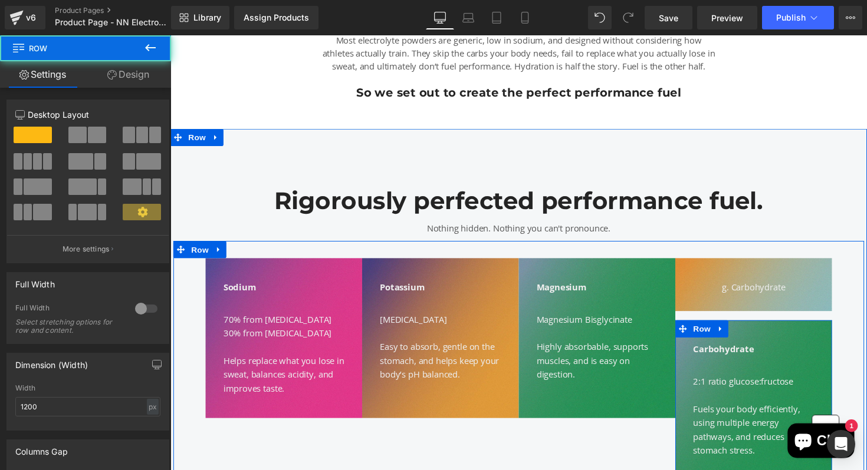
scroll to position [944, 0]
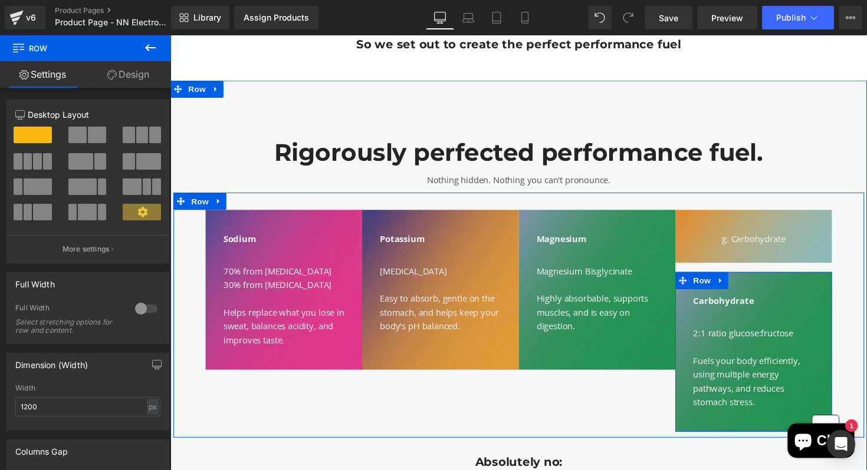
click at [766, 308] on div "Carbohydrate Text Block" at bounding box center [768, 305] width 124 height 19
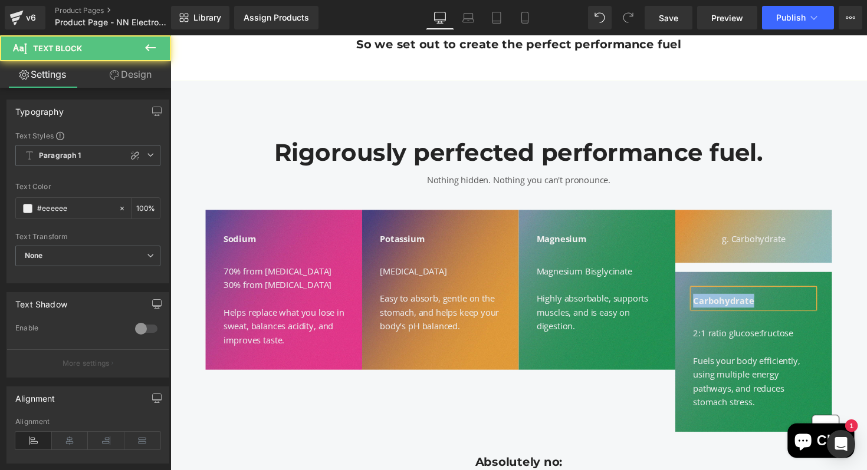
copy b "Carbohydrate"
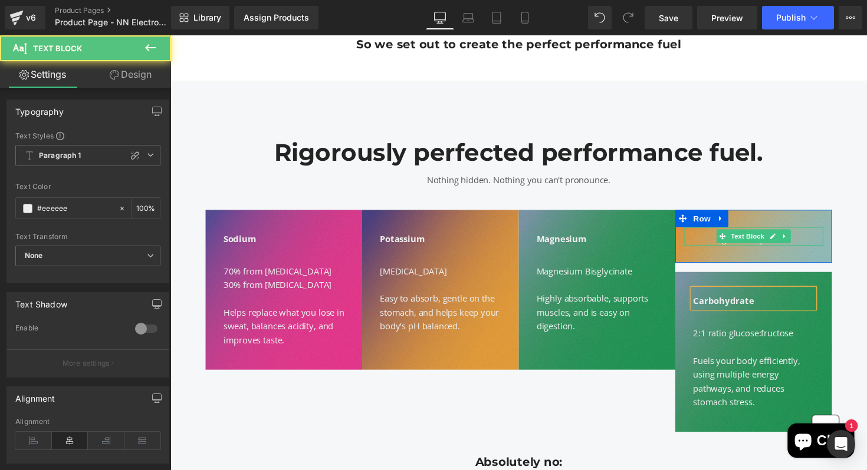
click at [708, 244] on div "g. Carbohydrate" at bounding box center [767, 241] width 143 height 19
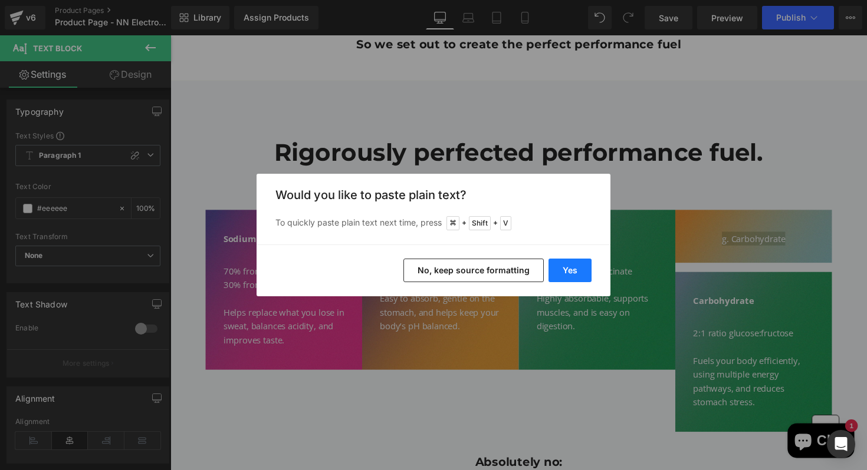
click at [571, 272] on button "Yes" at bounding box center [569, 271] width 43 height 24
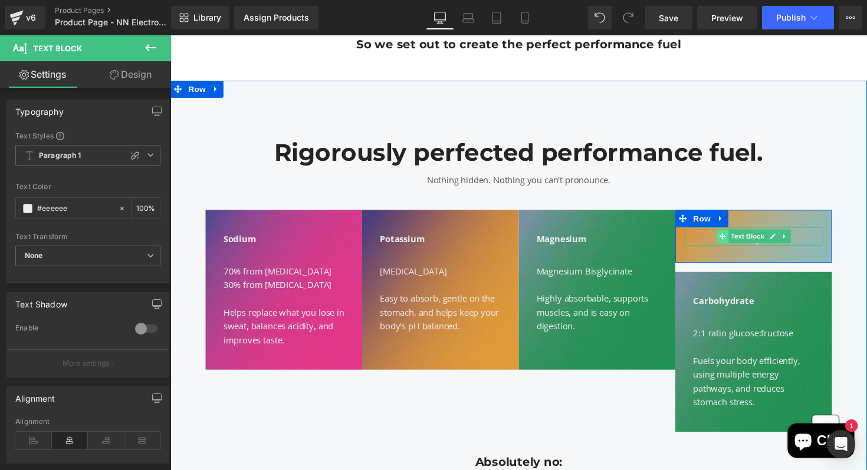
click at [732, 243] on span at bounding box center [736, 242] width 12 height 14
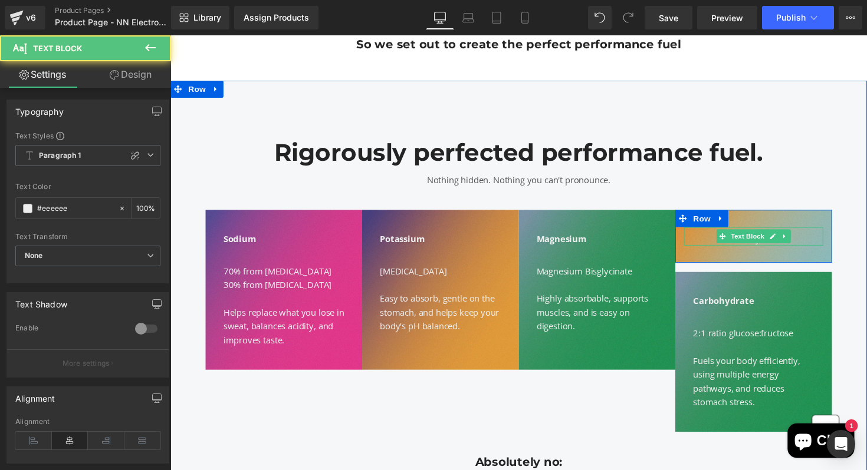
click at [723, 243] on div "Carbohydrate" at bounding box center [767, 241] width 143 height 19
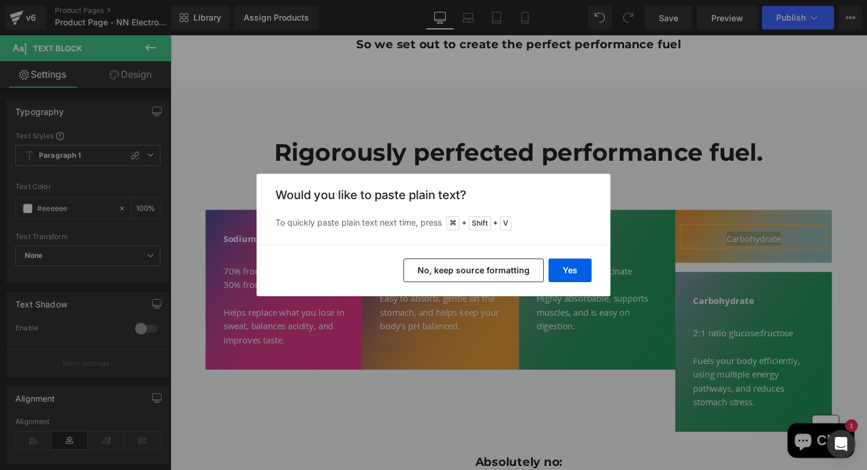
click at [508, 275] on button "No, keep source formatting" at bounding box center [473, 271] width 140 height 24
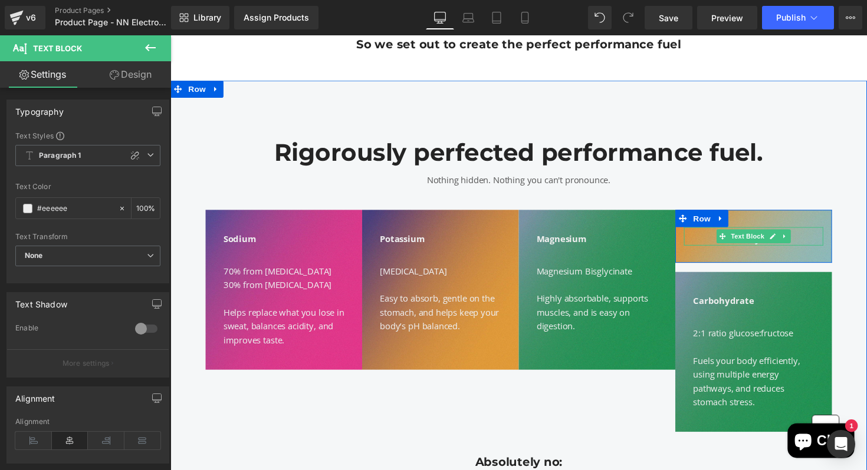
click at [722, 242] on div "Carbohydrate" at bounding box center [767, 241] width 143 height 19
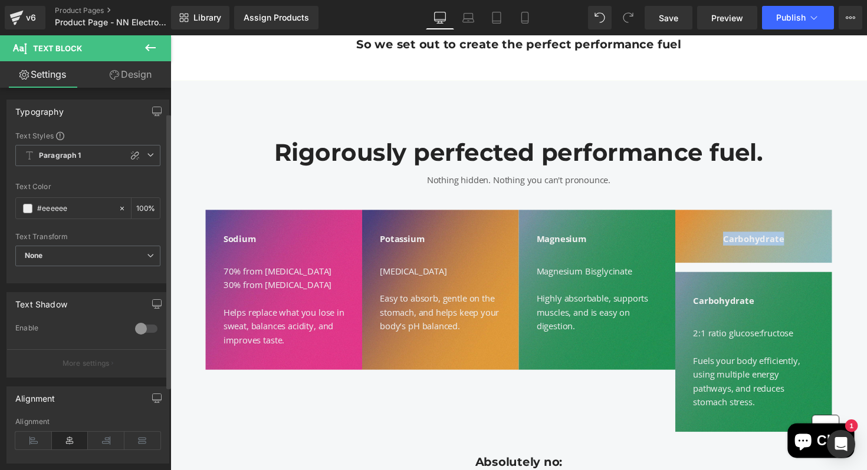
scroll to position [151, 0]
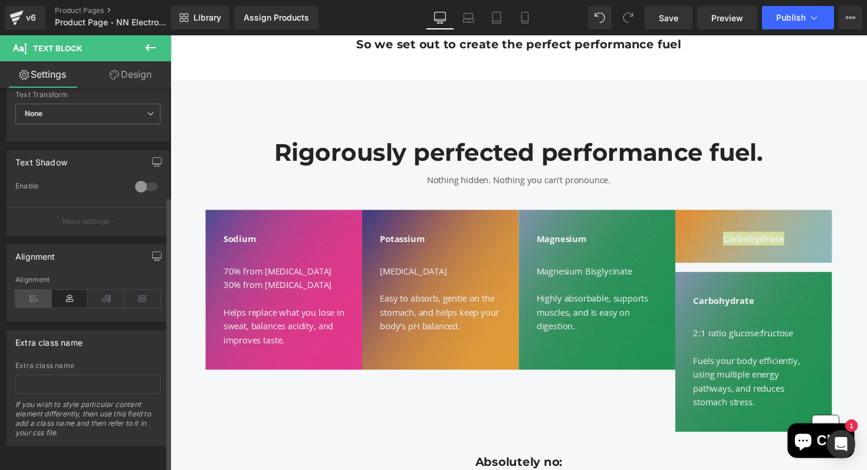
click at [31, 290] on icon at bounding box center [33, 299] width 37 height 18
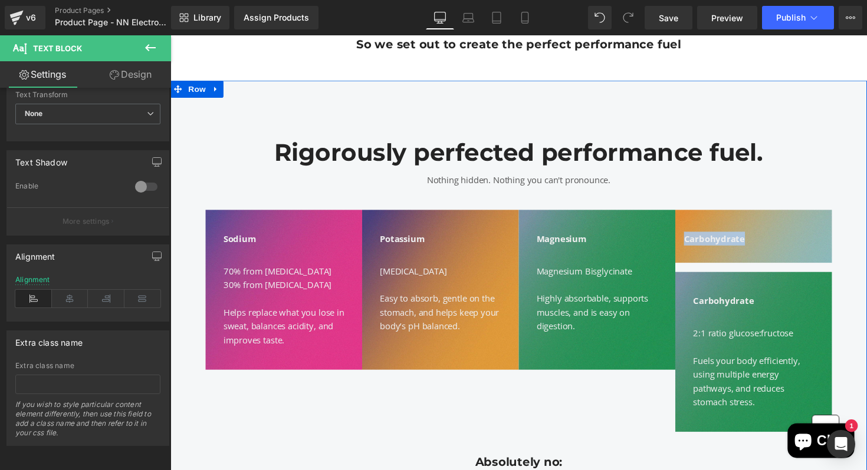
click at [851, 209] on div "Sodium Text Block 70% from Sodium Citrate 30% from Sodium Chloride Helps replac…" at bounding box center [526, 322] width 707 height 251
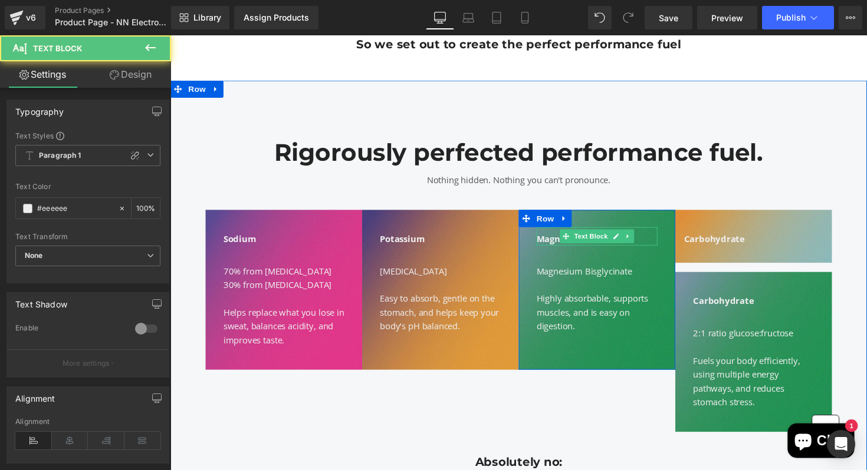
click at [559, 244] on b "Magnesium" at bounding box center [570, 244] width 51 height 12
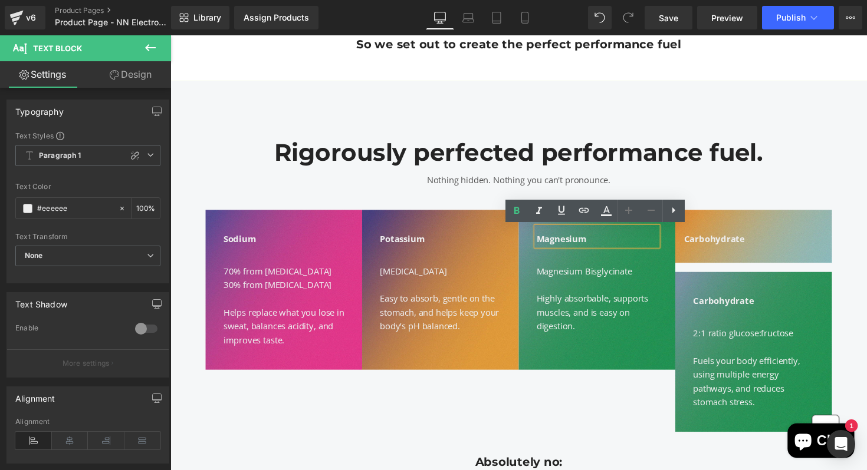
click at [866, 214] on div "Sodium Text Block 70% from Sodium Citrate 30% from Sodium Chloride Helps replac…" at bounding box center [526, 322] width 707 height 251
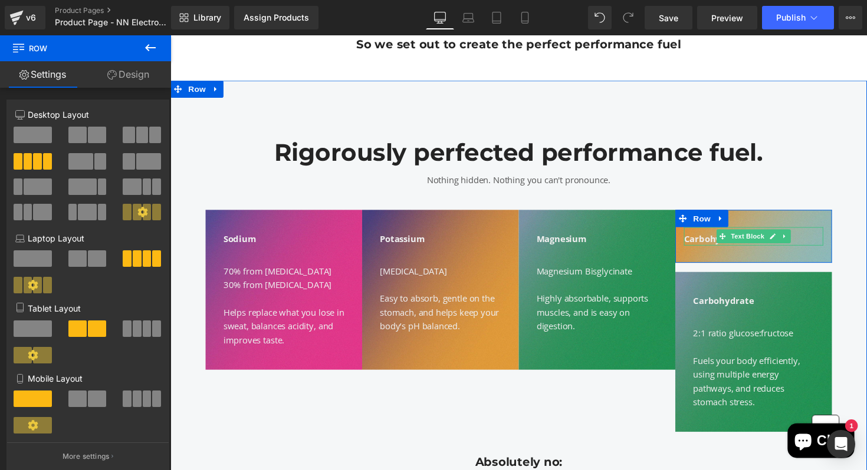
click at [819, 242] on div "Carbohydrate" at bounding box center [767, 241] width 143 height 19
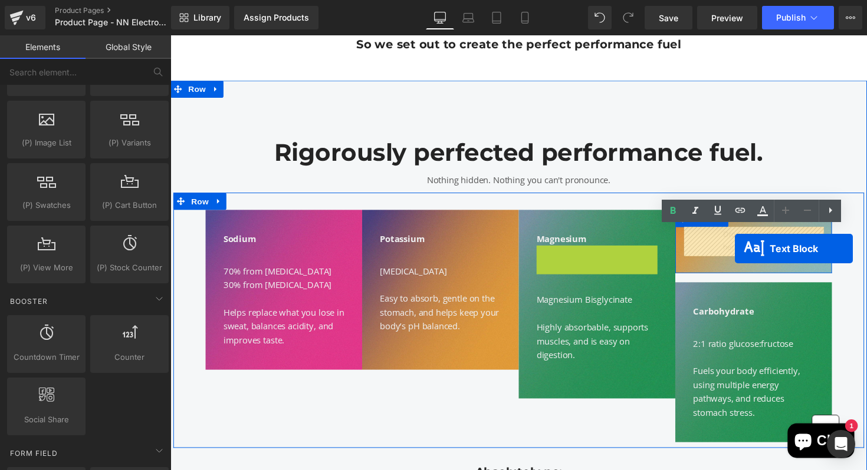
drag, startPoint x: 577, startPoint y: 258, endPoint x: 748, endPoint y: 254, distance: 171.6
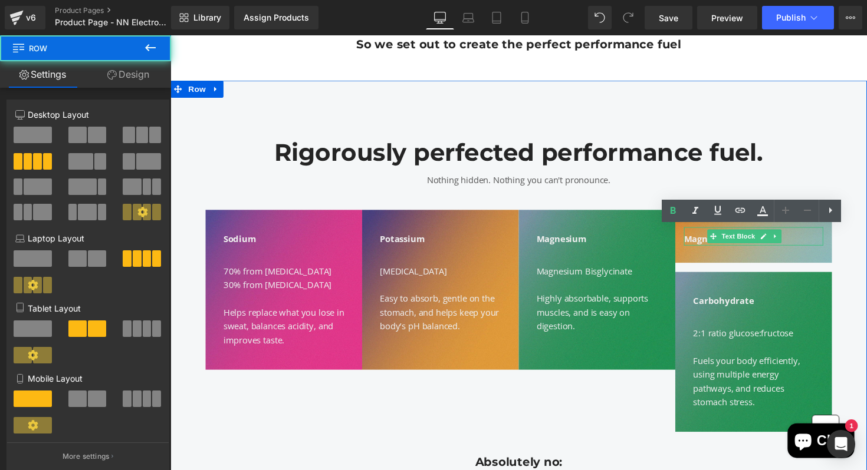
click at [866, 277] on div "Sodium Text Block 70% from Sodium Citrate 30% from Sodium Chloride Helps replac…" at bounding box center [526, 322] width 707 height 251
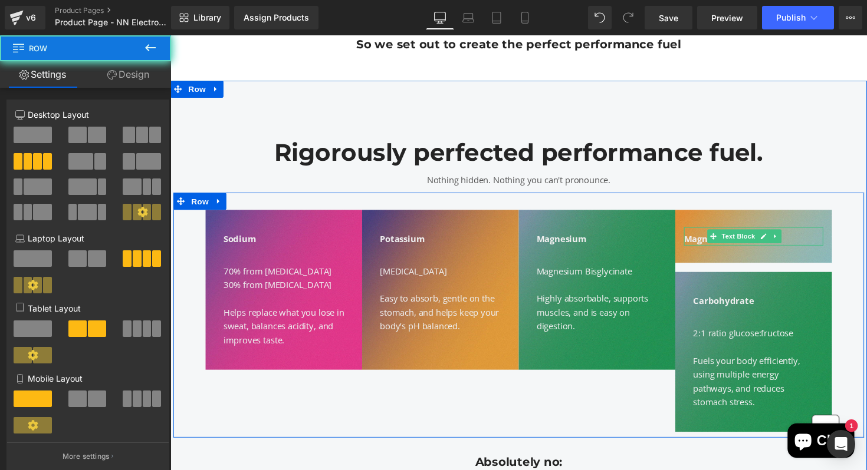
click at [851, 274] on div "Sodium Text Block 70% from Sodium Citrate 30% from Sodium Chloride Helps replac…" at bounding box center [526, 322] width 707 height 251
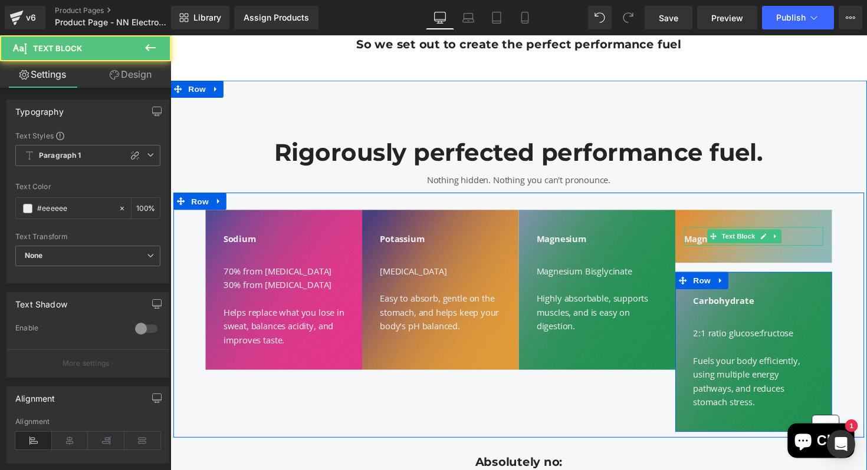
click at [776, 297] on div "Carbohydrate Text Block" at bounding box center [768, 305] width 124 height 19
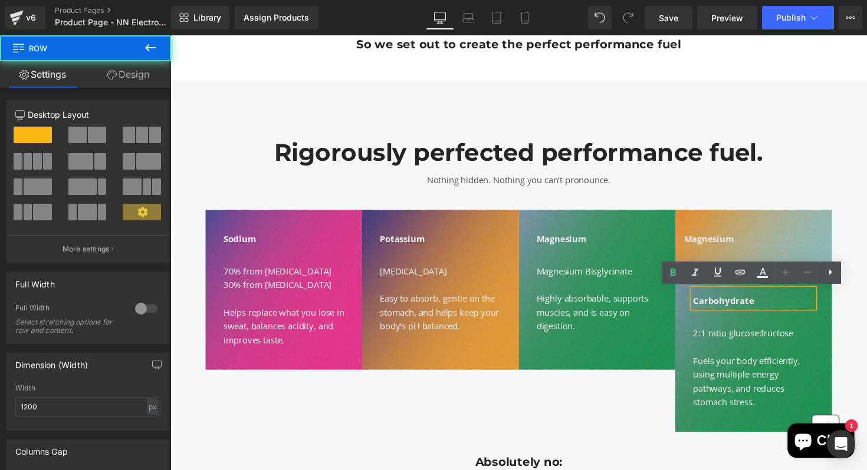
click at [834, 169] on div "Rigorously perfected performance fuel. Heading Nothing hidden. Nothing you can'…" at bounding box center [526, 167] width 707 height 47
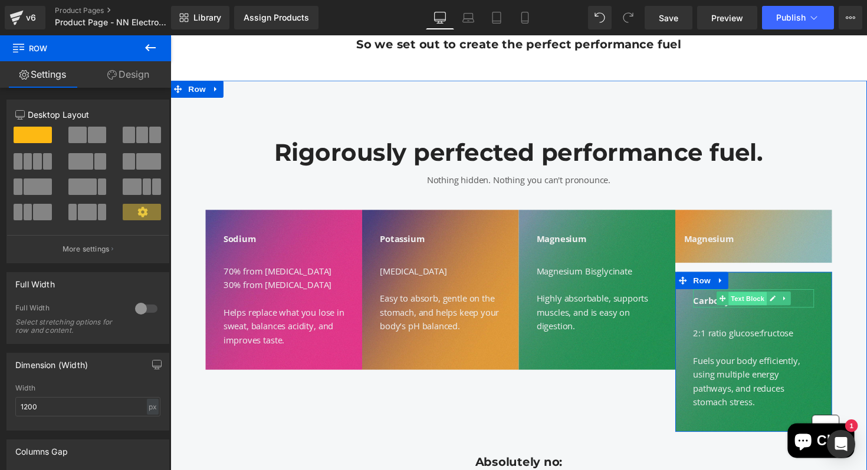
click at [744, 305] on span "Text Block" at bounding box center [761, 306] width 39 height 14
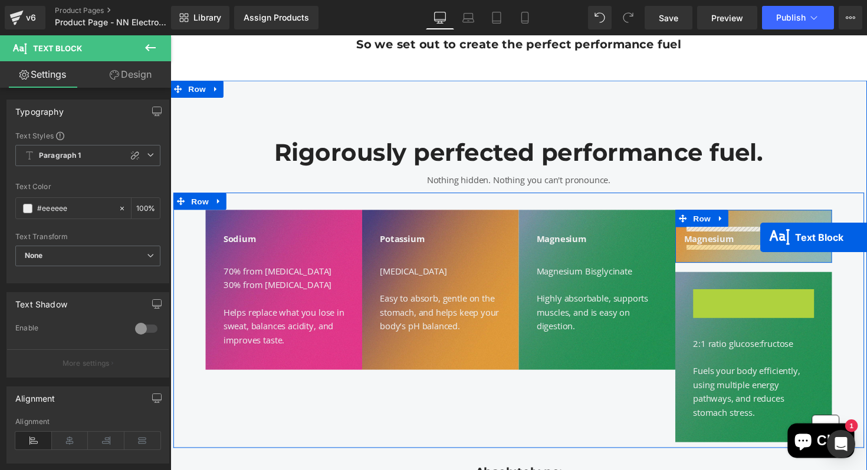
drag, startPoint x: 735, startPoint y: 305, endPoint x: 775, endPoint y: 242, distance: 74.7
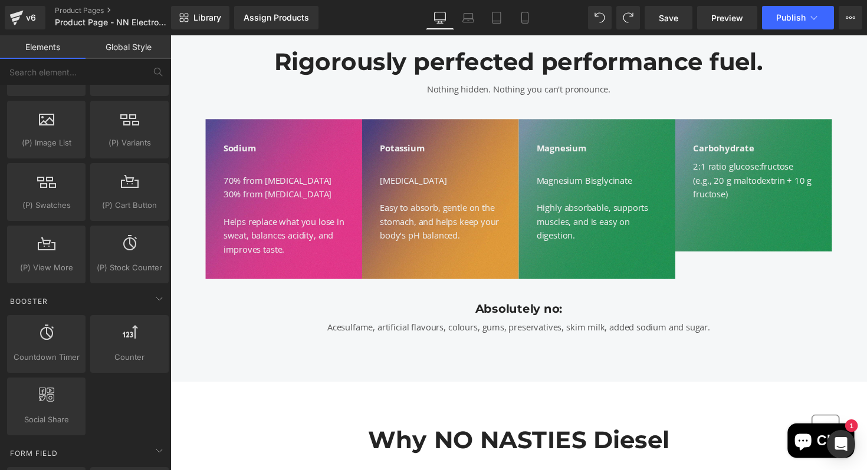
scroll to position [1051, 0]
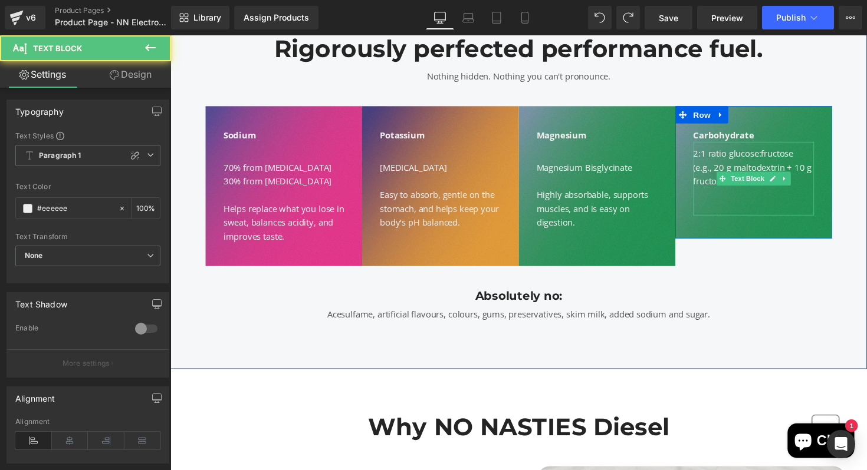
click at [743, 213] on div at bounding box center [768, 213] width 124 height 14
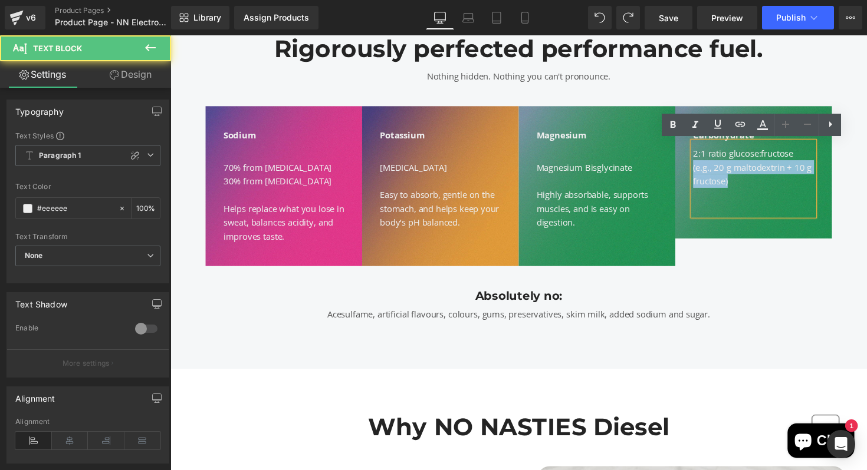
drag, startPoint x: 765, startPoint y: 179, endPoint x: 700, endPoint y: 166, distance: 66.1
click at [700, 166] on div "Carbohydrate Text Block 2:1 ratio glucose:fructose (e.g., 20 g maltodextrin + 1…" at bounding box center [767, 173] width 141 height 94
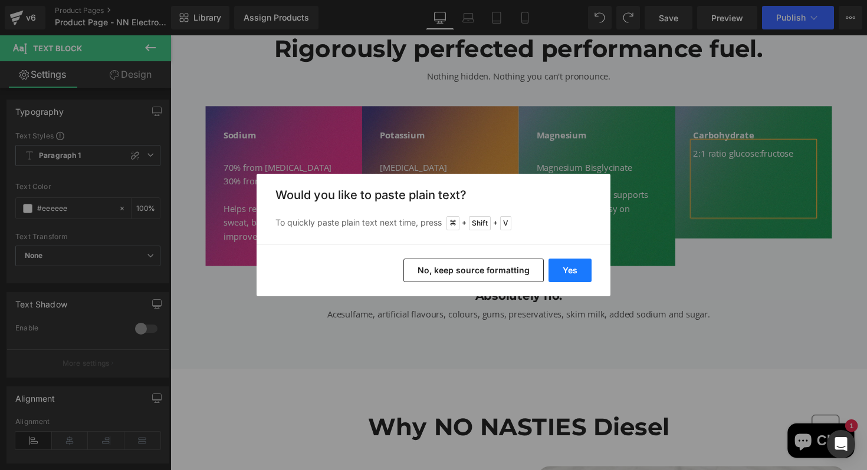
click at [568, 270] on button "Yes" at bounding box center [569, 271] width 43 height 24
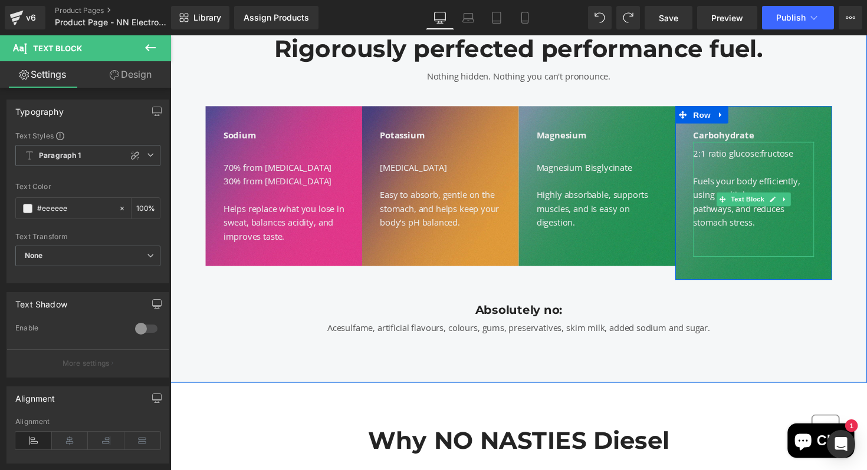
click at [720, 252] on div at bounding box center [768, 255] width 124 height 14
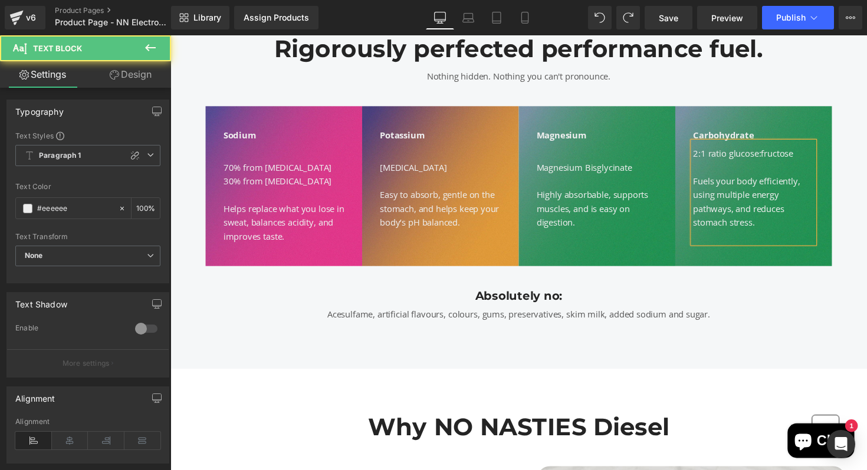
click at [707, 153] on div "2:1 ratio glucose:fructose" at bounding box center [768, 156] width 124 height 14
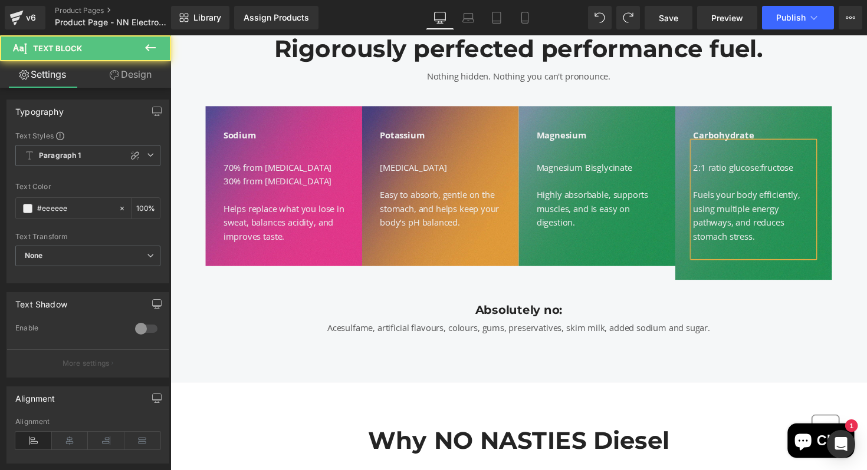
click at [745, 256] on div at bounding box center [768, 255] width 124 height 14
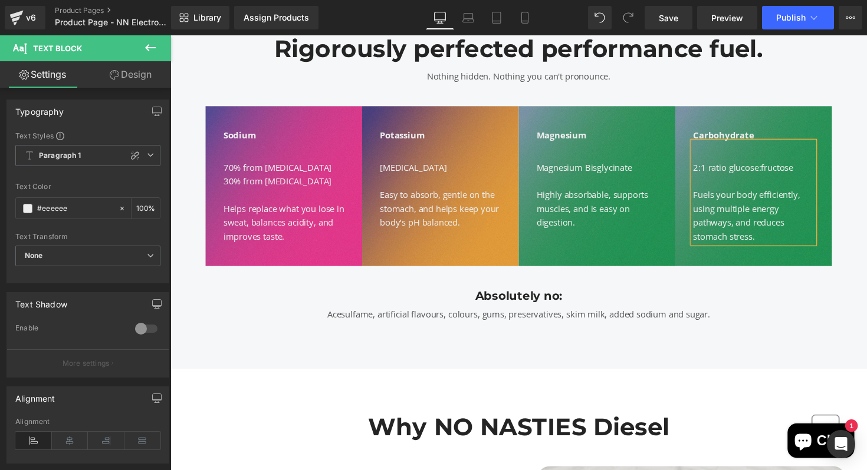
click at [831, 345] on div "Rigorously perfected performance fuel. Heading Nothing hidden. Nothing you can'…" at bounding box center [526, 176] width 713 height 402
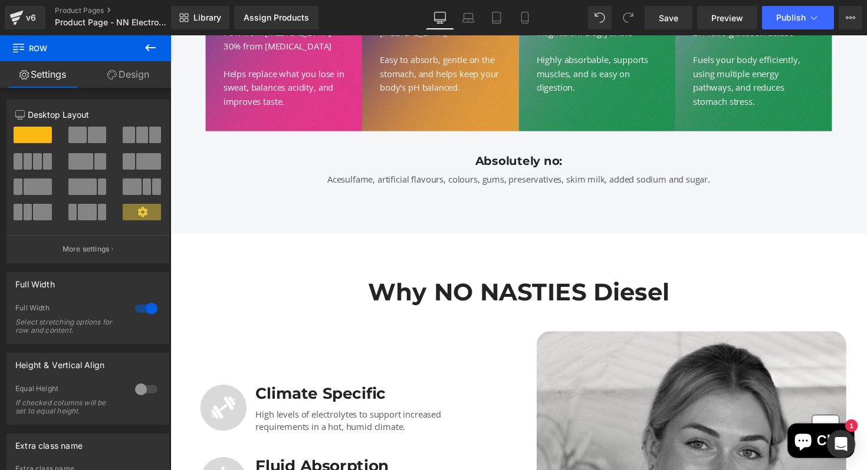
scroll to position [1150, 0]
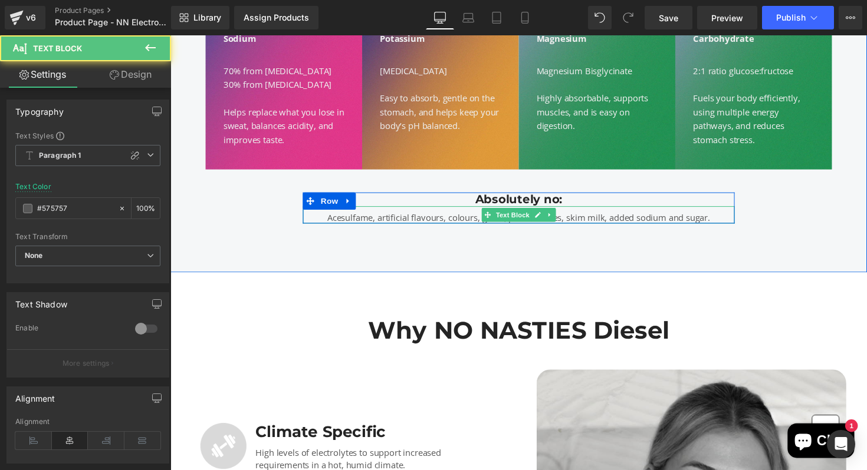
click at [424, 220] on p "Acesulfame, artificial flavours, colours, gums, preservatives, skim milk, added…" at bounding box center [527, 222] width 442 height 14
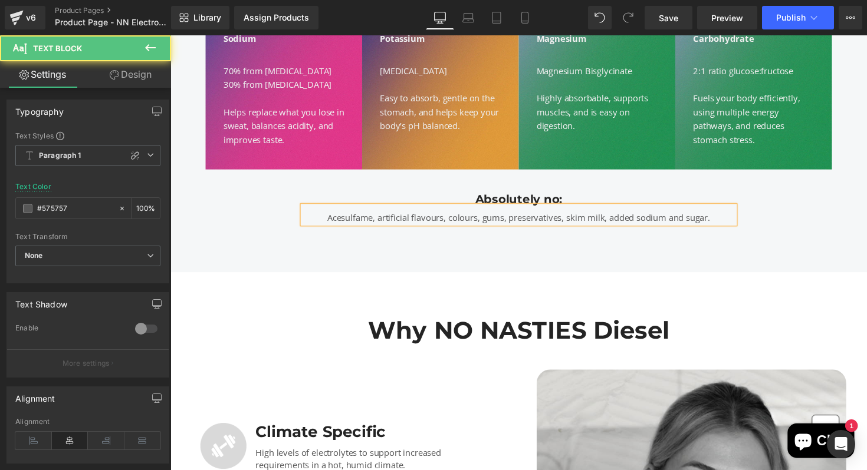
click at [443, 220] on p "Acesulfame, artificial flavours, colours, gums, preservatives, skim milk, added…" at bounding box center [527, 222] width 442 height 14
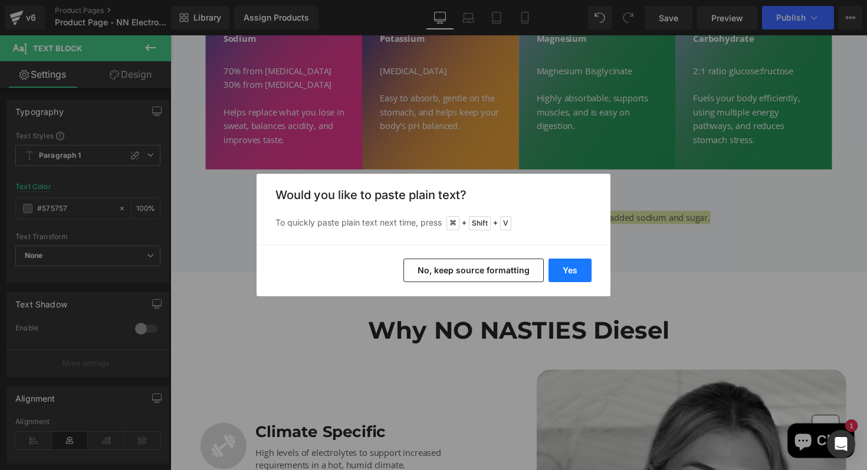
click at [583, 279] on button "Yes" at bounding box center [569, 271] width 43 height 24
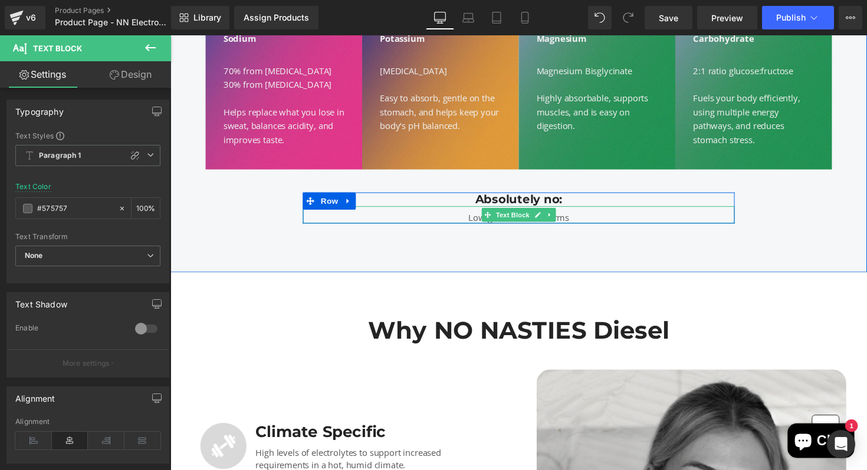
click at [475, 223] on p "Low-grade mineral forms" at bounding box center [527, 222] width 442 height 14
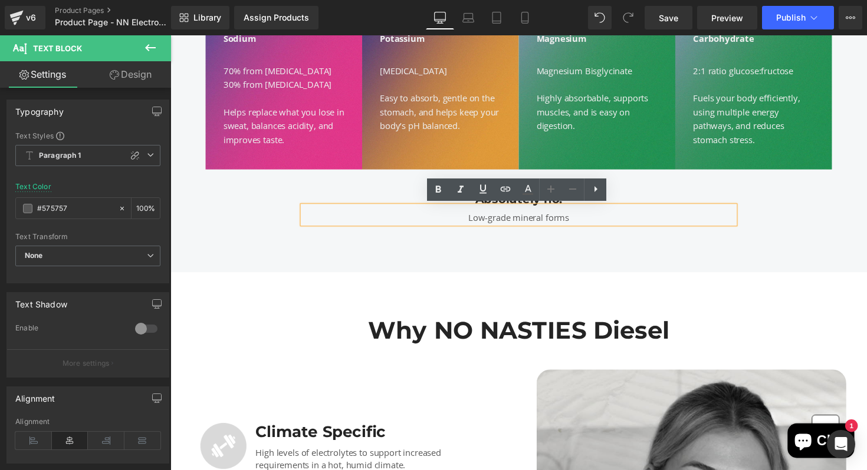
click at [592, 220] on p "Low-grade mineral forms" at bounding box center [527, 222] width 442 height 14
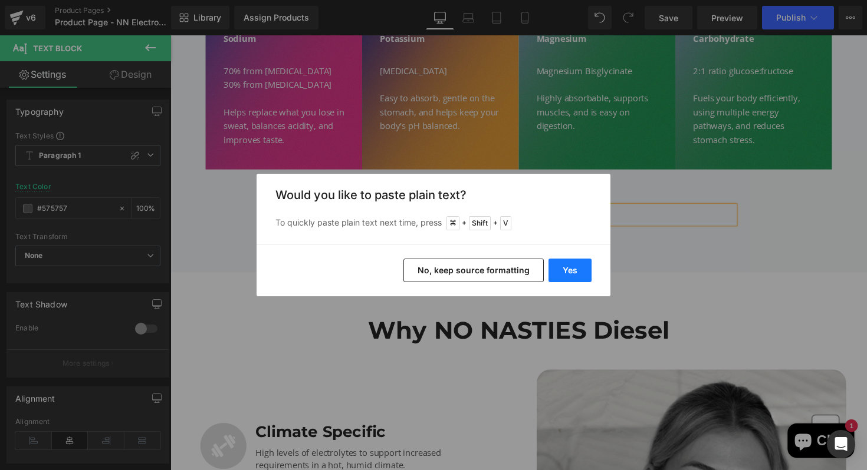
click at [575, 271] on button "Yes" at bounding box center [569, 271] width 43 height 24
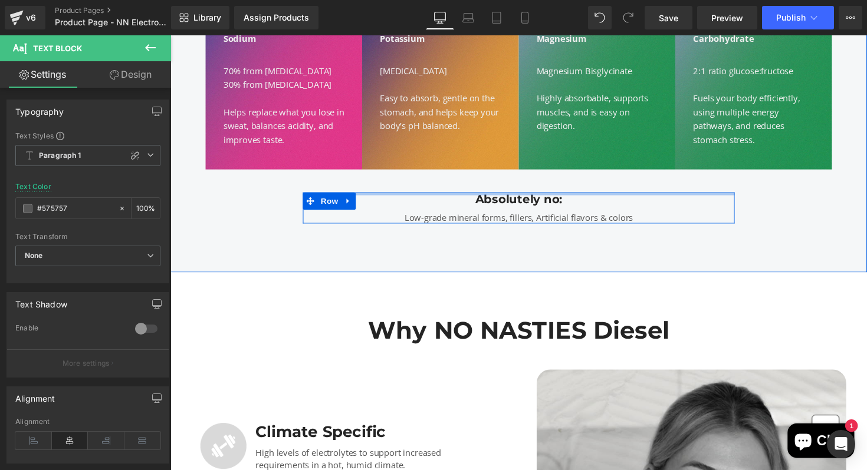
click at [598, 175] on div "Sodium Text Block 70% from Sodium Citrate 30% from Sodium Chloride Helps replac…" at bounding box center [526, 84] width 707 height 187
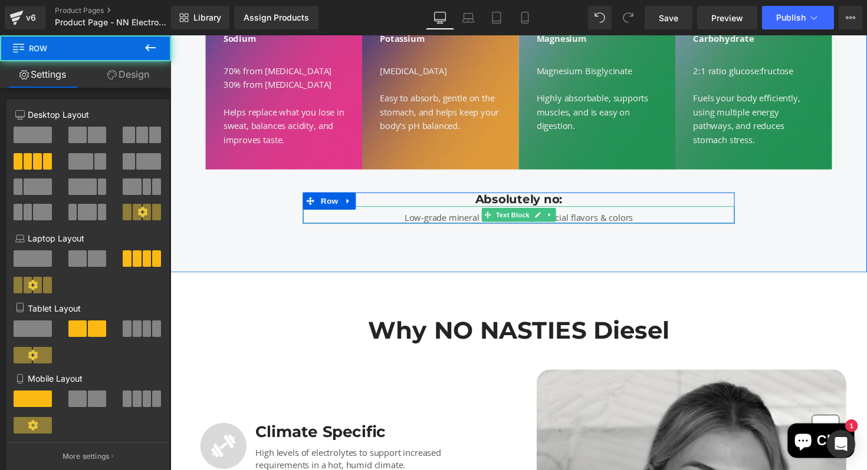
click at [580, 220] on p "Low-grade mineral forms, fillers, Artificial flavors & colors" at bounding box center [527, 222] width 442 height 14
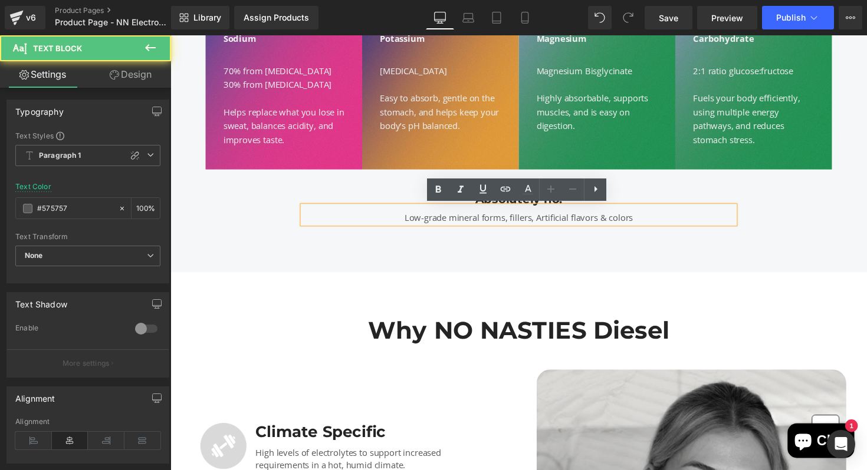
click at [552, 220] on p "Low-grade mineral forms, fillers, Artificial flavors & colors" at bounding box center [527, 222] width 442 height 14
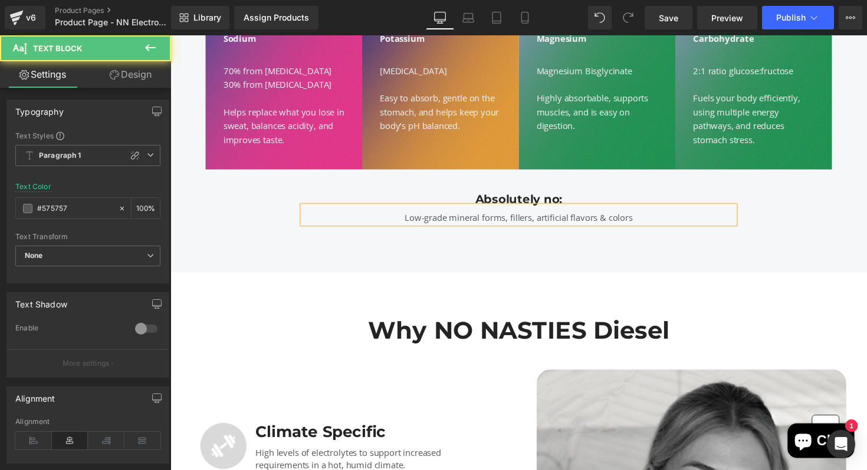
click at [646, 222] on p "Low-grade mineral forms, fillers, artificial flavors & colors" at bounding box center [527, 222] width 442 height 14
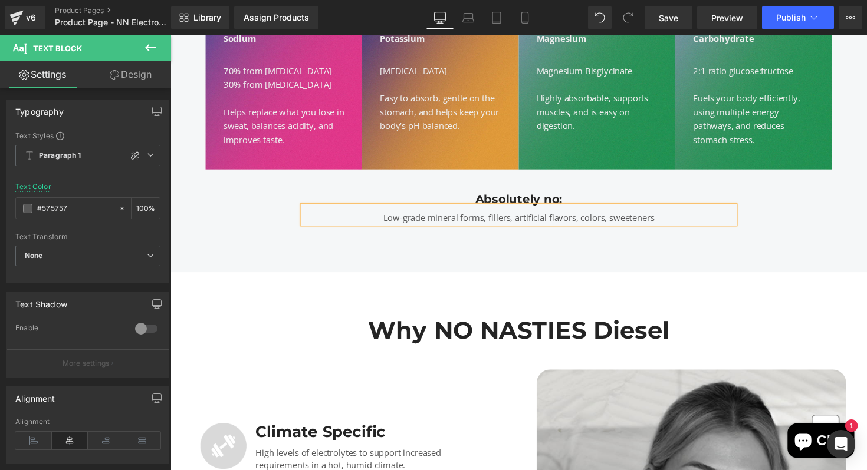
click at [848, 218] on div "Absolutely no: Heading Low-grade mineral forms, fillers, artificial flavors, co…" at bounding box center [526, 212] width 707 height 32
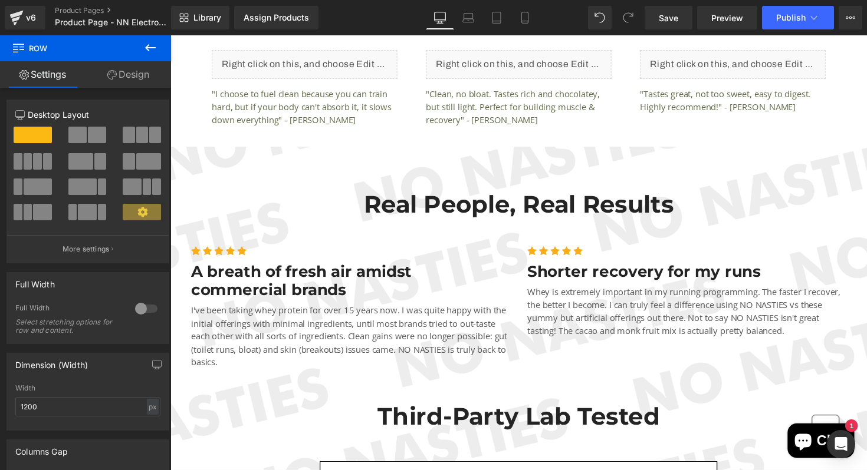
scroll to position [1993, 0]
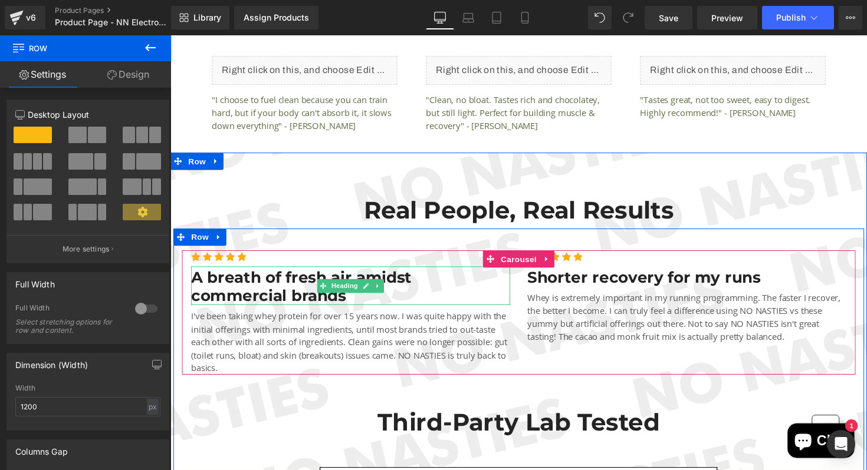
click at [420, 291] on h3 "A breath of fresh air amidst commercial brands" at bounding box center [355, 293] width 327 height 38
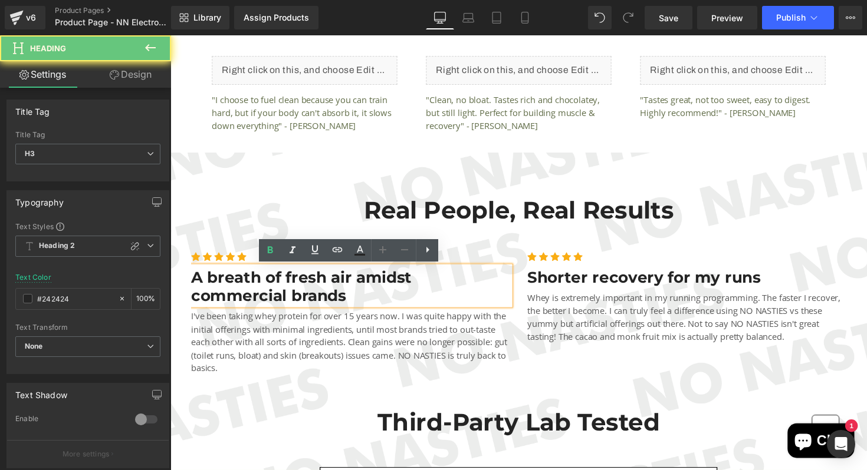
click at [412, 286] on h3 "A breath of fresh air amidst commercial brands" at bounding box center [355, 293] width 327 height 38
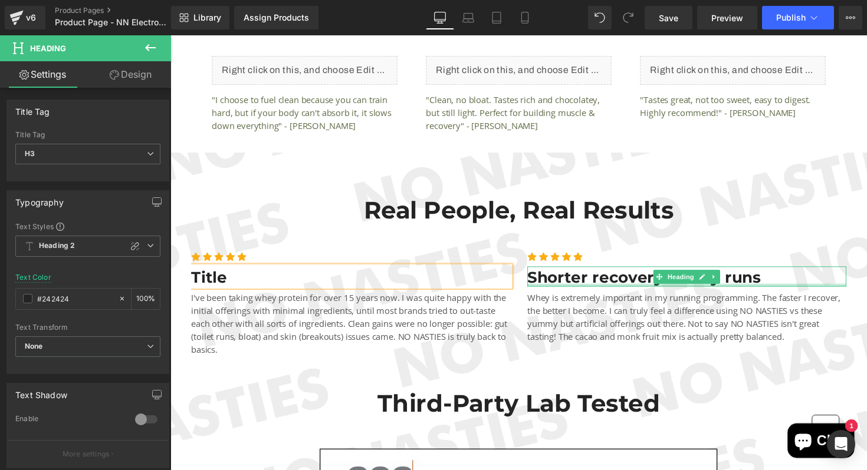
click at [761, 290] on div at bounding box center [699, 291] width 327 height 3
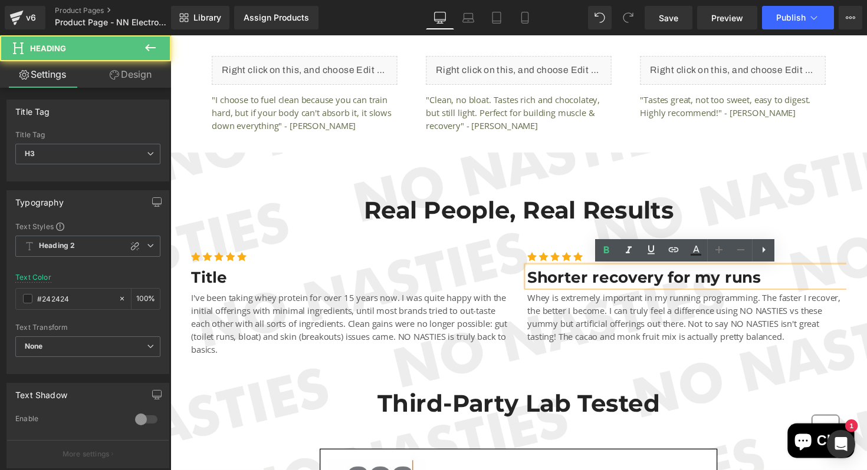
click at [782, 287] on h3 "Shorter recovery for my runs" at bounding box center [699, 283] width 327 height 19
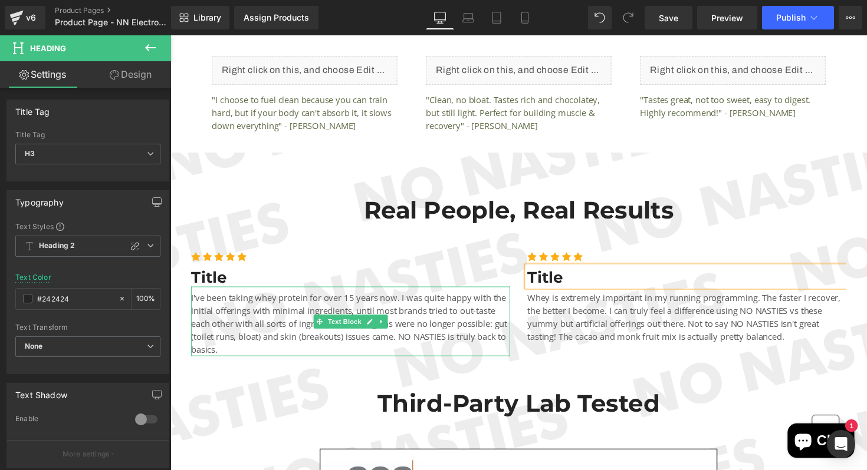
click at [460, 331] on p "I've been taking whey protein for over 15 years now. I was quite happy with the…" at bounding box center [355, 331] width 327 height 67
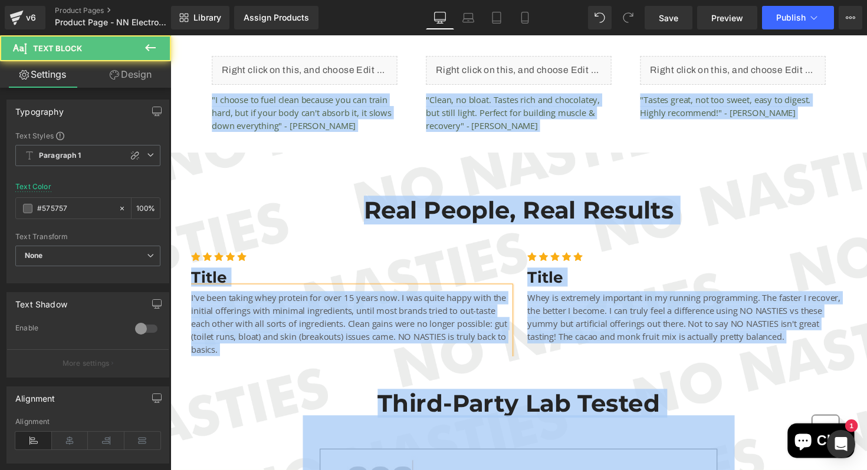
click at [460, 331] on p "I've been taking whey protein for over 15 years now. I was quite happy with the…" at bounding box center [355, 331] width 327 height 67
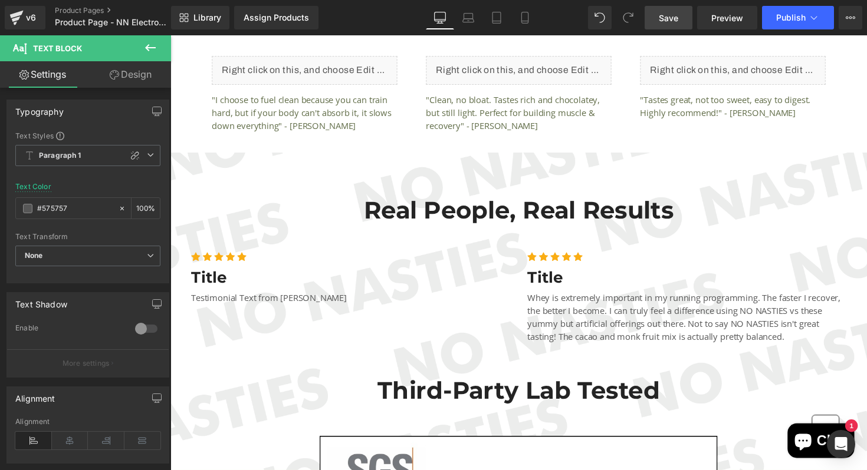
click at [676, 20] on span "Save" at bounding box center [667, 18] width 19 height 12
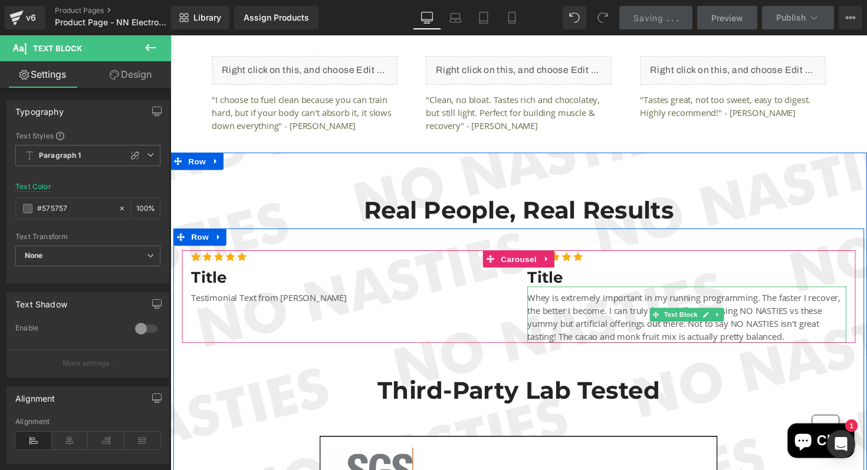
click at [740, 335] on p "Whey is extremely important in my running programming. The faster I recover, th…" at bounding box center [699, 324] width 327 height 53
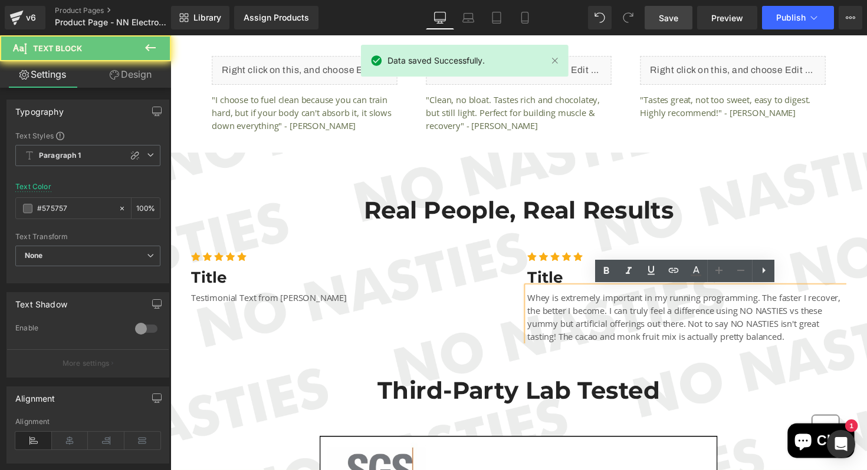
click at [740, 335] on p "Whey is extremely important in my running programming. The faster I recover, th…" at bounding box center [699, 324] width 327 height 53
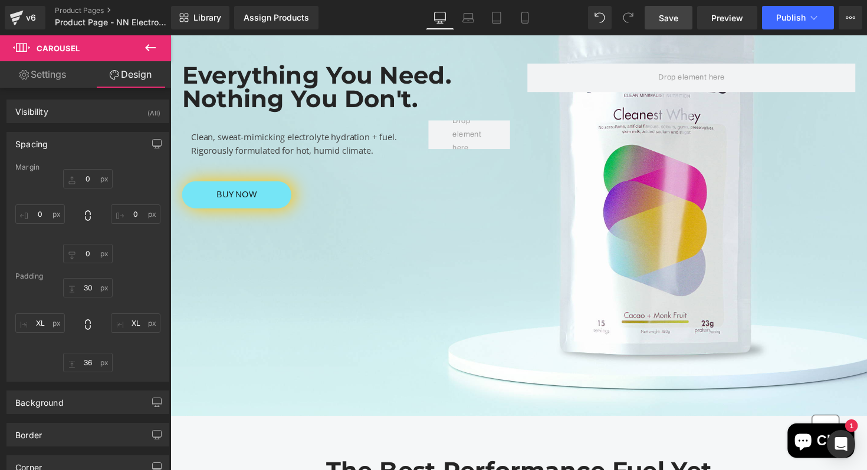
scroll to position [0, 0]
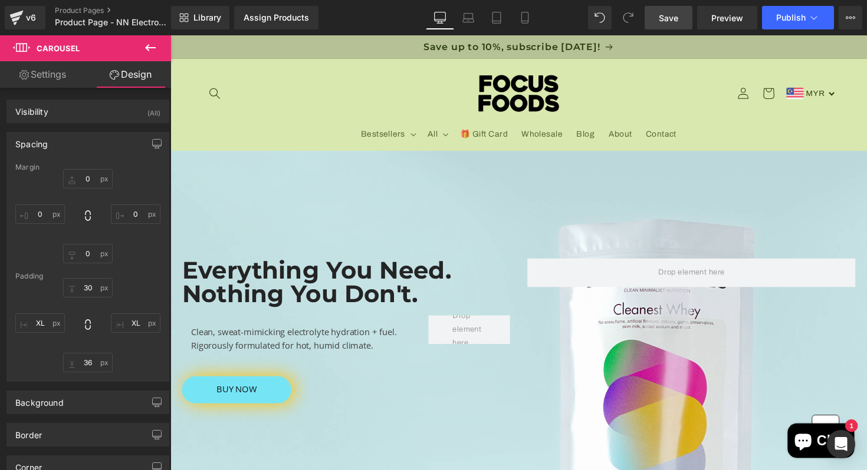
click at [676, 18] on span "Save" at bounding box center [667, 18] width 19 height 12
click at [22, 12] on icon at bounding box center [17, 15] width 14 height 8
